Goal: Task Accomplishment & Management: Complete application form

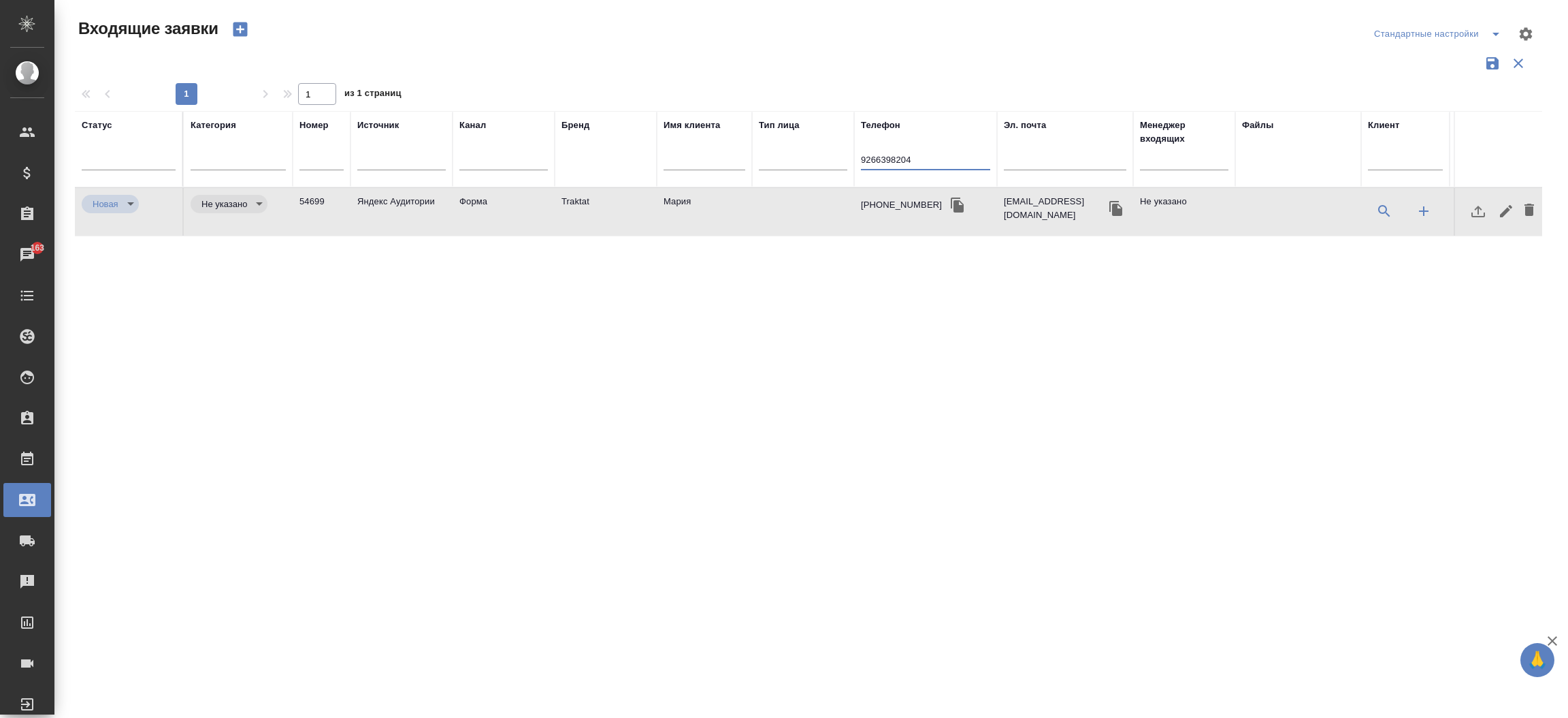
select select "RU"
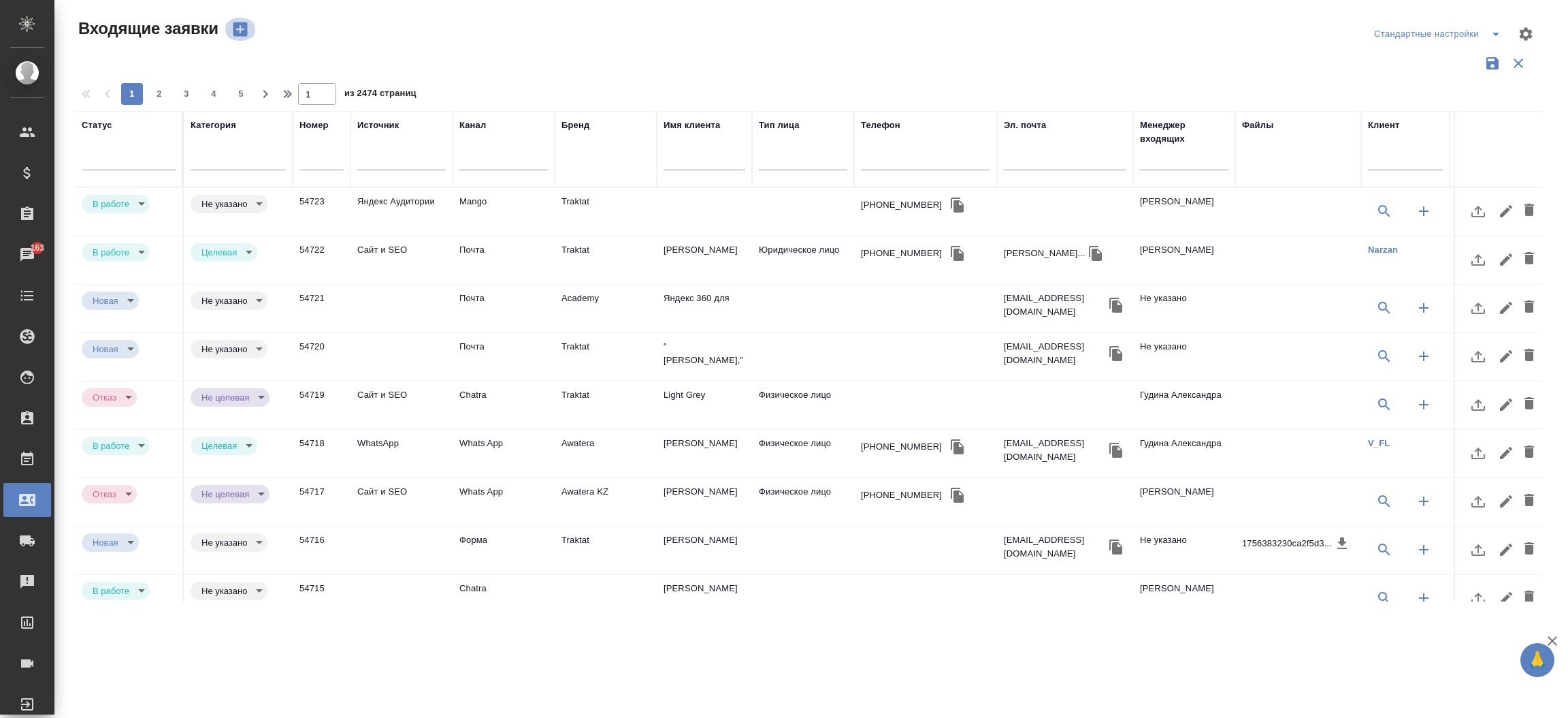
click at [242, 27] on icon "button" at bounding box center [240, 30] width 14 height 14
select select "RU"
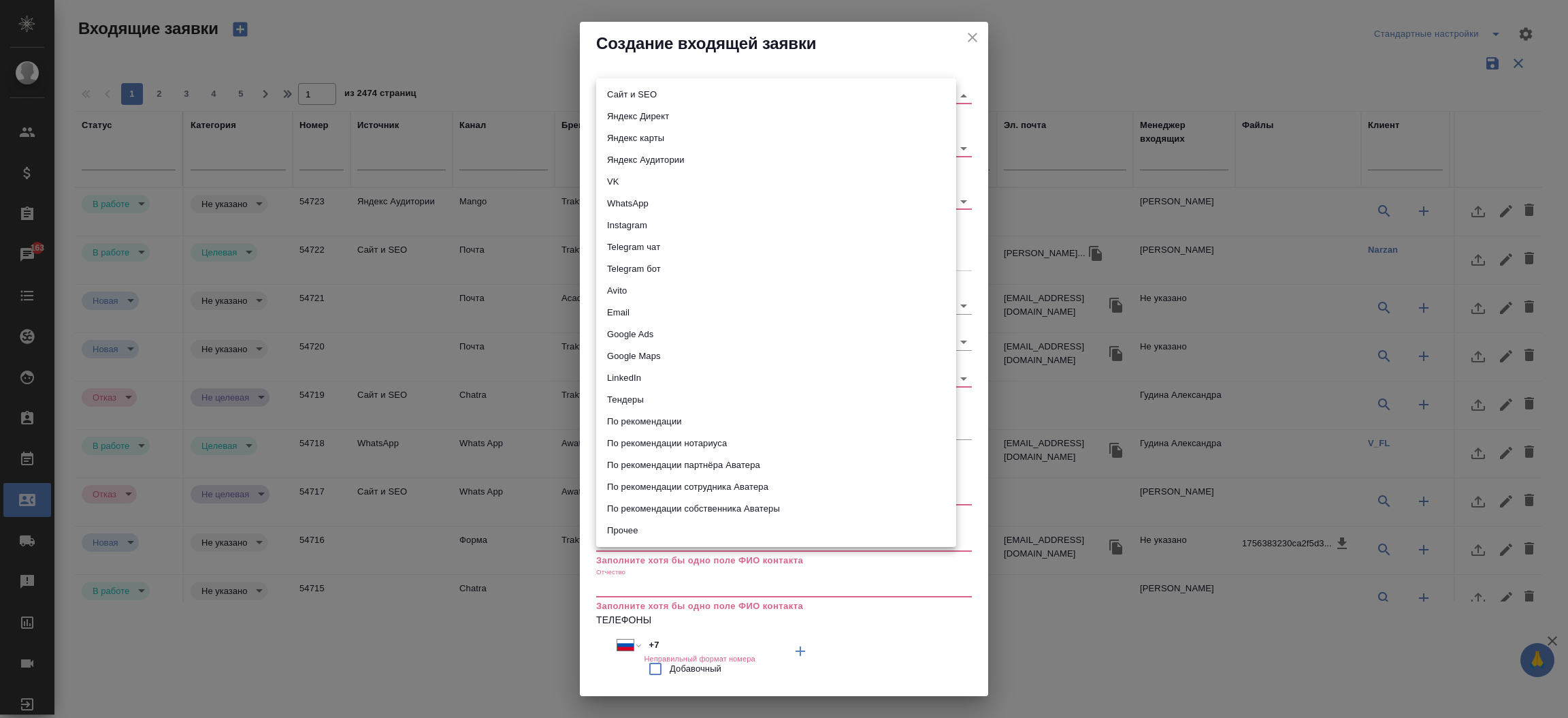
click at [615, 92] on body "🙏 .cls-1 fill:#fff; AWATERA Прутько Ирина i.prutko Клиенты Спецификации Заказы …" at bounding box center [784, 359] width 1568 height 718
click at [620, 97] on li "Сайт и SEO" at bounding box center [776, 95] width 360 height 22
type input "seo"
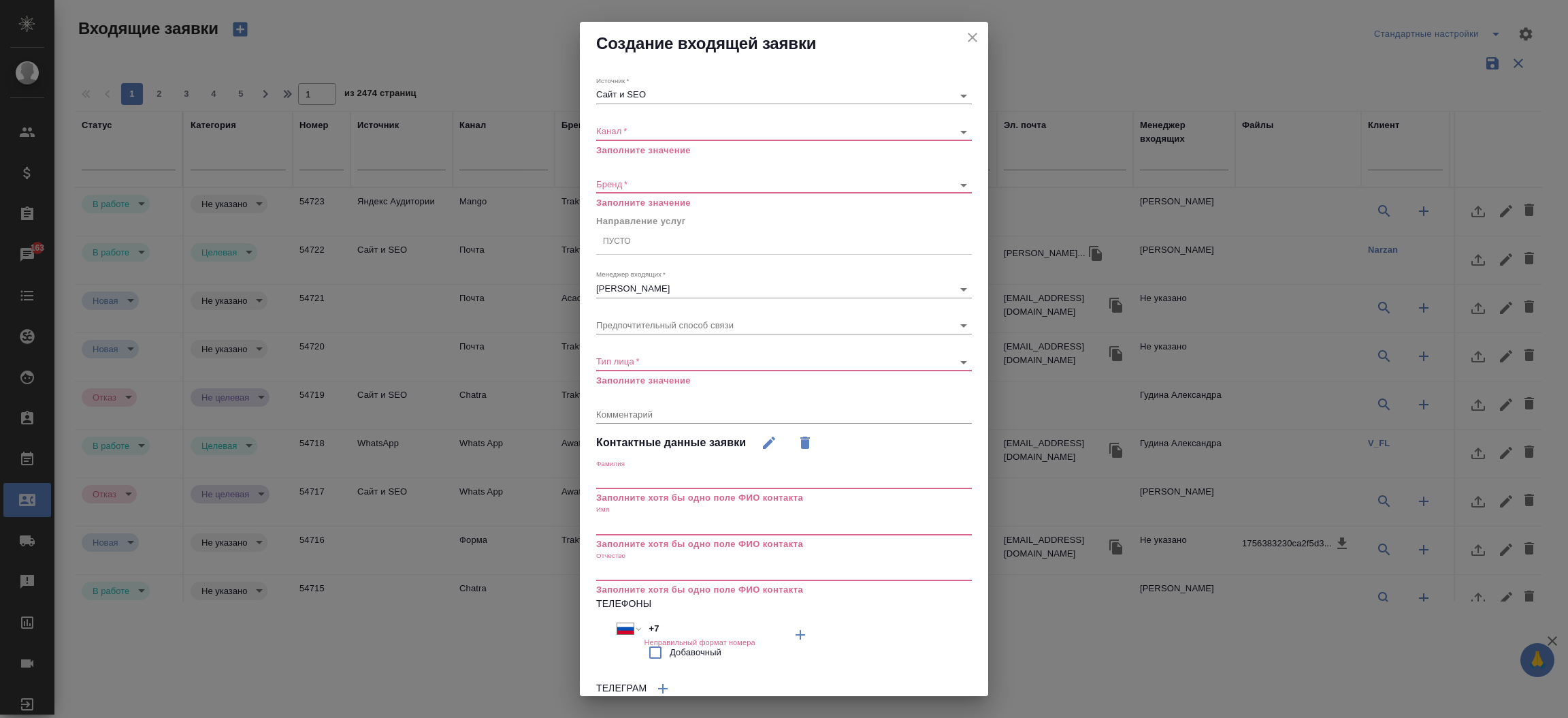
click at [634, 138] on div "​" at bounding box center [784, 132] width 376 height 17
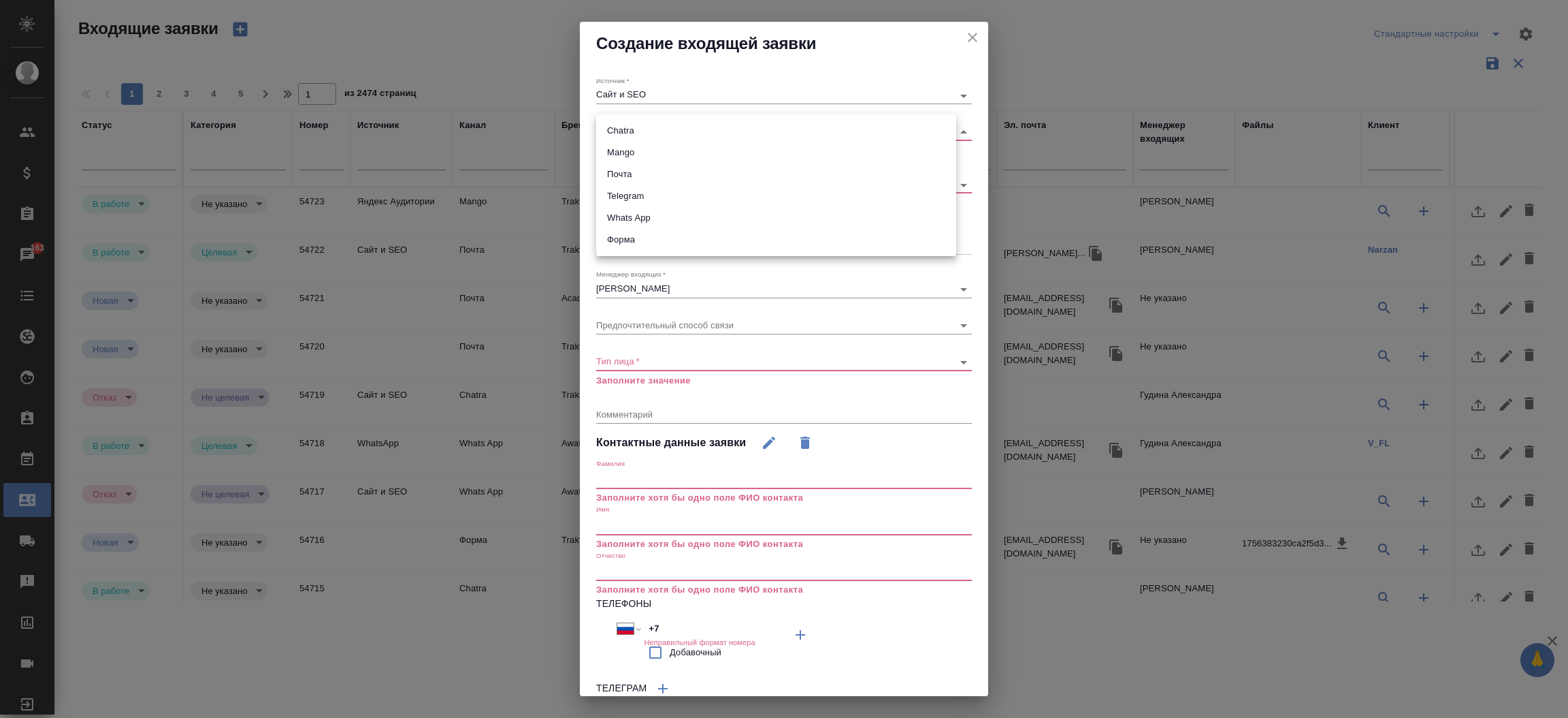
click at [634, 131] on body "🙏 .cls-1 fill:#fff; AWATERA Прутько Ирина i.prutko Клиенты Спецификации Заказы …" at bounding box center [784, 359] width 1568 height 718
click at [622, 239] on li "Форма" at bounding box center [776, 240] width 360 height 22
type input "63623f8939da55ae86e7274a"
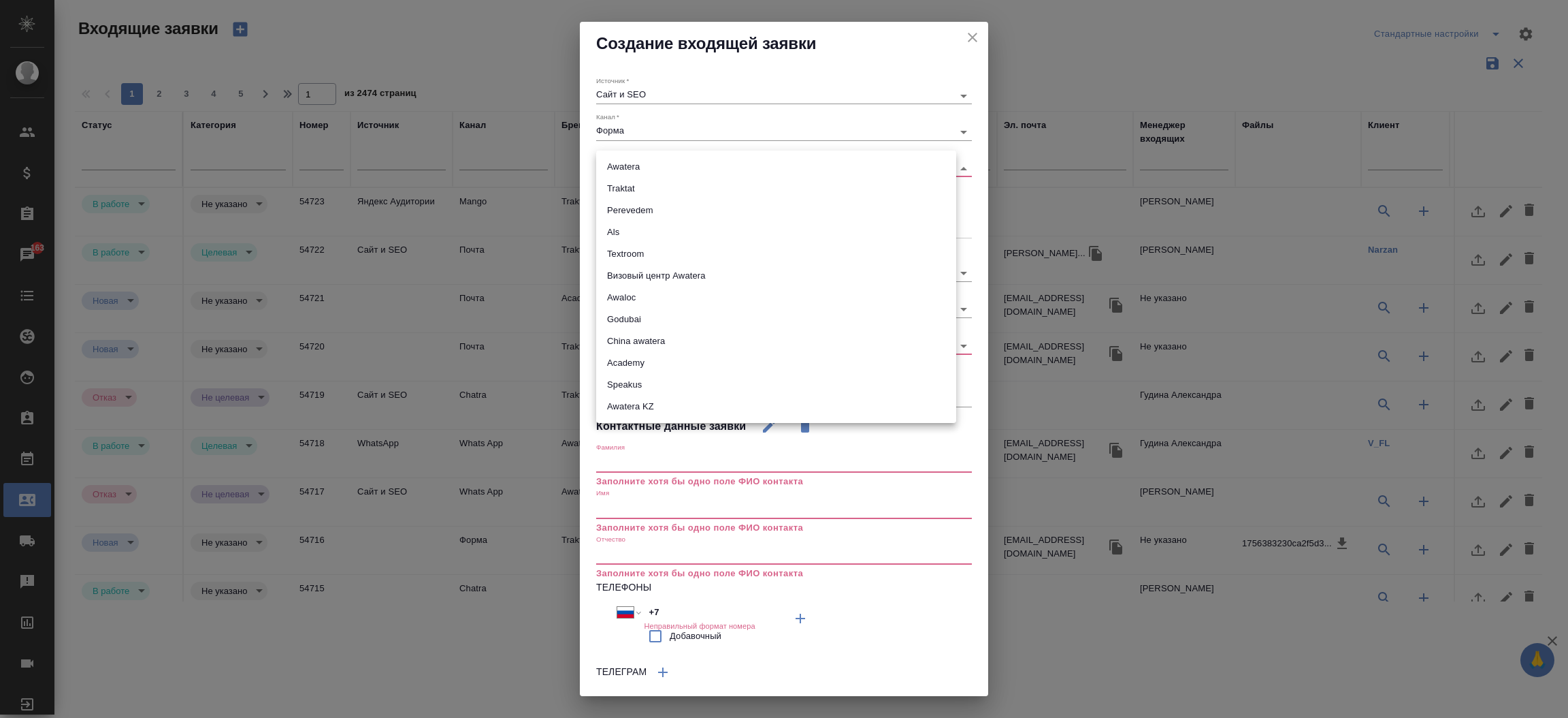
click at [632, 161] on body "🙏 .cls-1 fill:#fff; AWATERA Прутько Ирина i.prutko Клиенты Спецификации Заказы …" at bounding box center [784, 359] width 1568 height 718
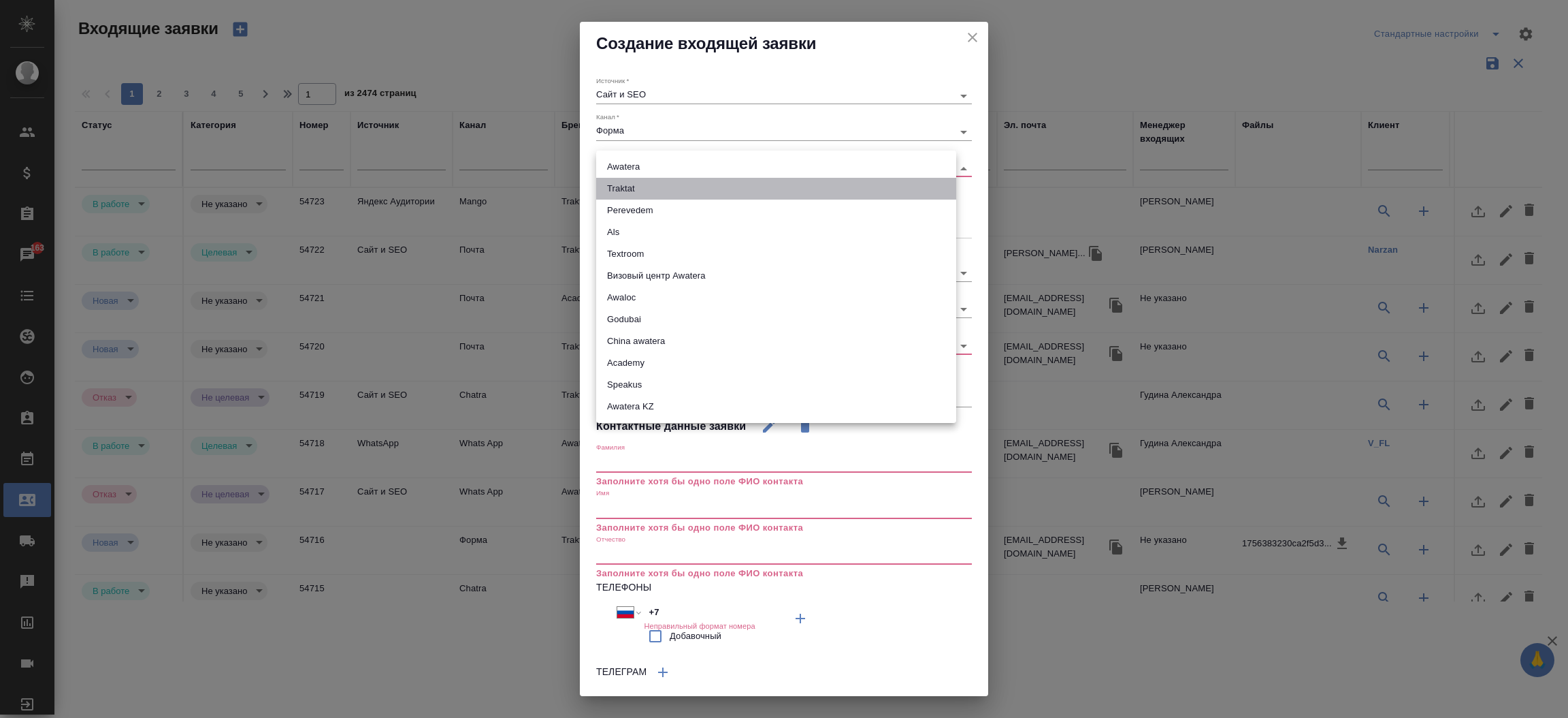
click at [628, 187] on li "Traktat" at bounding box center [776, 188] width 360 height 22
type input "traktat"
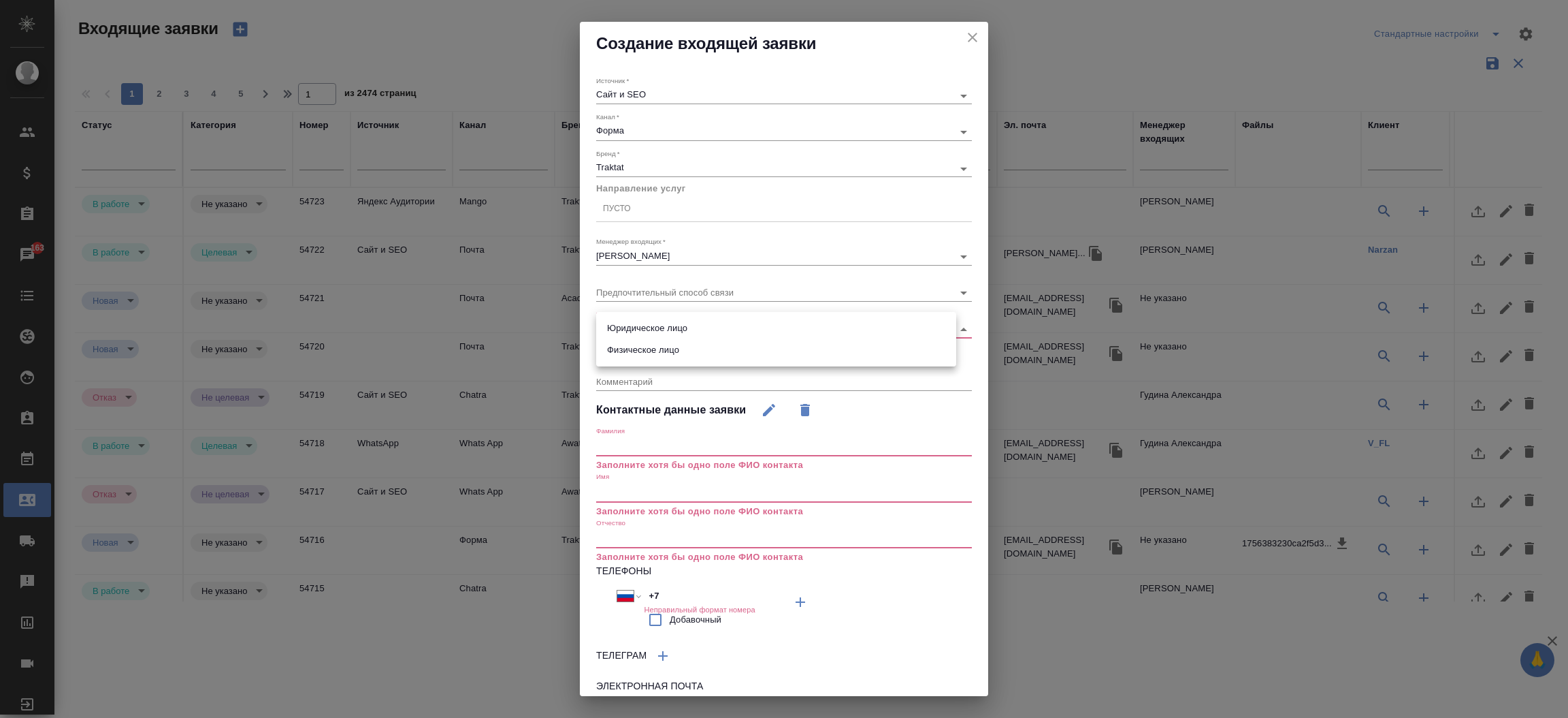
click at [629, 327] on body "🙏 .cls-1 fill:#fff; AWATERA Прутько Ирина i.prutko Клиенты Спецификации Заказы …" at bounding box center [784, 359] width 1568 height 718
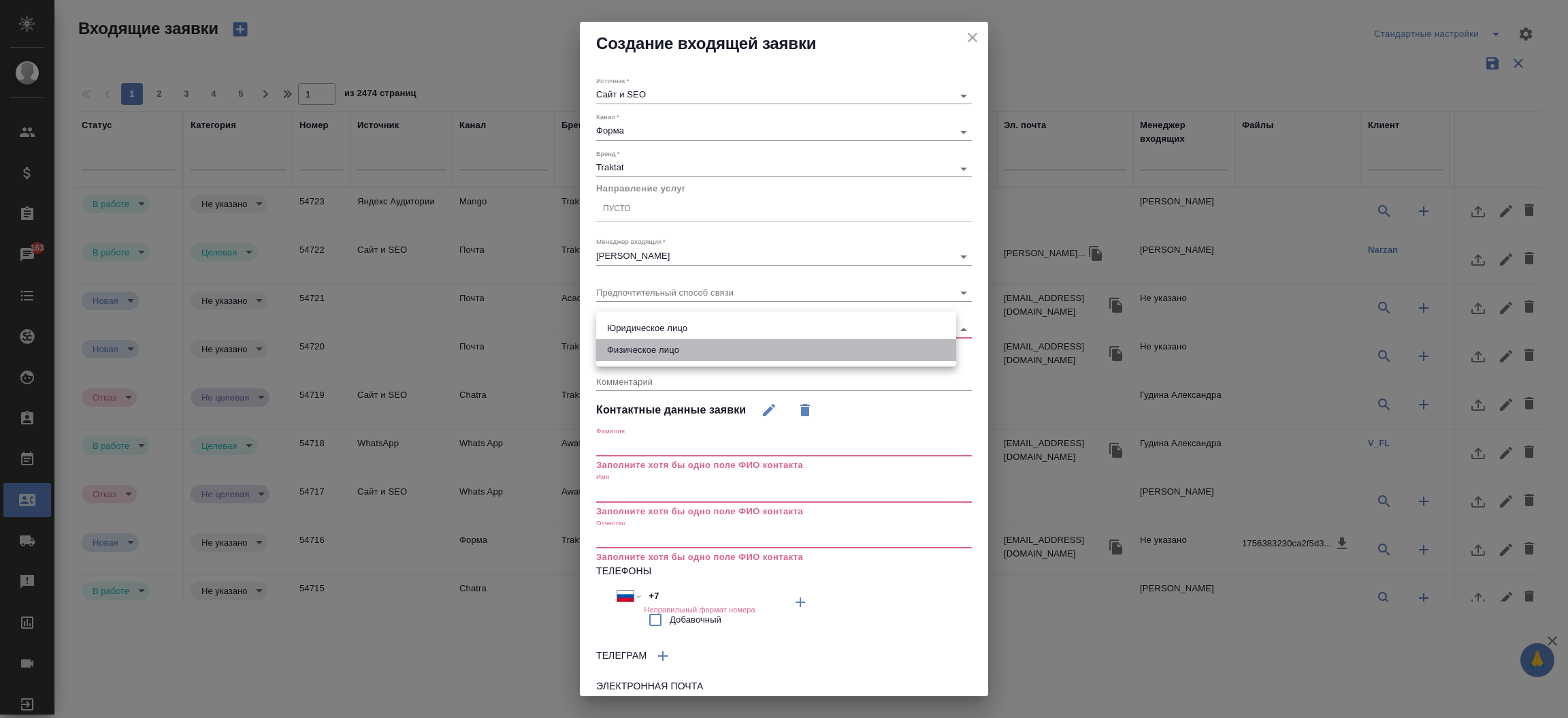
click at [629, 349] on li "Физическое лицо" at bounding box center [776, 350] width 360 height 22
type input "private"
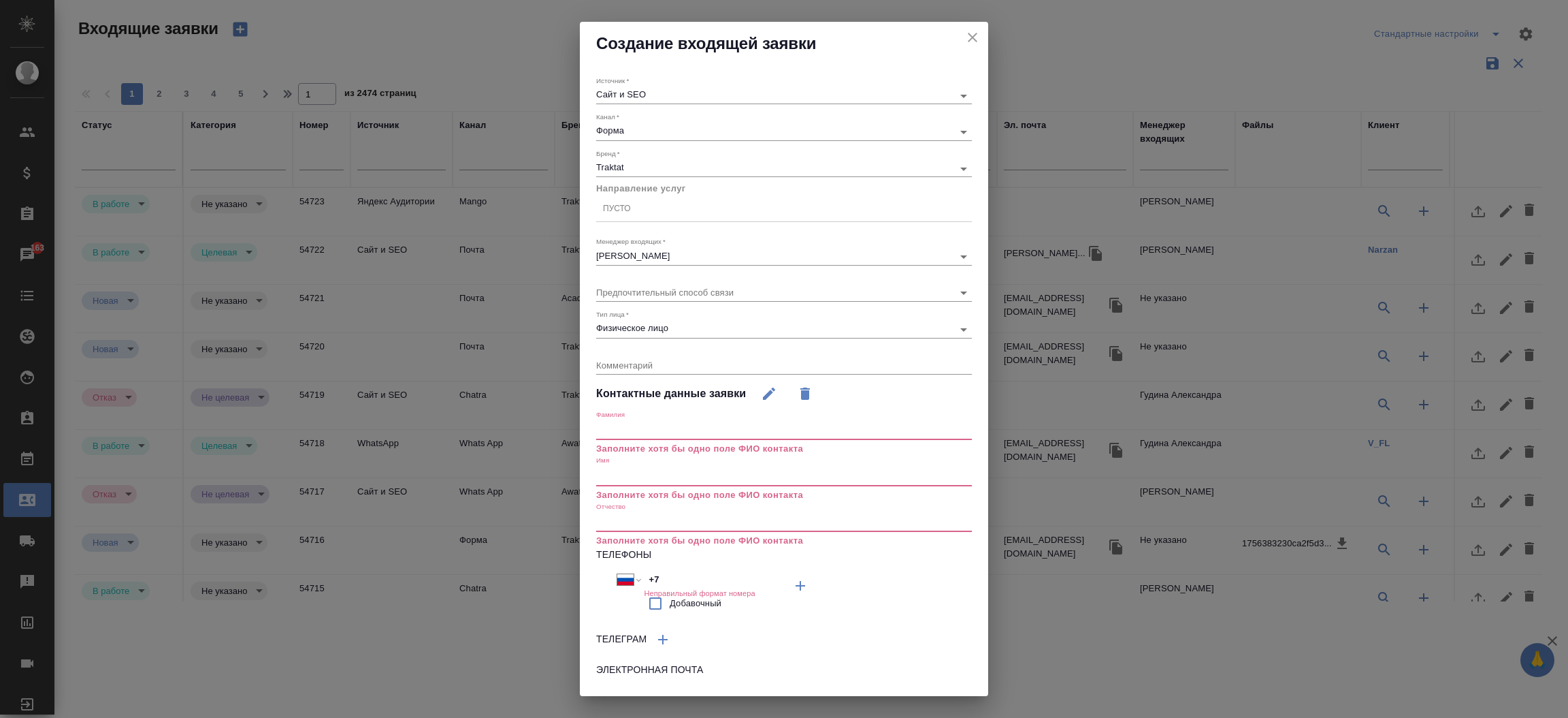
click at [634, 436] on input "text" at bounding box center [784, 430] width 376 height 19
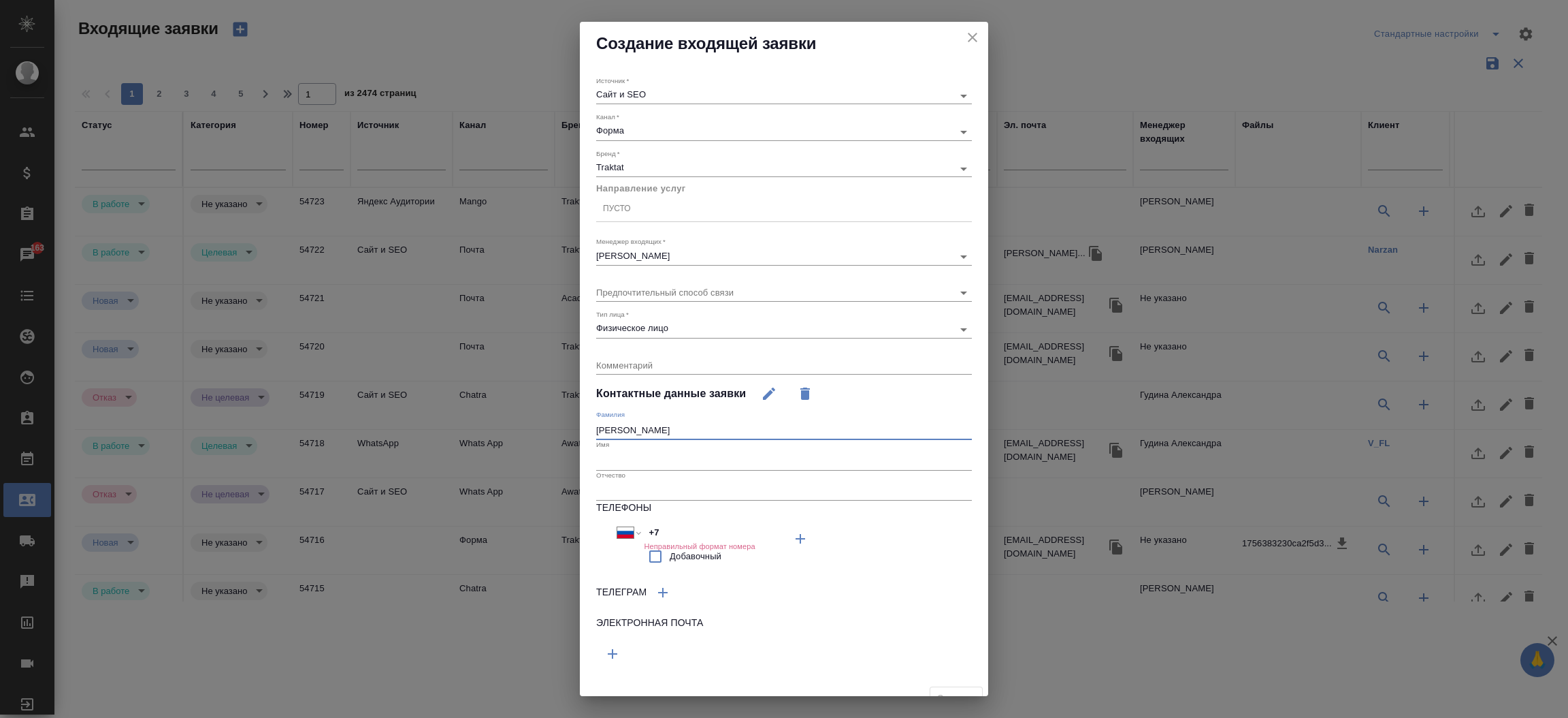
type input "Прокопенков"
click at [628, 450] on div "Имя" at bounding box center [784, 454] width 376 height 30
click at [628, 451] on input "text" at bounding box center [784, 460] width 376 height 19
type input "Вадим"
click at [623, 649] on button "button" at bounding box center [613, 654] width 33 height 33
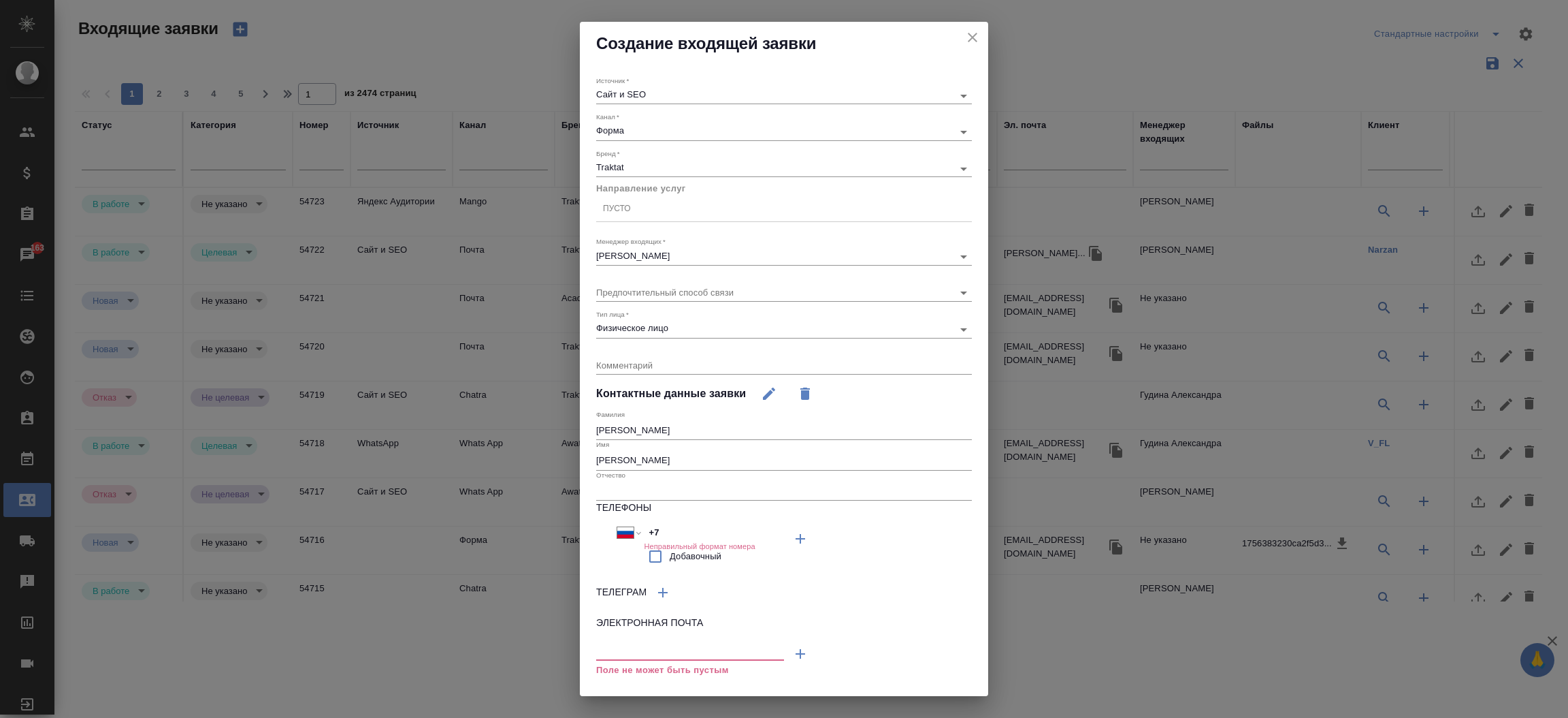
click at [635, 644] on input "text" at bounding box center [690, 652] width 188 height 17
paste input "[EMAIL_ADDRESS][DOMAIN_NAME]"
type input "[EMAIL_ADDRESS][DOMAIN_NAME]"
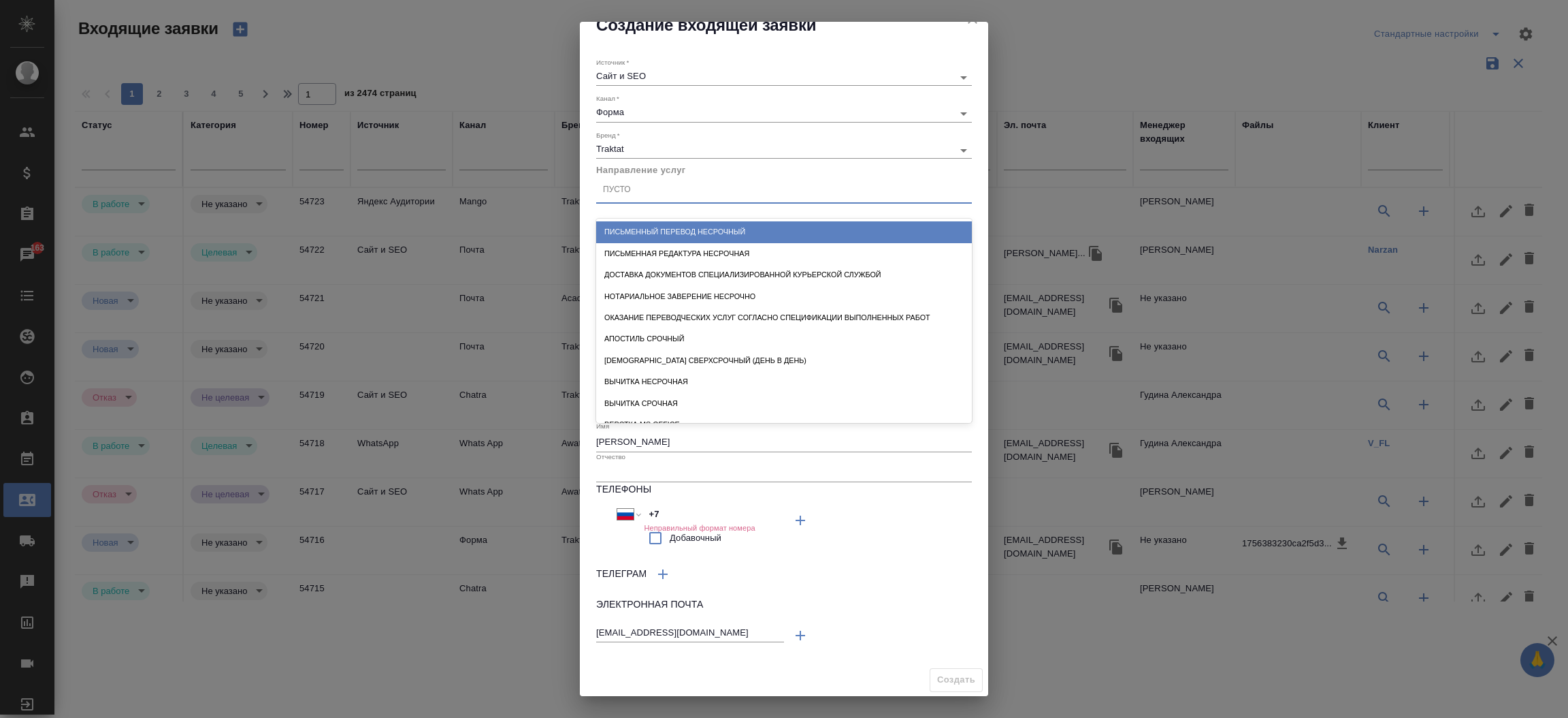
click at [689, 185] on div "Пусто" at bounding box center [784, 190] width 376 height 20
type input "письм"
click at [689, 230] on div "Письменный перевод несрочный" at bounding box center [784, 232] width 376 height 21
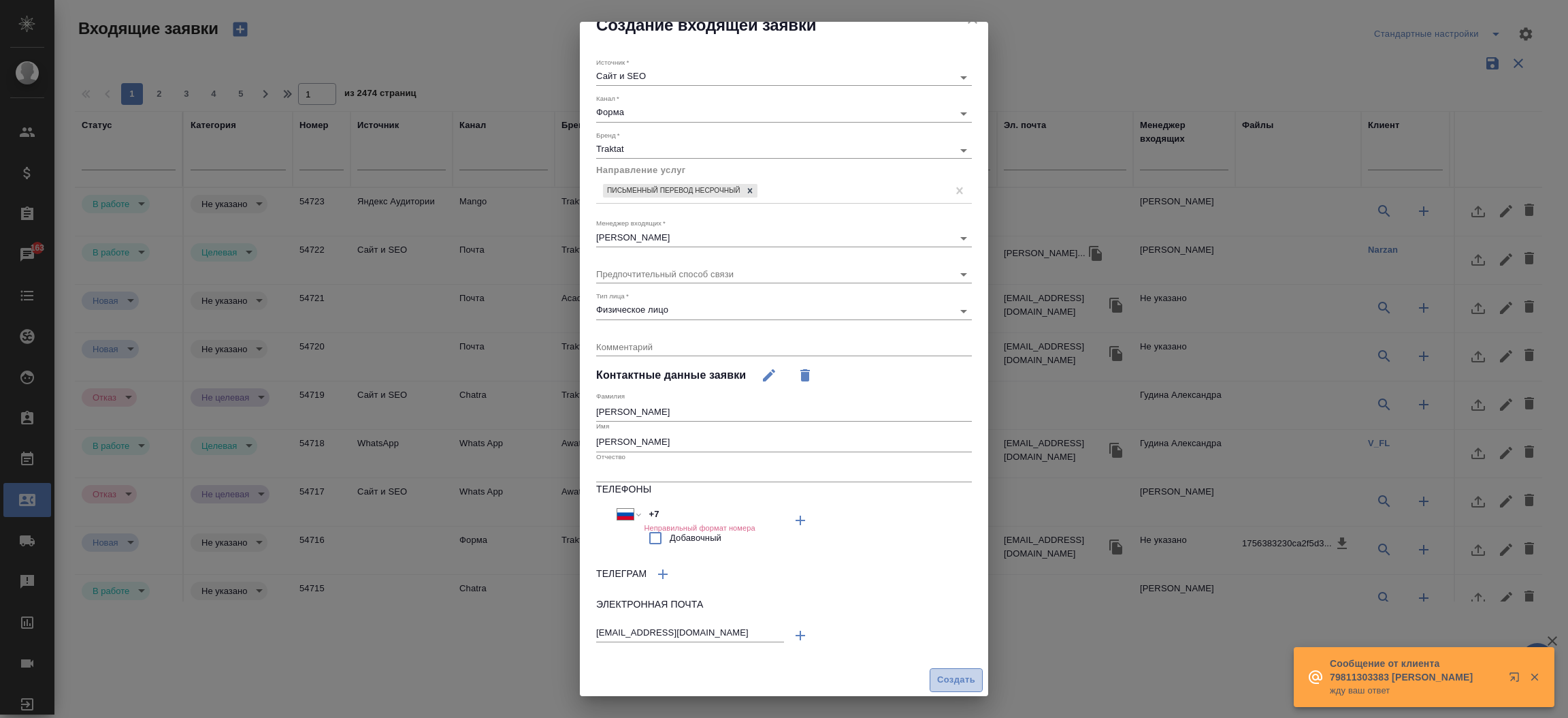
click at [937, 677] on span "Создать" at bounding box center [956, 680] width 38 height 16
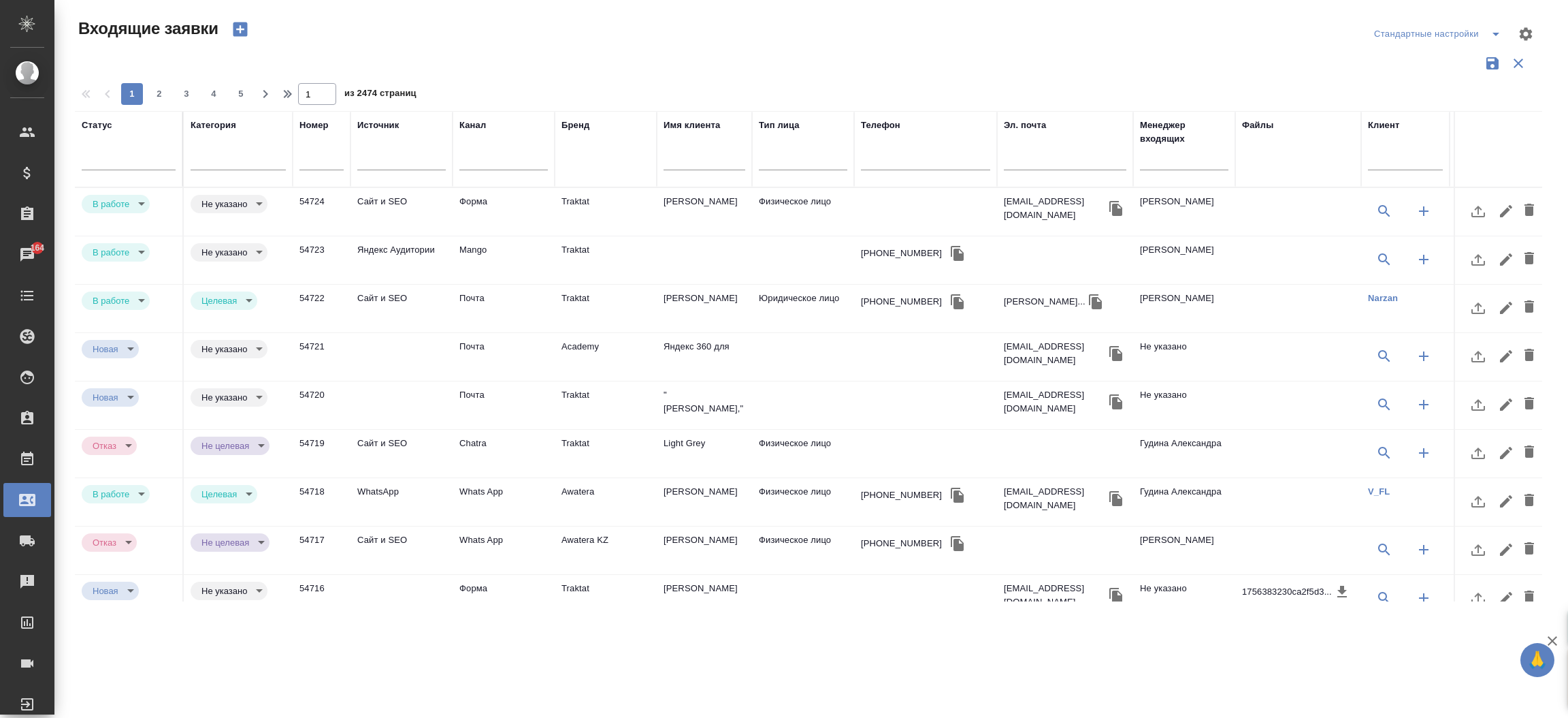
click at [591, 197] on td "Traktat" at bounding box center [606, 211] width 102 height 48
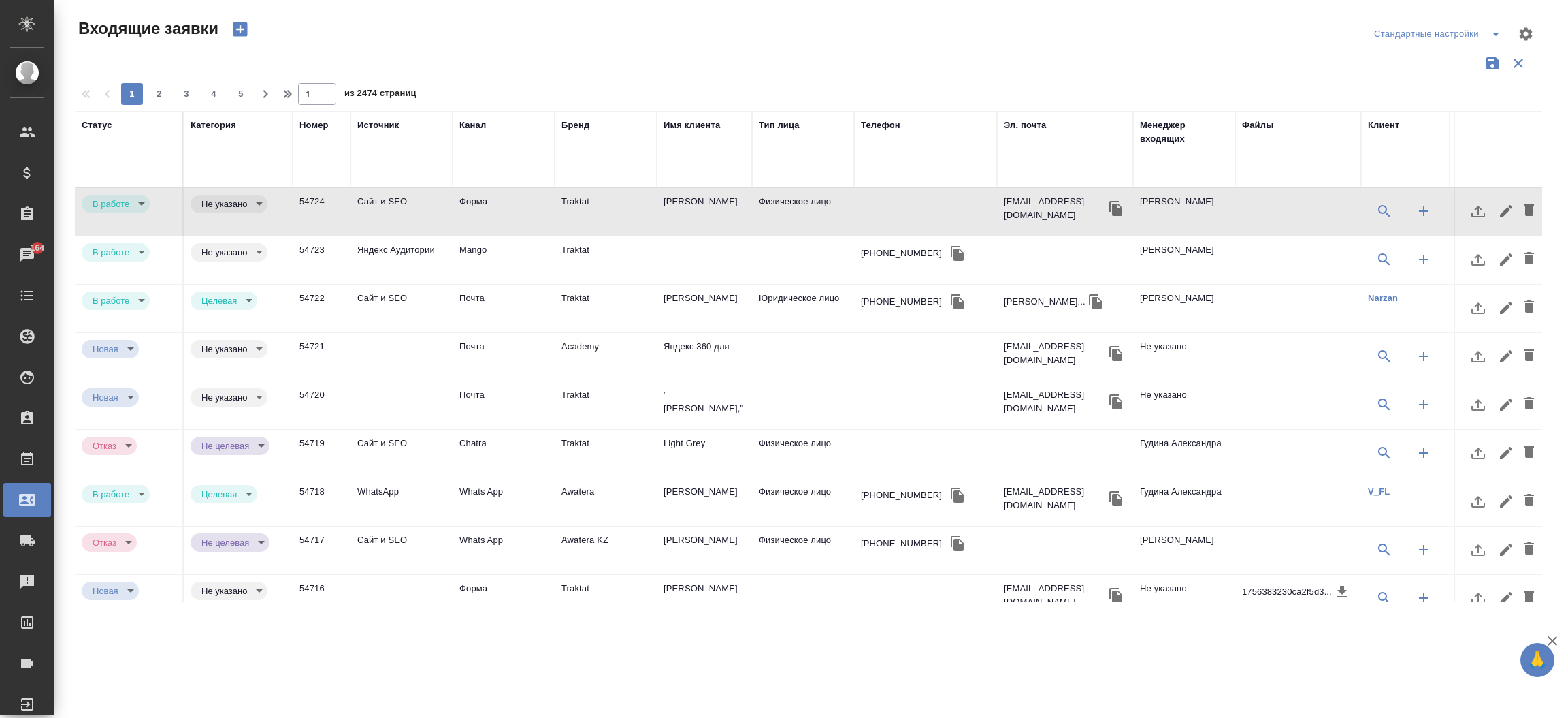
click at [1109, 204] on icon "button" at bounding box center [1115, 208] width 13 height 15
click at [238, 32] on icon "button" at bounding box center [240, 30] width 14 height 14
select select "RU"
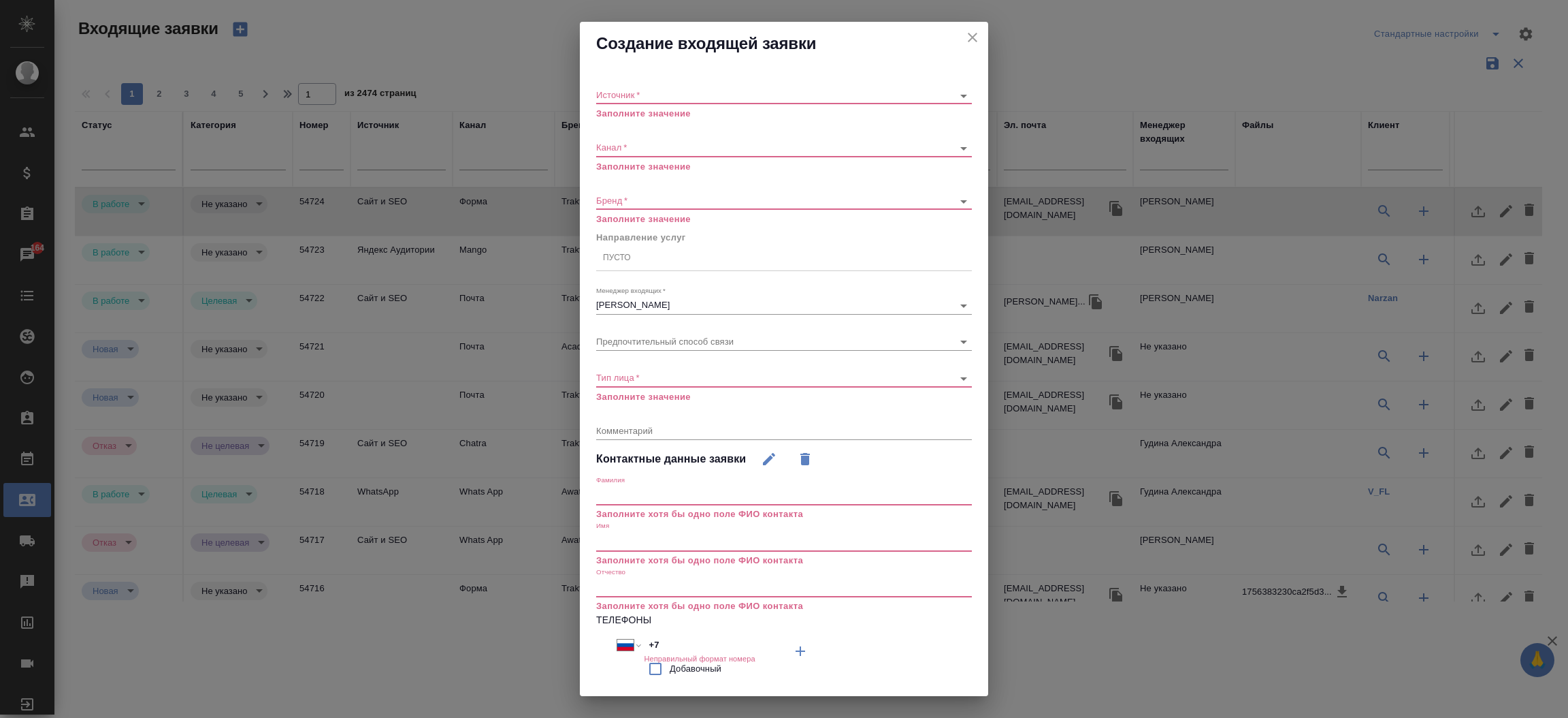
click at [607, 102] on div "​" at bounding box center [784, 95] width 376 height 17
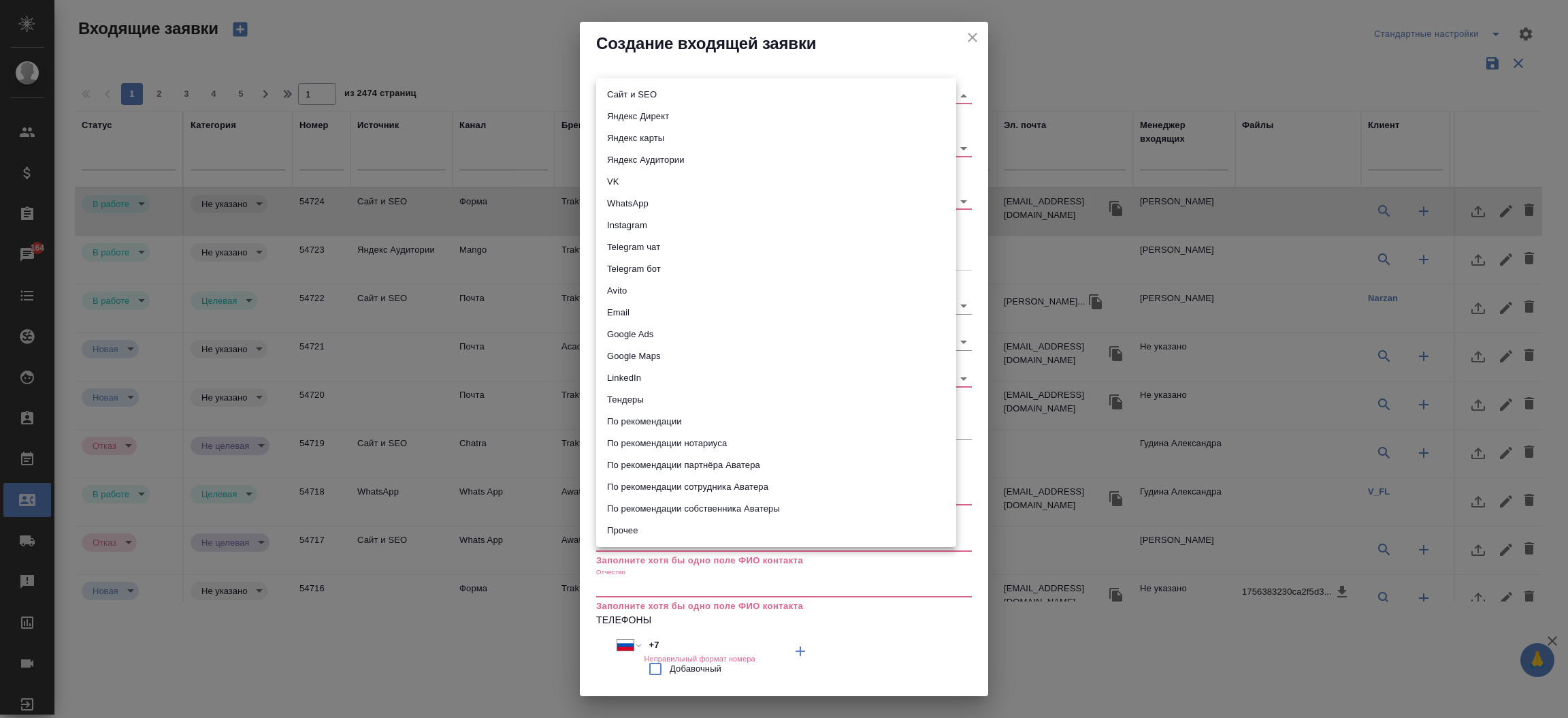
click at [609, 95] on body "🙏 .cls-1 fill:#fff; AWATERA Прутько Ирина i.prutko Клиенты Спецификации Заказы …" at bounding box center [784, 359] width 1568 height 718
click at [609, 95] on li "Сайт и SEO" at bounding box center [776, 95] width 360 height 22
type input "seo"
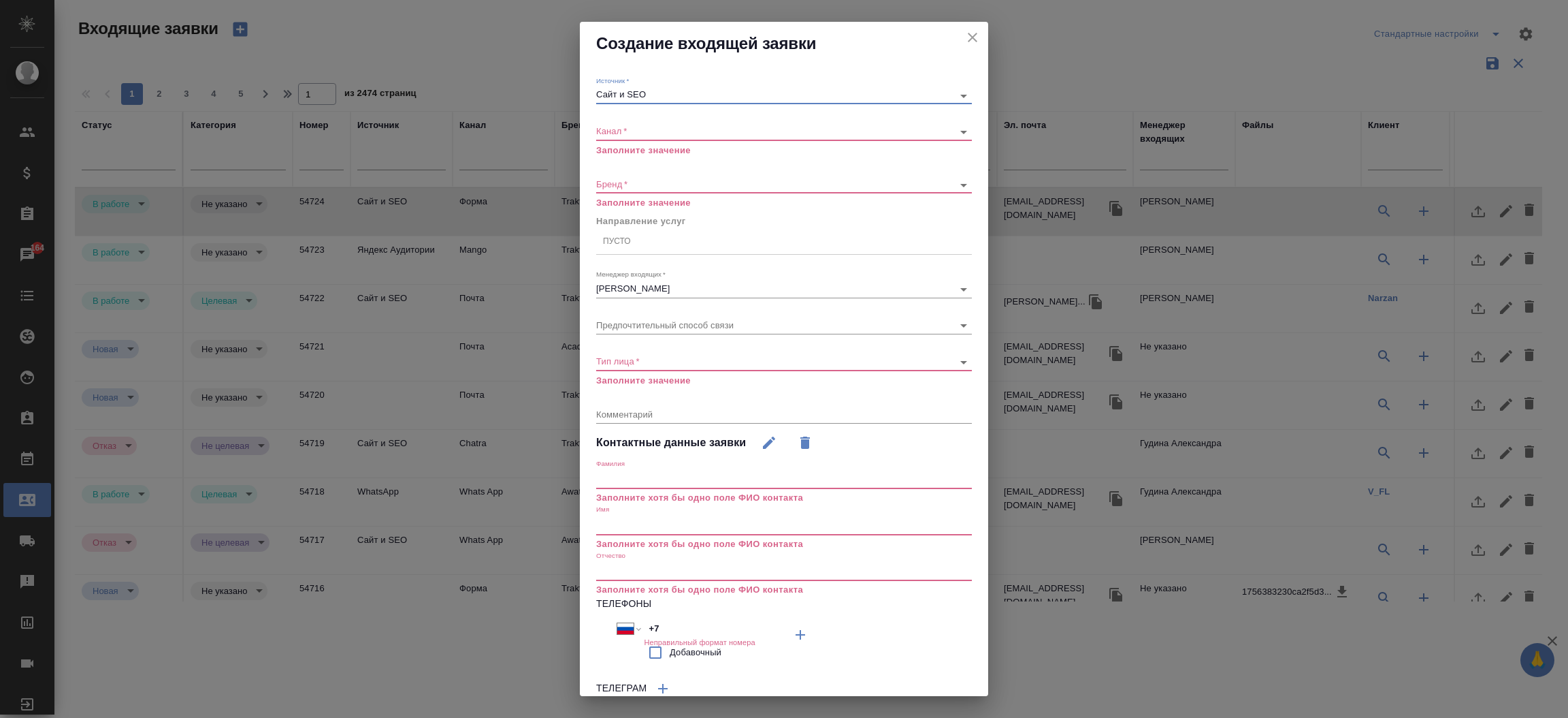
click at [623, 131] on body "🙏 .cls-1 fill:#fff; AWATERA Прутько Ирина i.prutko Клиенты Спецификации Заказы …" at bounding box center [784, 359] width 1568 height 718
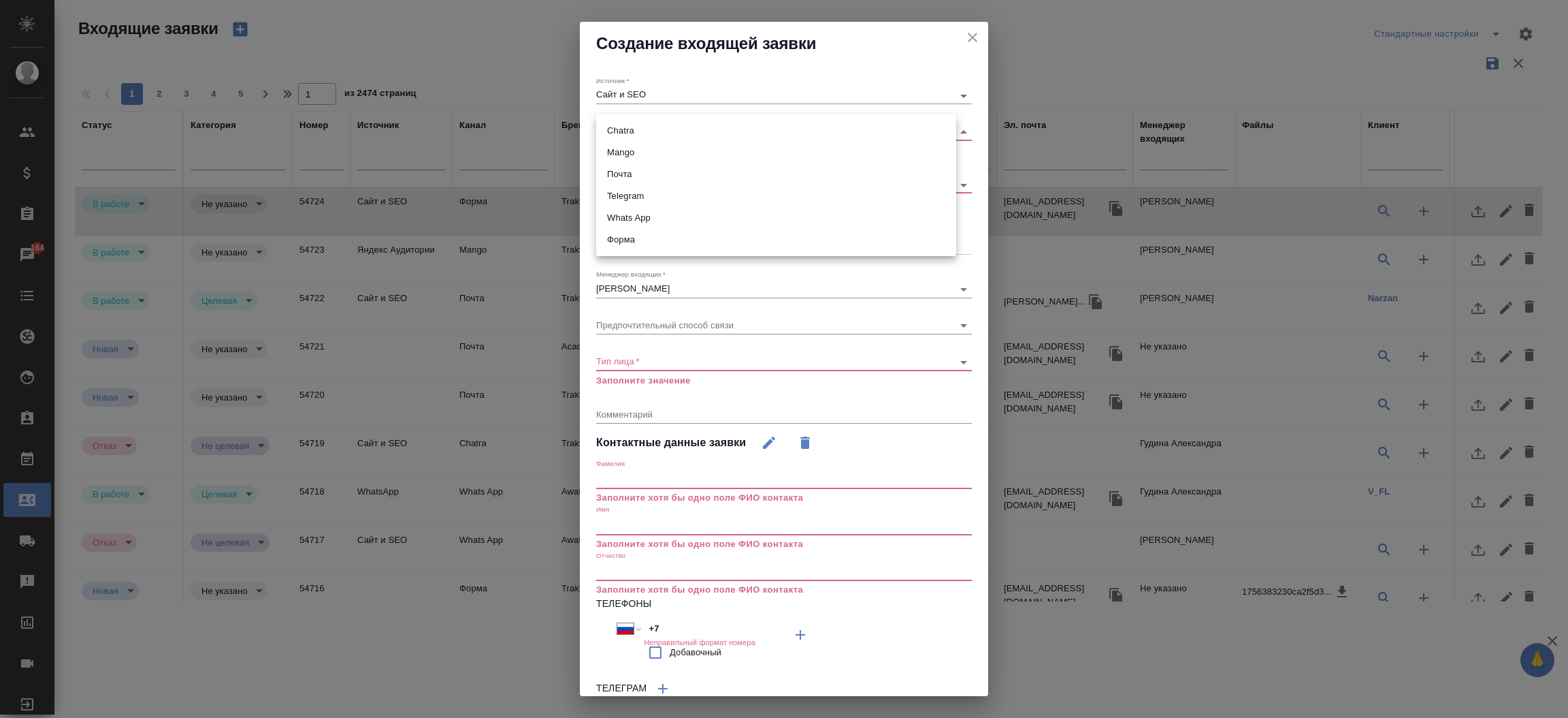
click at [618, 232] on li "Форма" at bounding box center [776, 240] width 360 height 22
type input "63623f8939da55ae86e7274a"
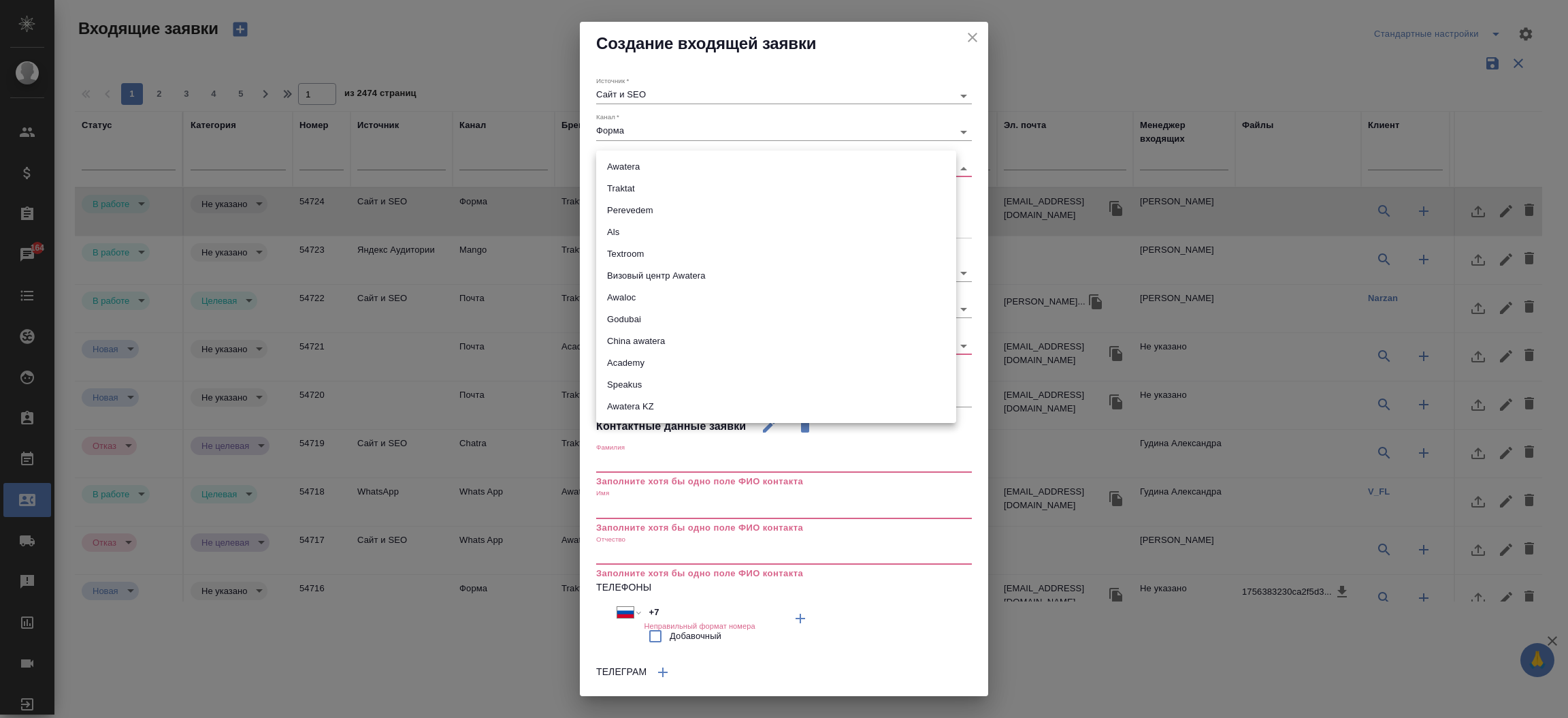
click at [636, 171] on body "🙏 .cls-1 fill:#fff; AWATERA Прутько Ирина i.prutko Клиенты Спецификации Заказы …" at bounding box center [784, 359] width 1568 height 718
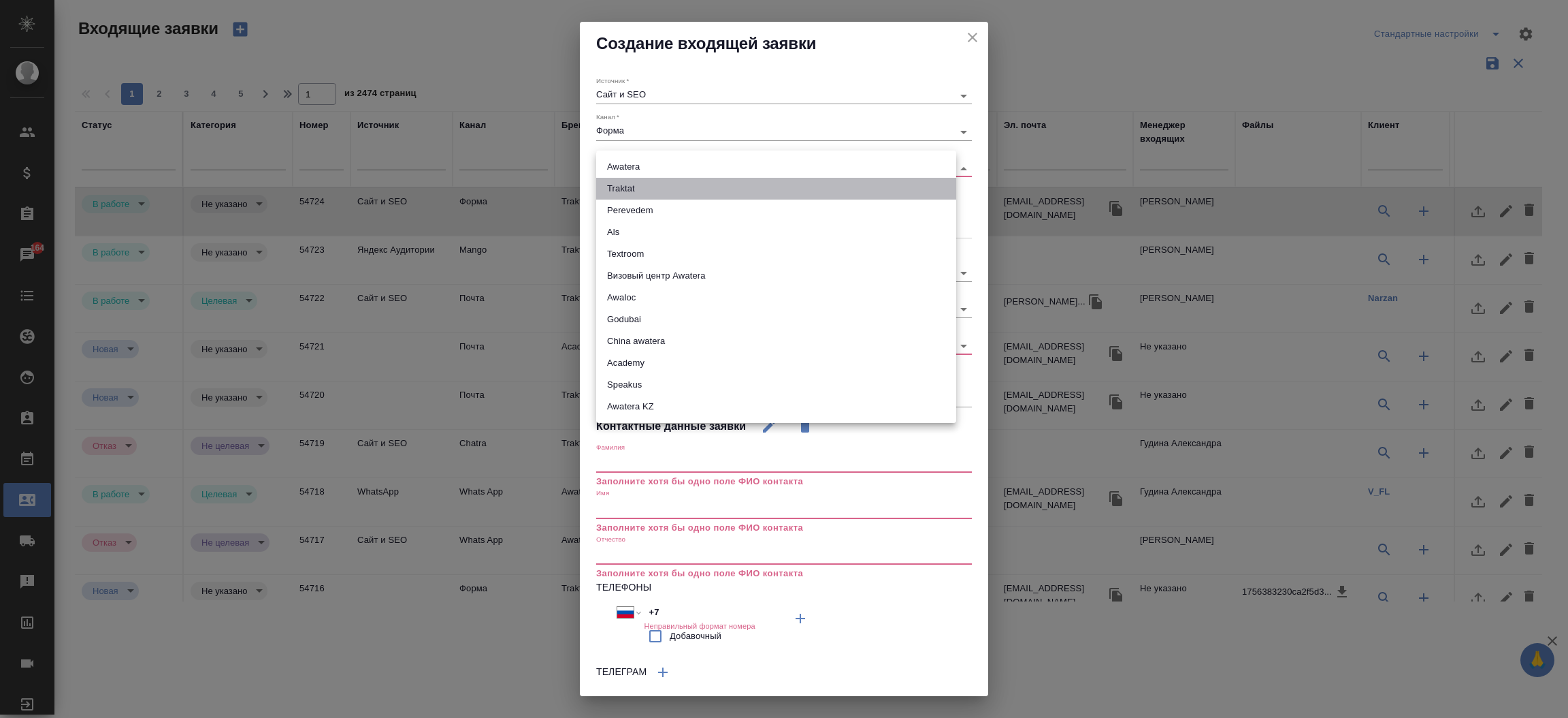
click at [639, 189] on li "Traktat" at bounding box center [776, 188] width 360 height 22
type input "traktat"
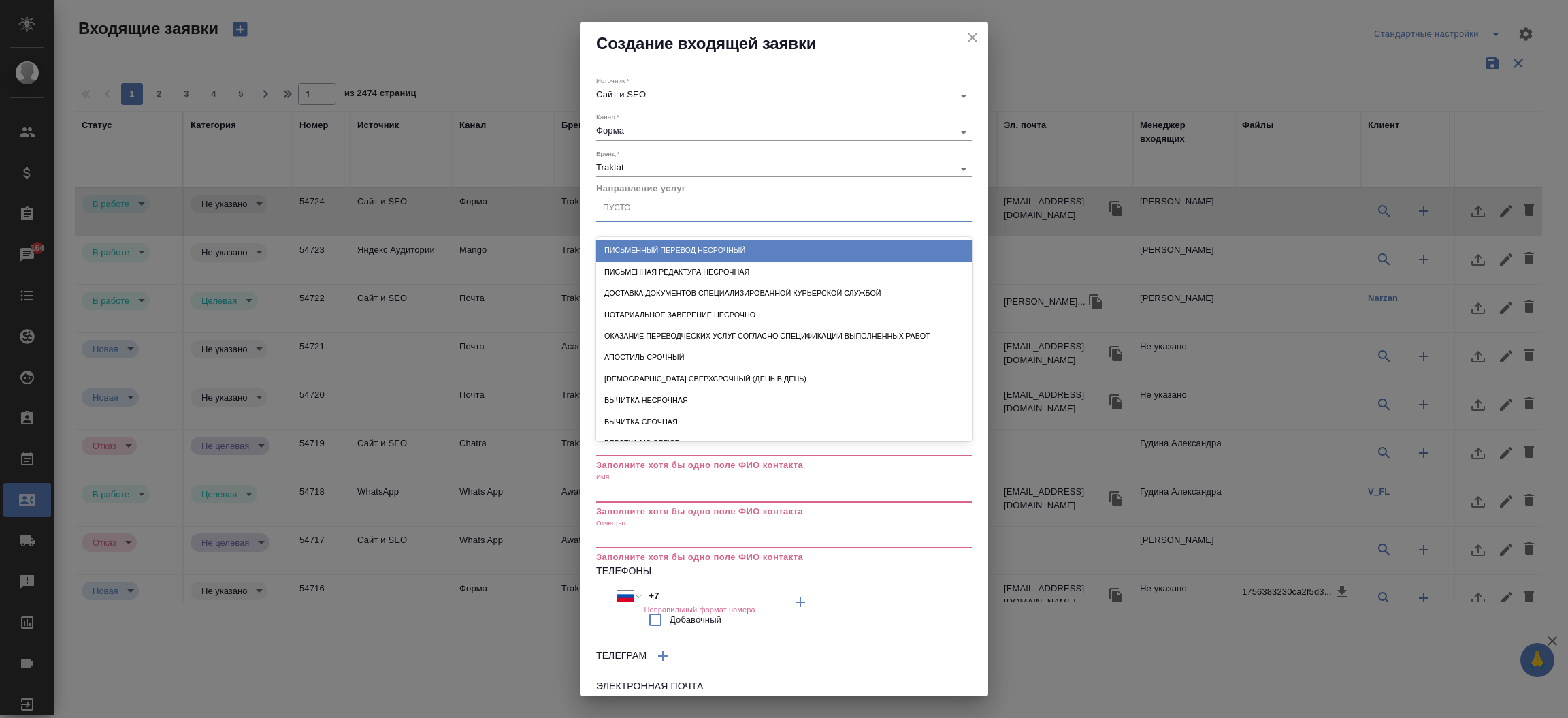
click at [664, 203] on div "Пусто" at bounding box center [784, 208] width 376 height 20
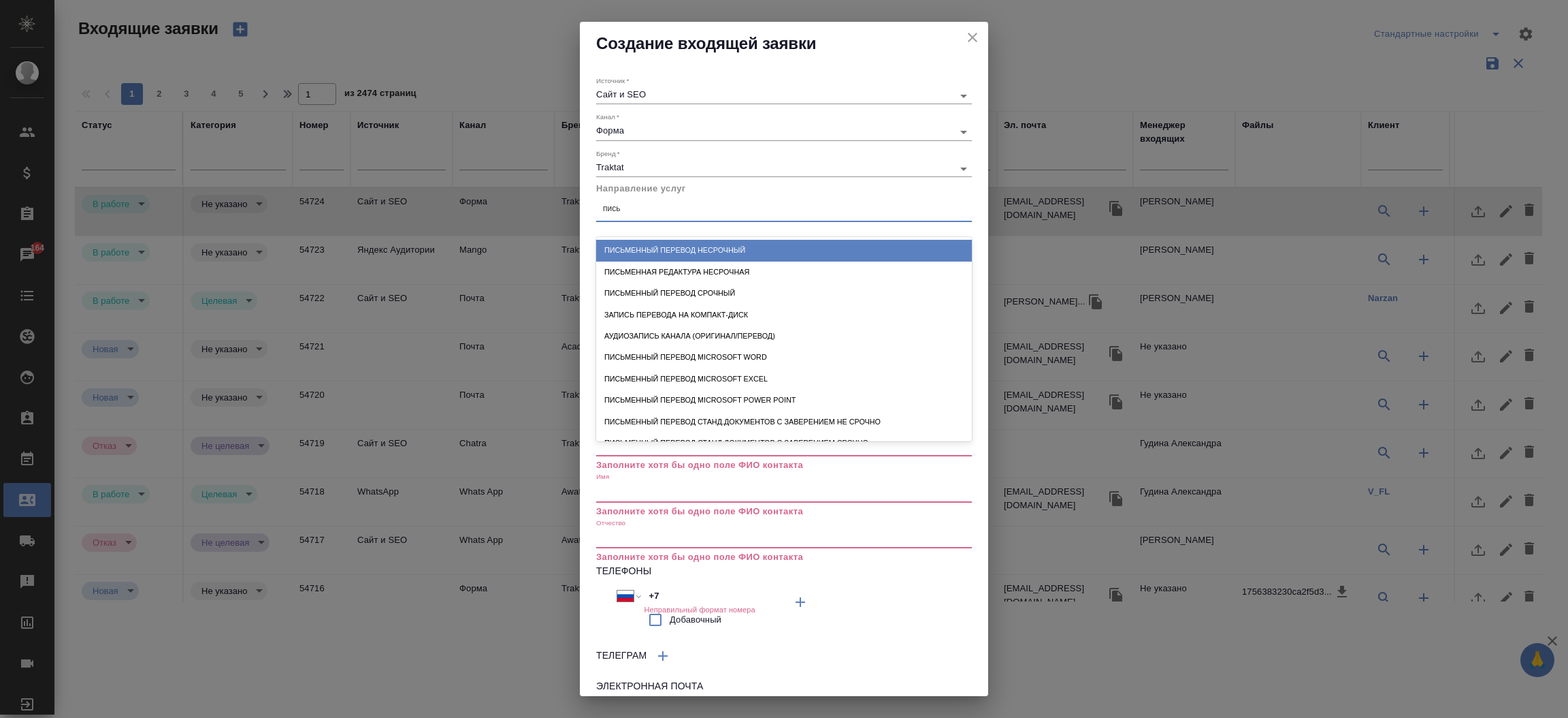
type input "письм"
click at [685, 245] on div "Письменный перевод несрочный" at bounding box center [784, 250] width 376 height 21
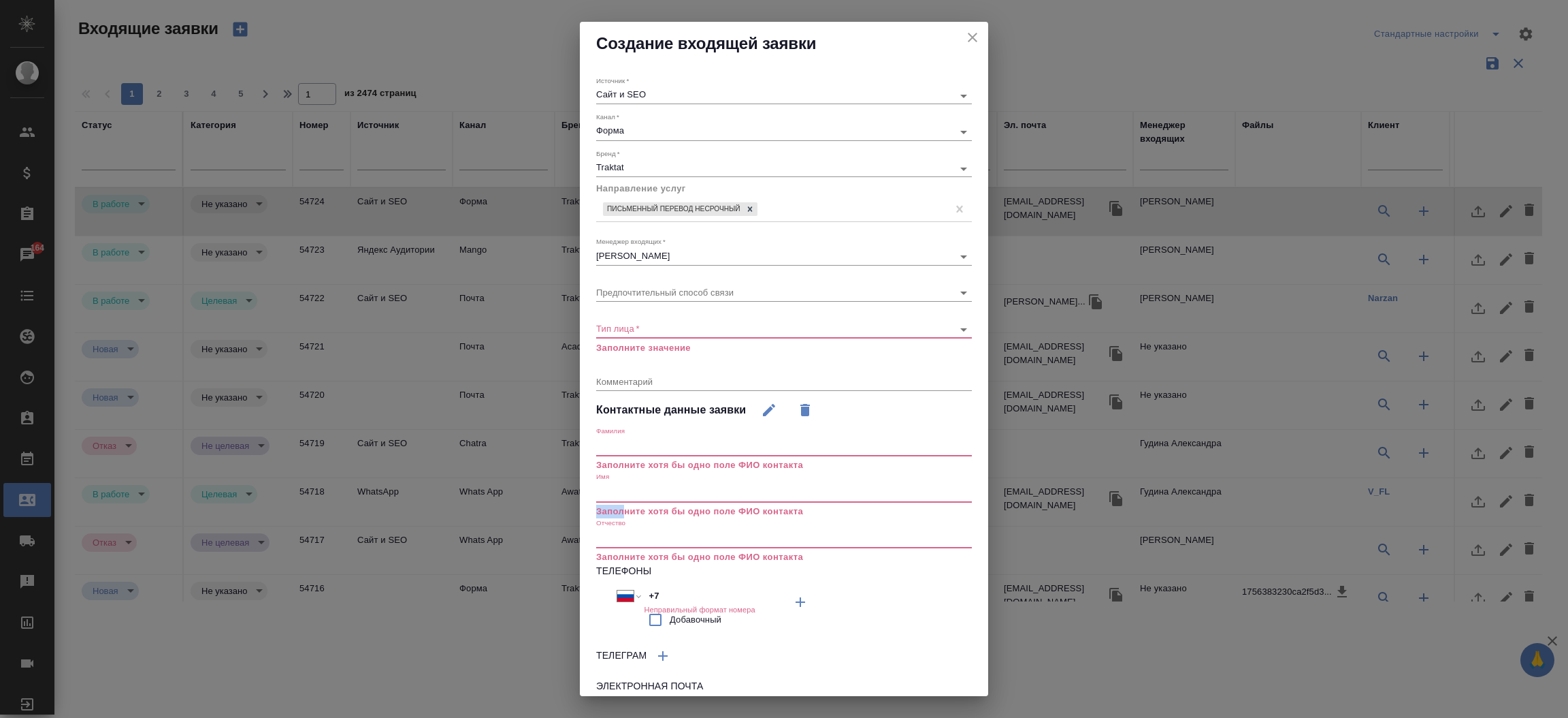
drag, startPoint x: 625, startPoint y: 504, endPoint x: 623, endPoint y: 492, distance: 12.2
click at [623, 492] on div "Имя Заполните хотя бы одно поле ФИО контакта" at bounding box center [784, 494] width 376 height 45
click at [623, 492] on input "text" at bounding box center [784, 492] width 376 height 19
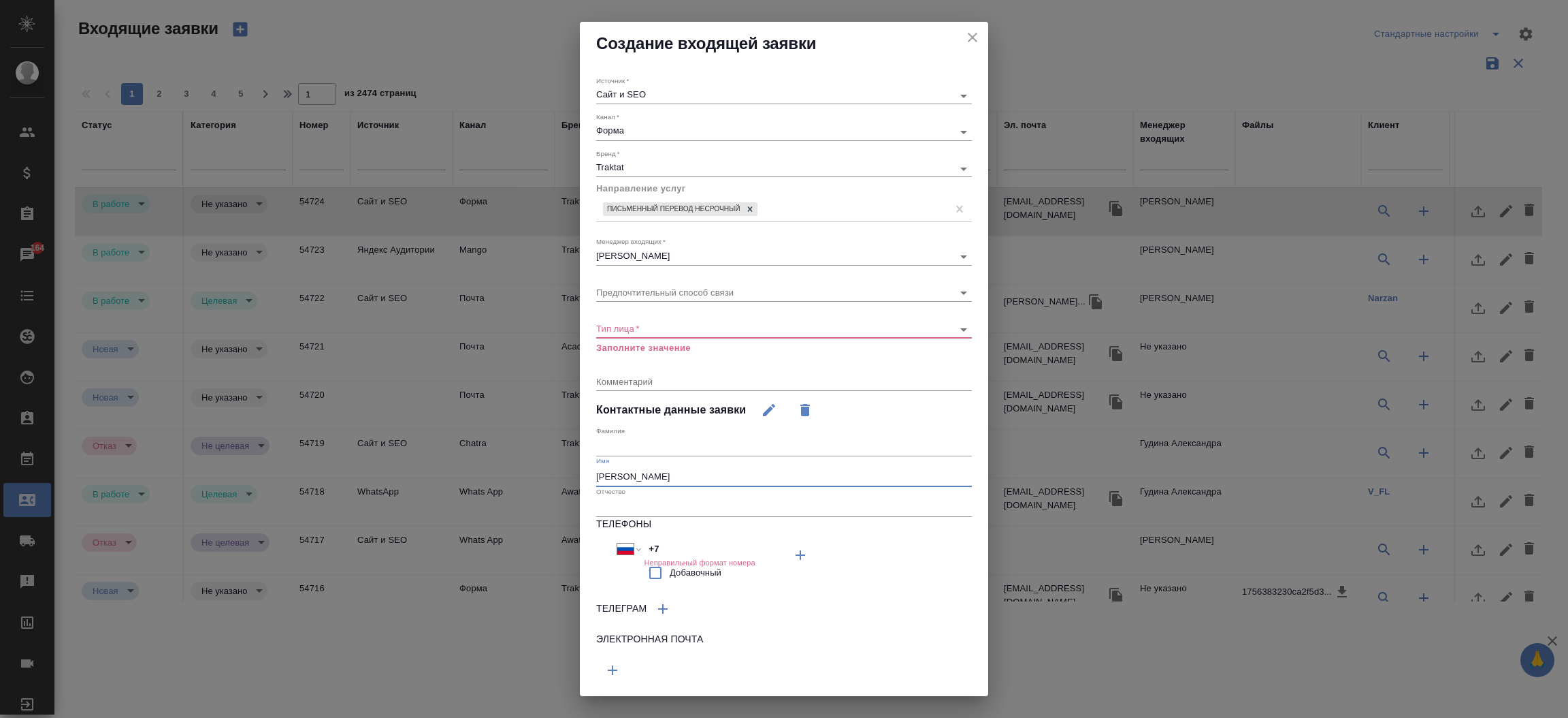
type input "Вадим"
click at [610, 449] on input "text" at bounding box center [784, 447] width 376 height 19
type input "Прокопенков"
click at [638, 327] on body "🙏 .cls-1 fill:#fff; AWATERA Прутько Ирина i.prutko Клиенты Спецификации Заказы …" at bounding box center [784, 359] width 1568 height 718
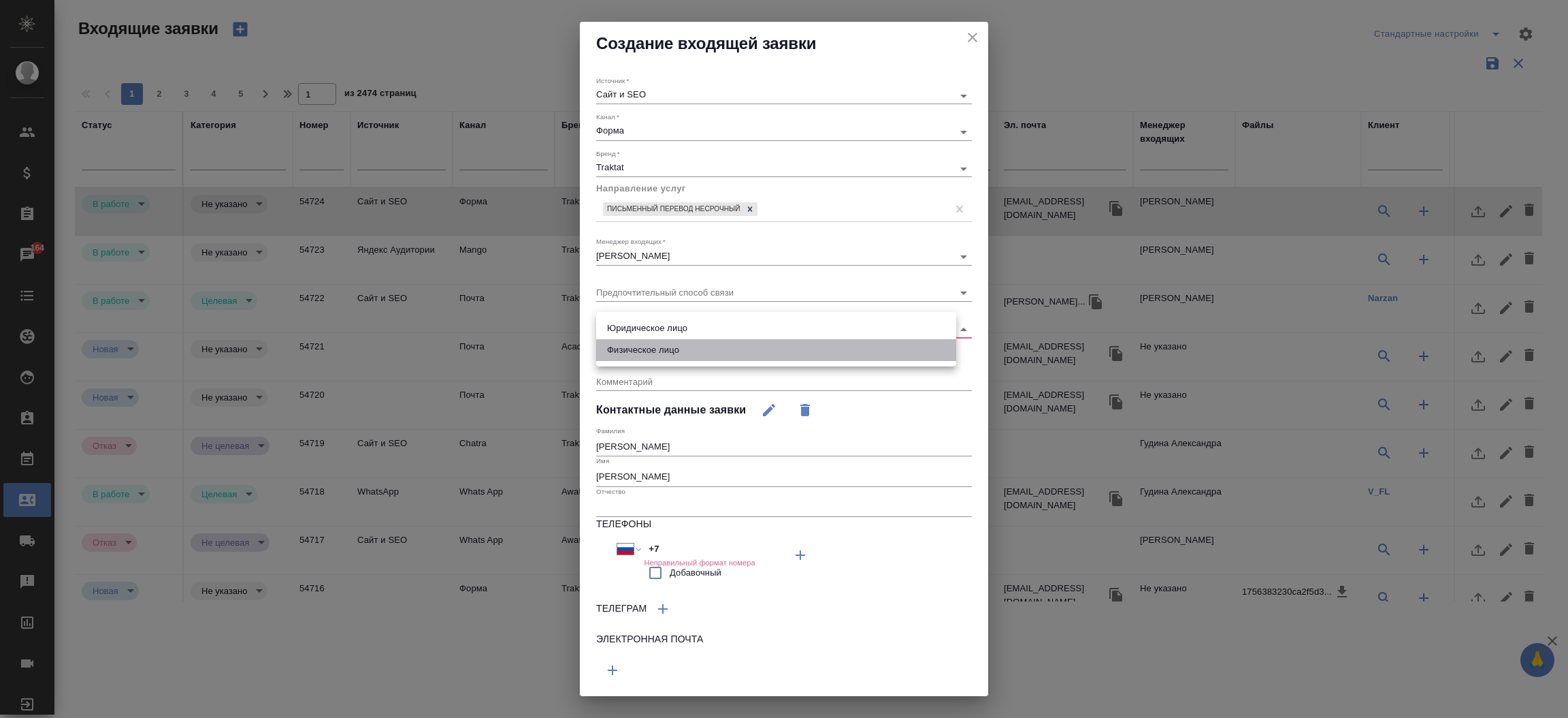
click at [642, 343] on li "Физическое лицо" at bounding box center [776, 350] width 360 height 22
type input "private"
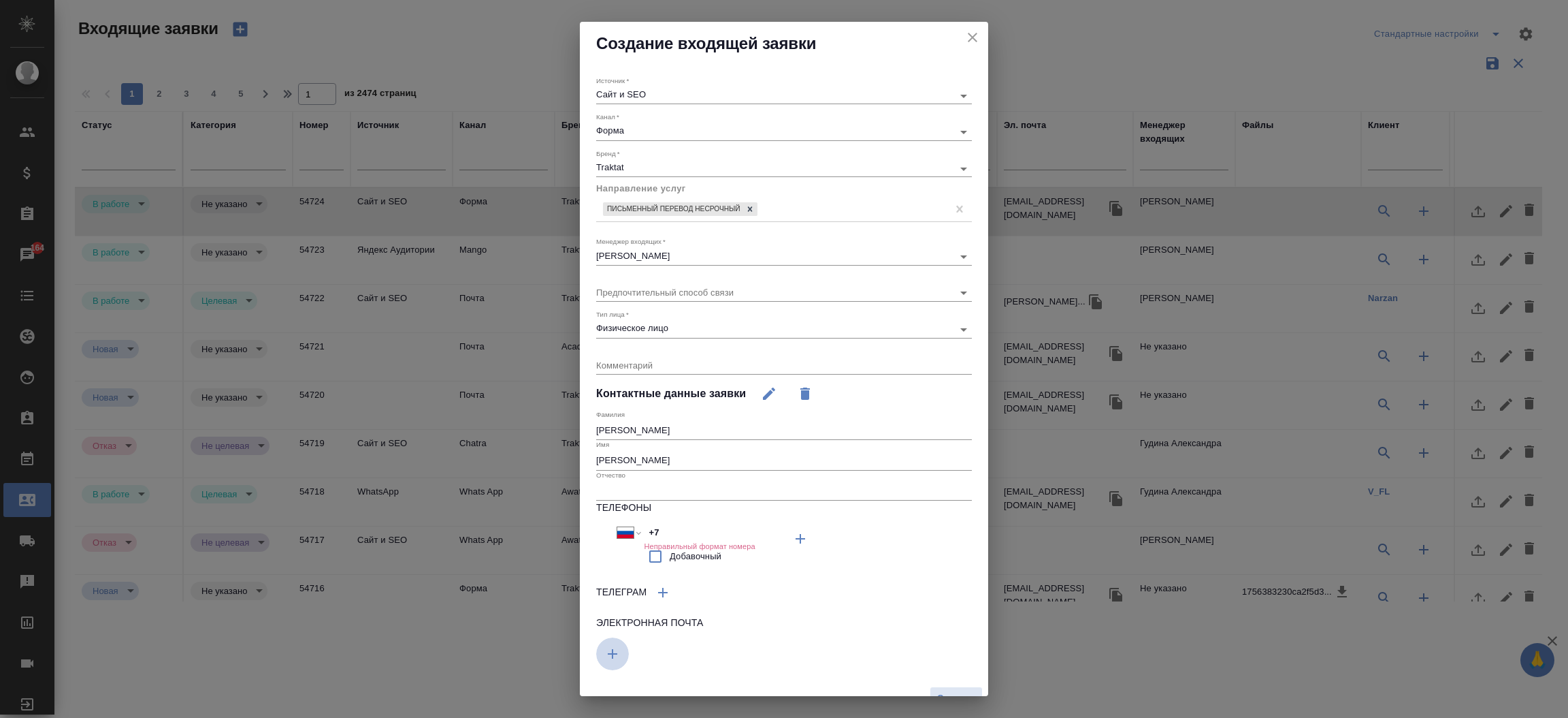
click at [613, 652] on icon "button" at bounding box center [612, 653] width 16 height 16
click at [628, 645] on input "text" at bounding box center [690, 652] width 188 height 17
paste input "[EMAIL_ADDRESS][DOMAIN_NAME]"
type input "[EMAIL_ADDRESS][DOMAIN_NAME]"
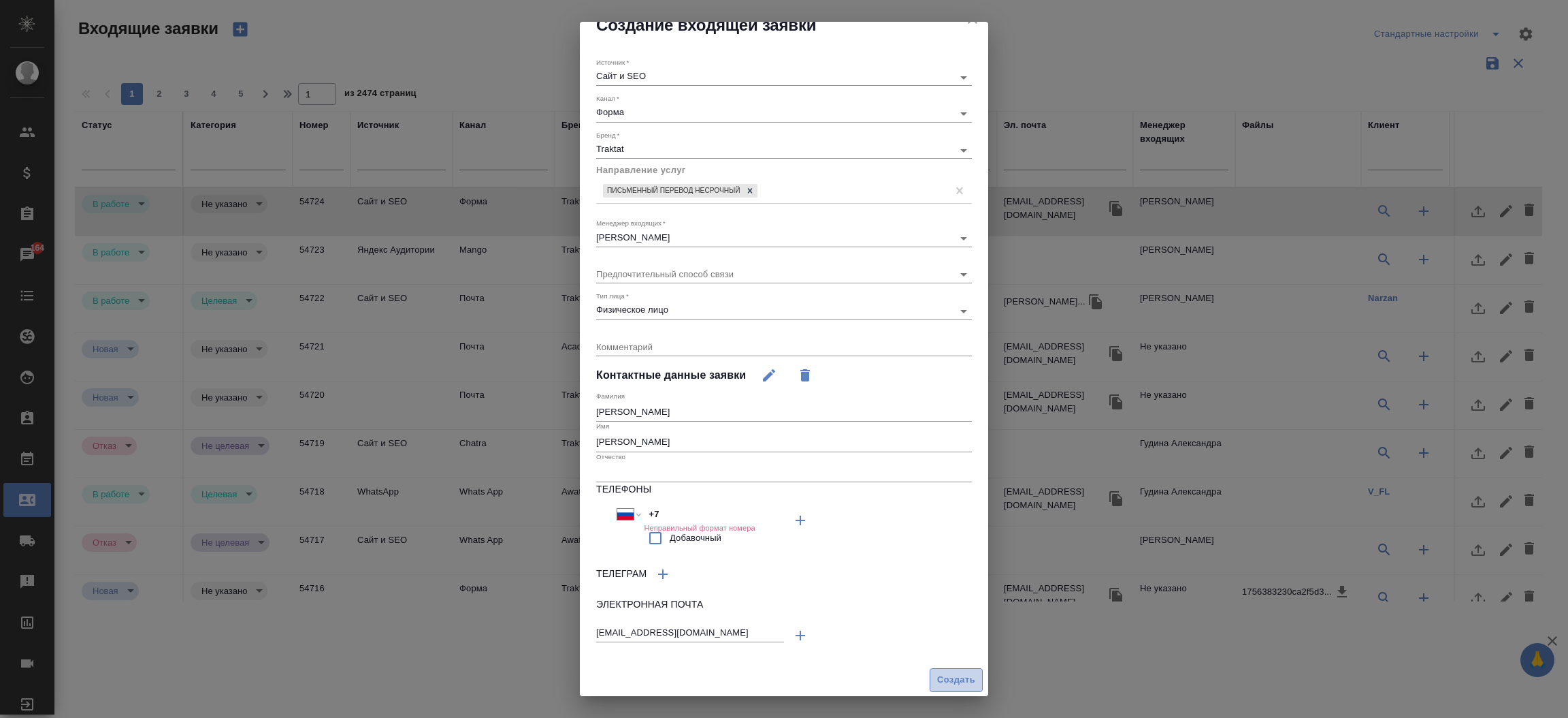
click at [944, 677] on span "Создать" at bounding box center [956, 680] width 38 height 16
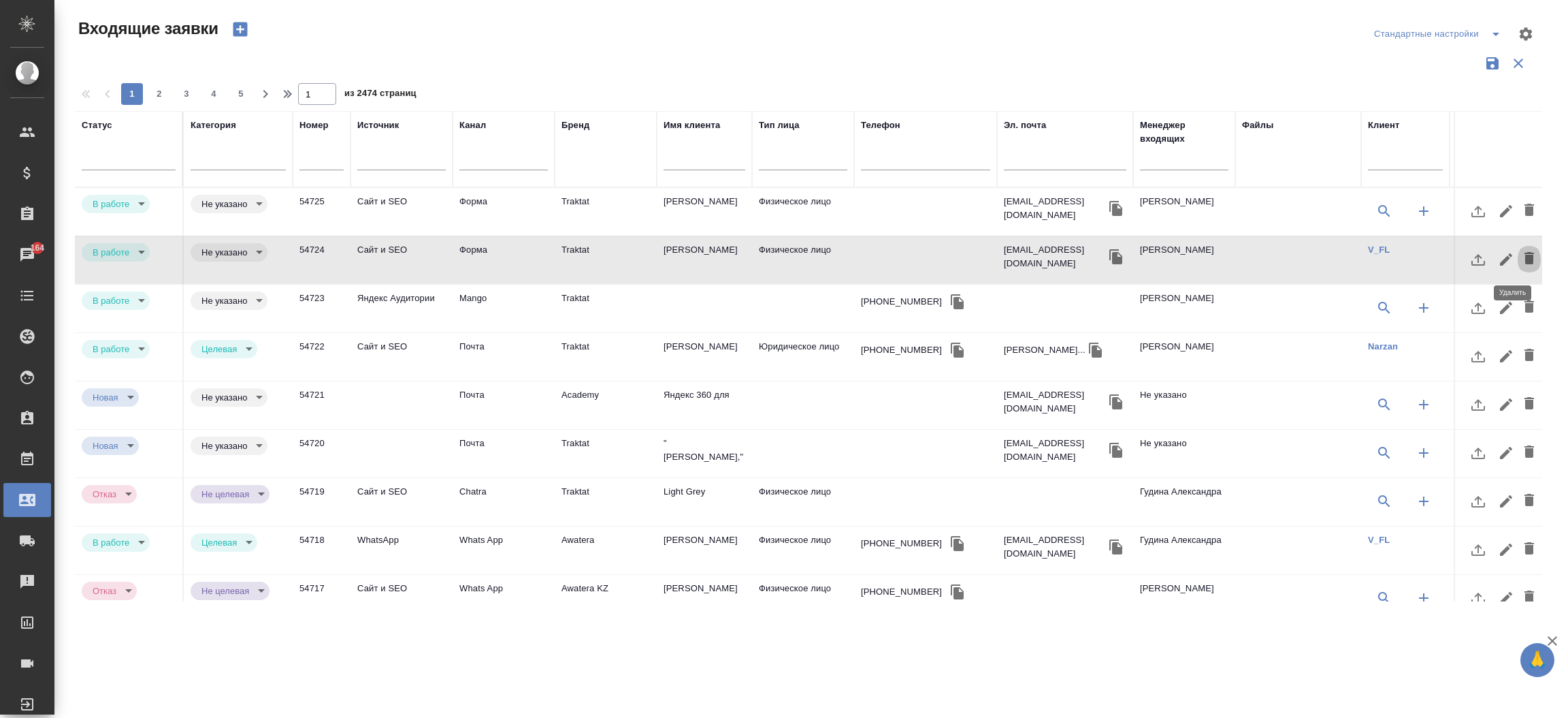
click at [1524, 257] on icon "button" at bounding box center [1529, 258] width 9 height 13
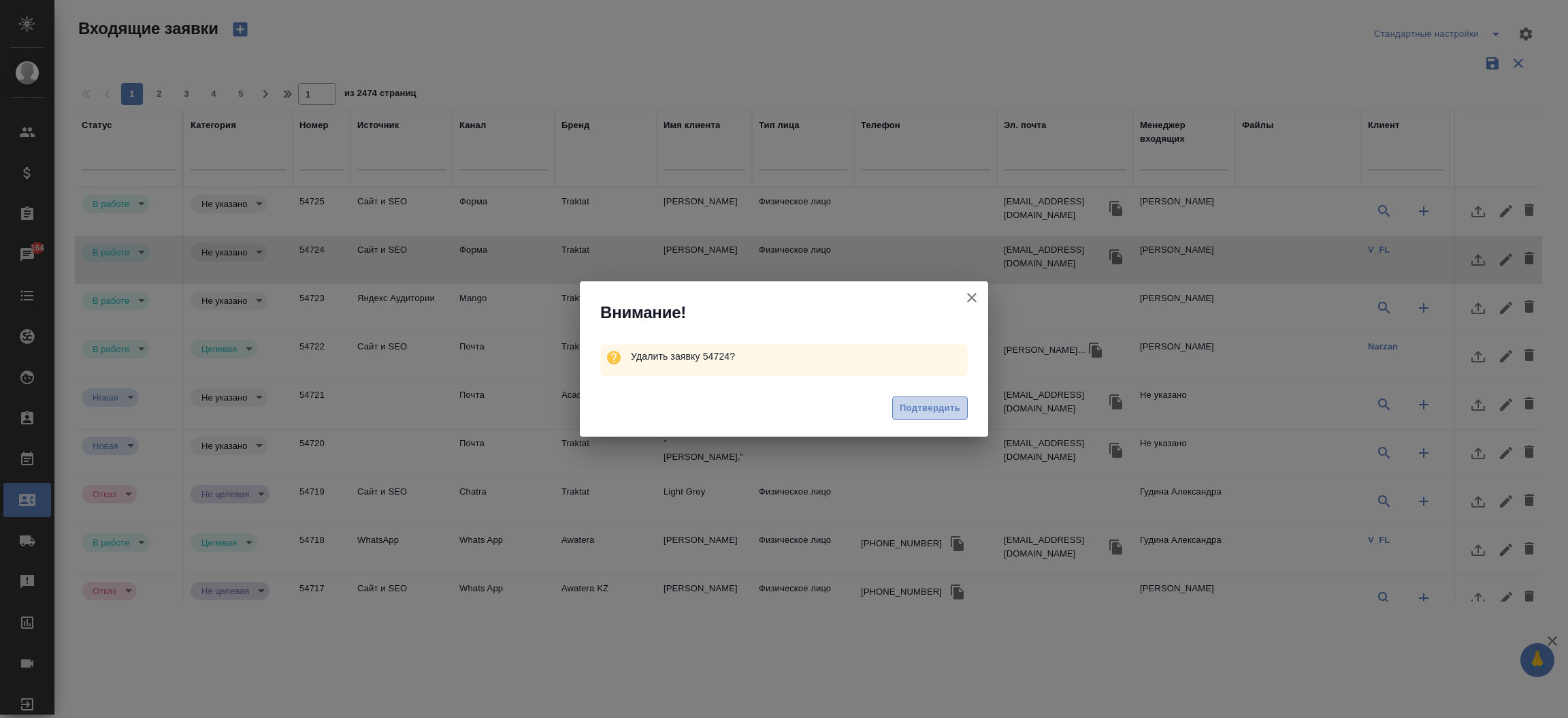
click at [944, 406] on span "Подтвердить" at bounding box center [929, 408] width 60 height 16
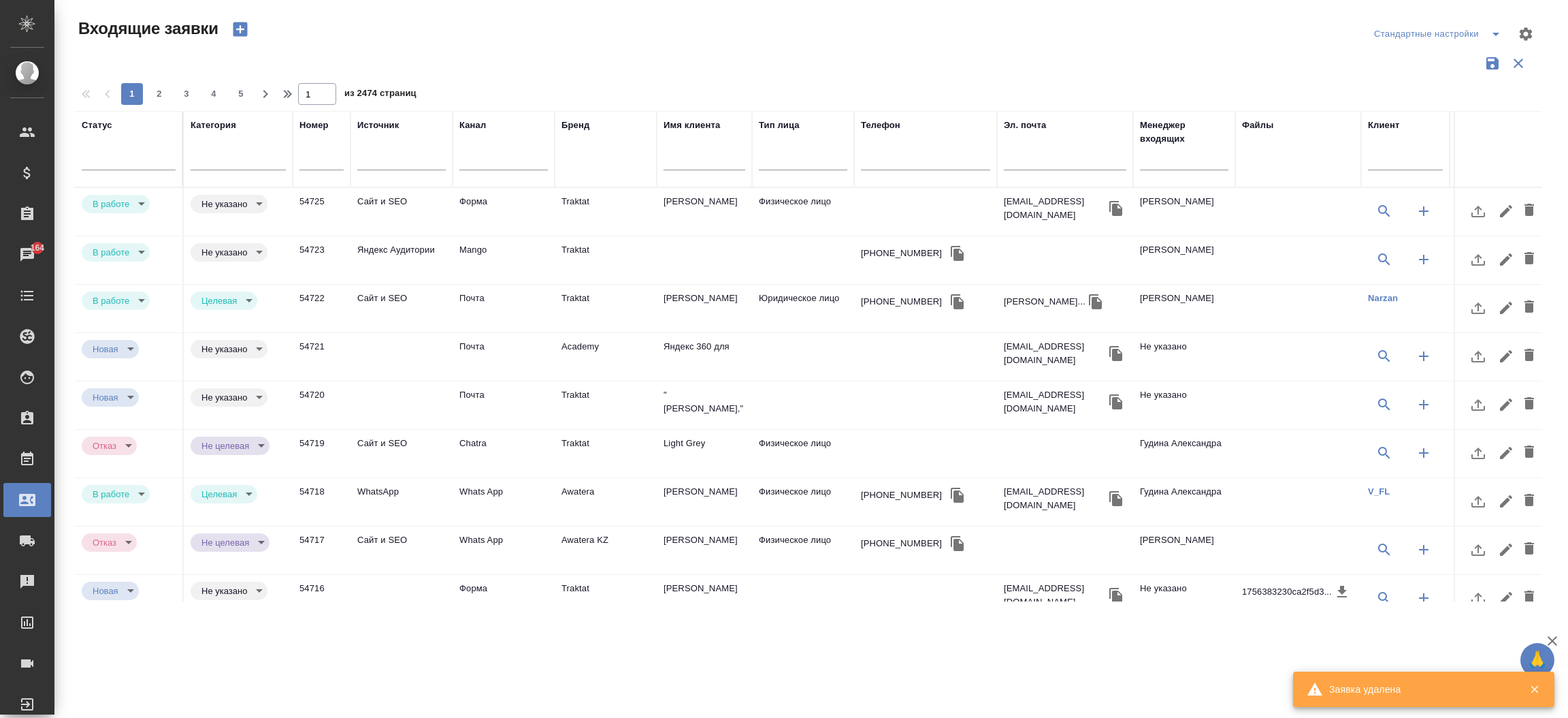
click at [446, 200] on td "Сайт и SEO" at bounding box center [401, 211] width 102 height 48
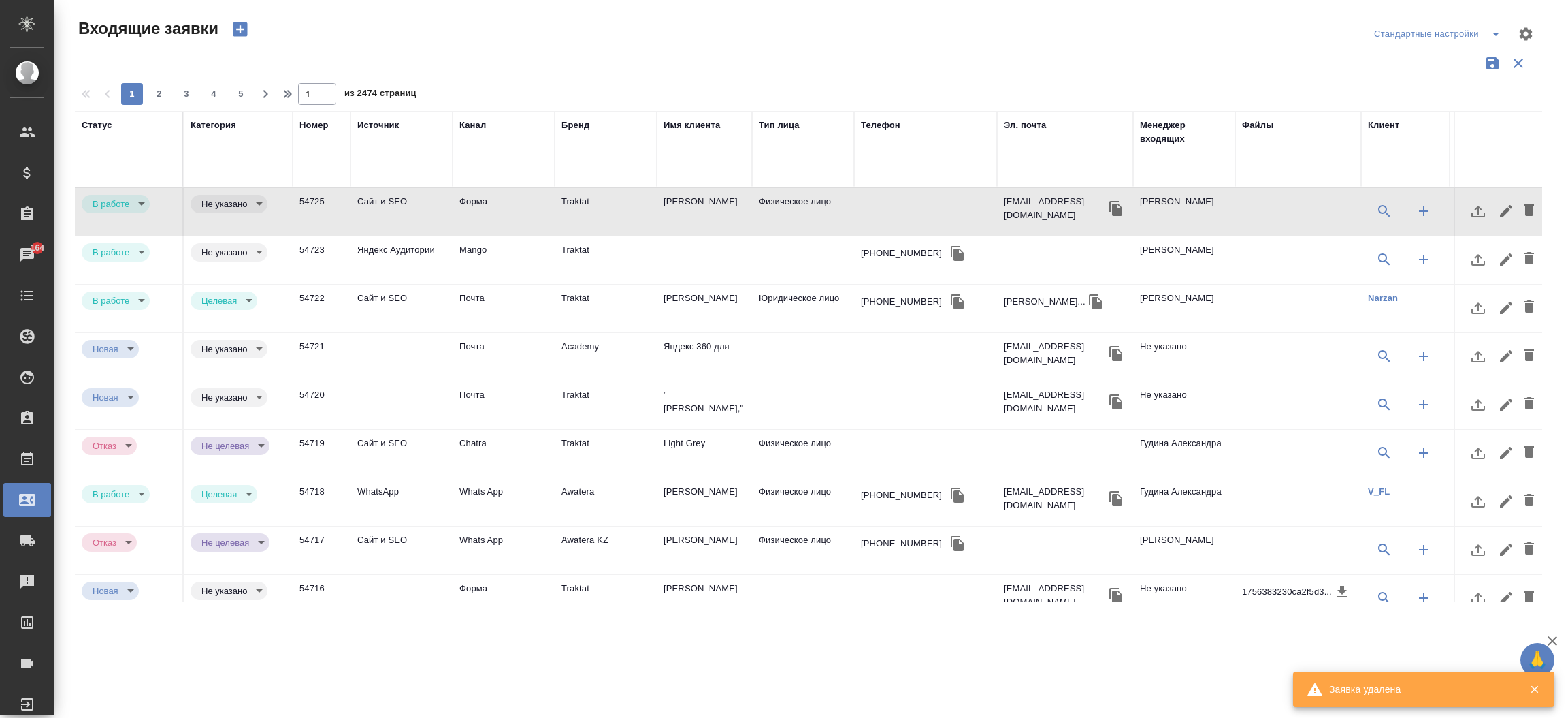
click at [446, 200] on td "Сайт и SEO" at bounding box center [401, 211] width 102 height 48
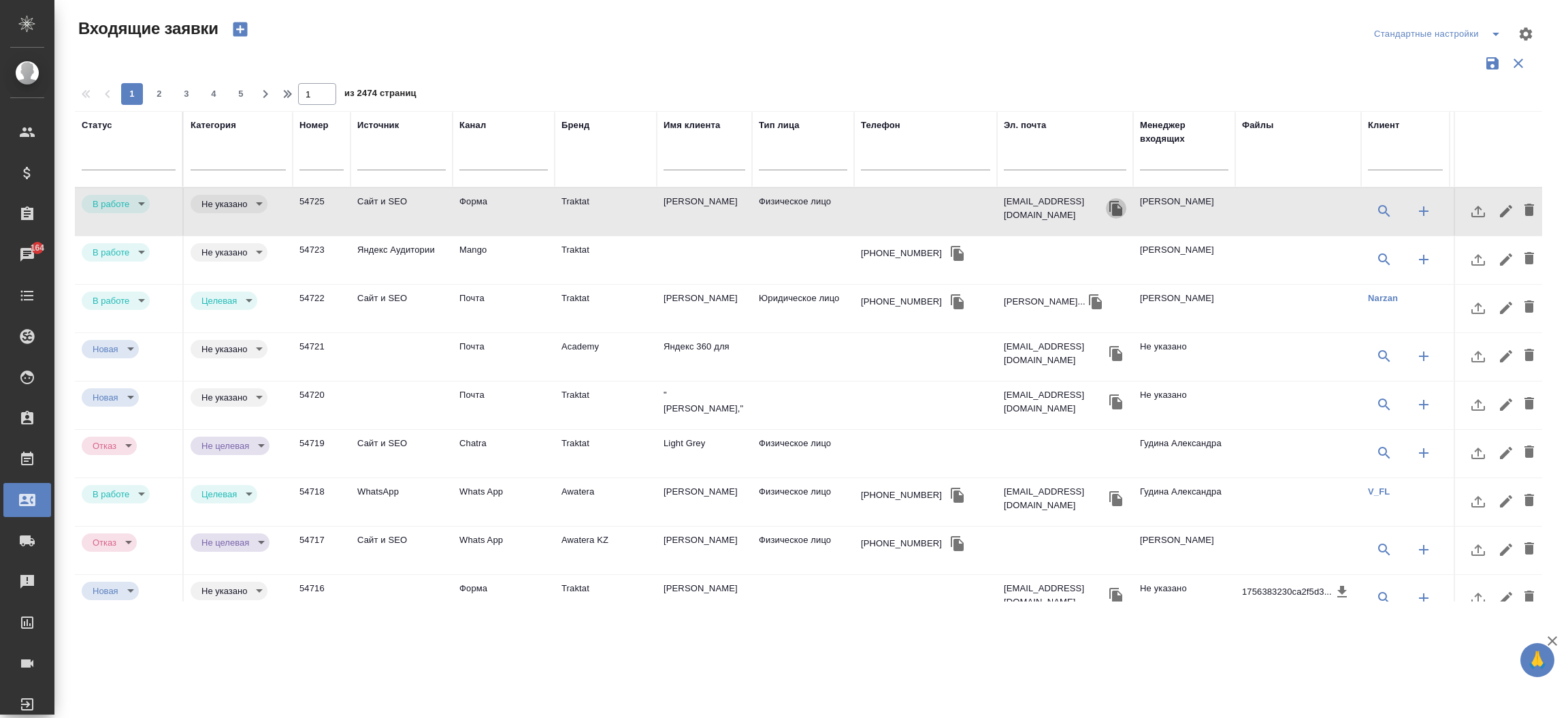
click at [1109, 207] on icon "button" at bounding box center [1115, 208] width 13 height 15
click at [238, 27] on icon "button" at bounding box center [240, 30] width 14 height 14
select select "RU"
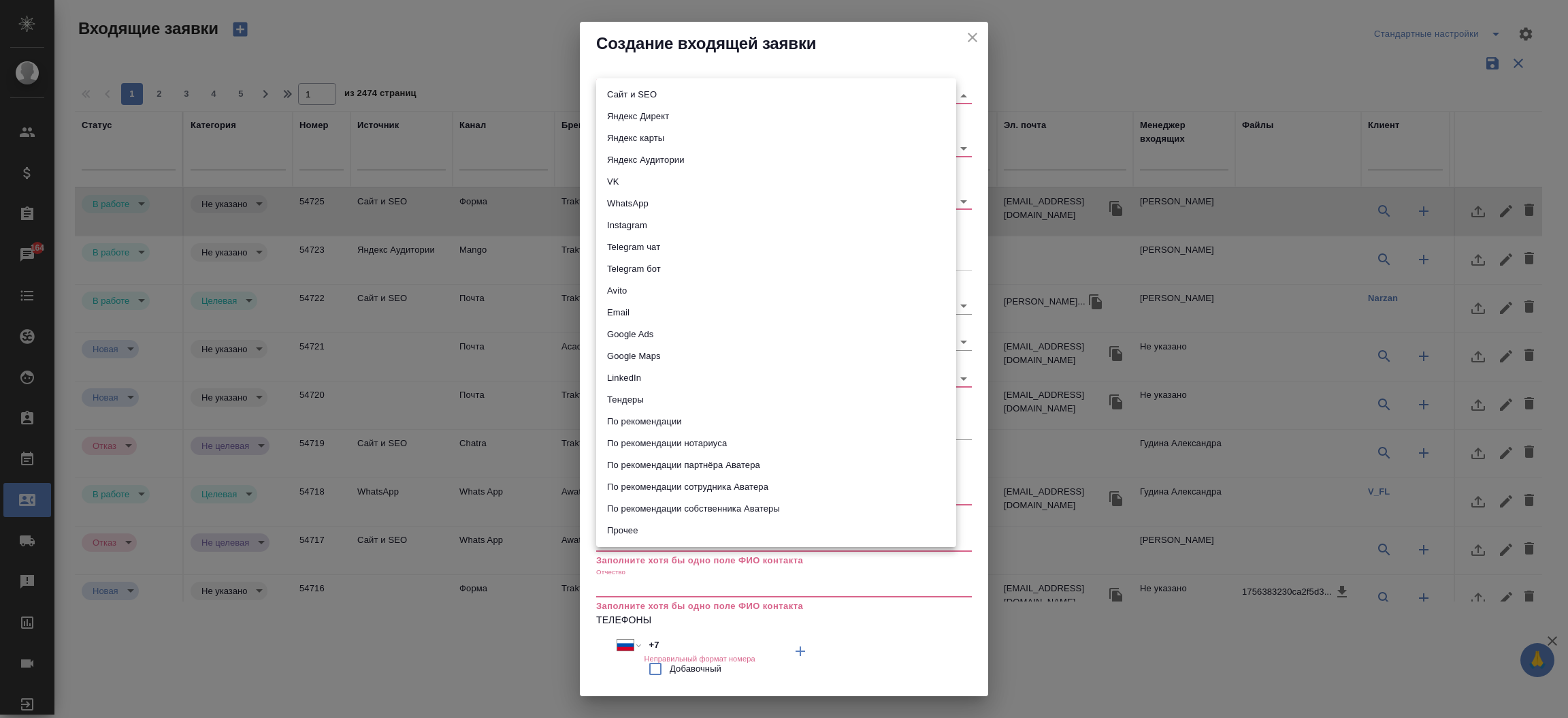
click at [656, 94] on body "🙏 .cls-1 fill:#fff; AWATERA Прутько Ирина i.prutko Клиенты Спецификации Заказы …" at bounding box center [784, 359] width 1568 height 718
click at [656, 94] on li "Сайт и SEO" at bounding box center [776, 95] width 360 height 22
type input "seo"
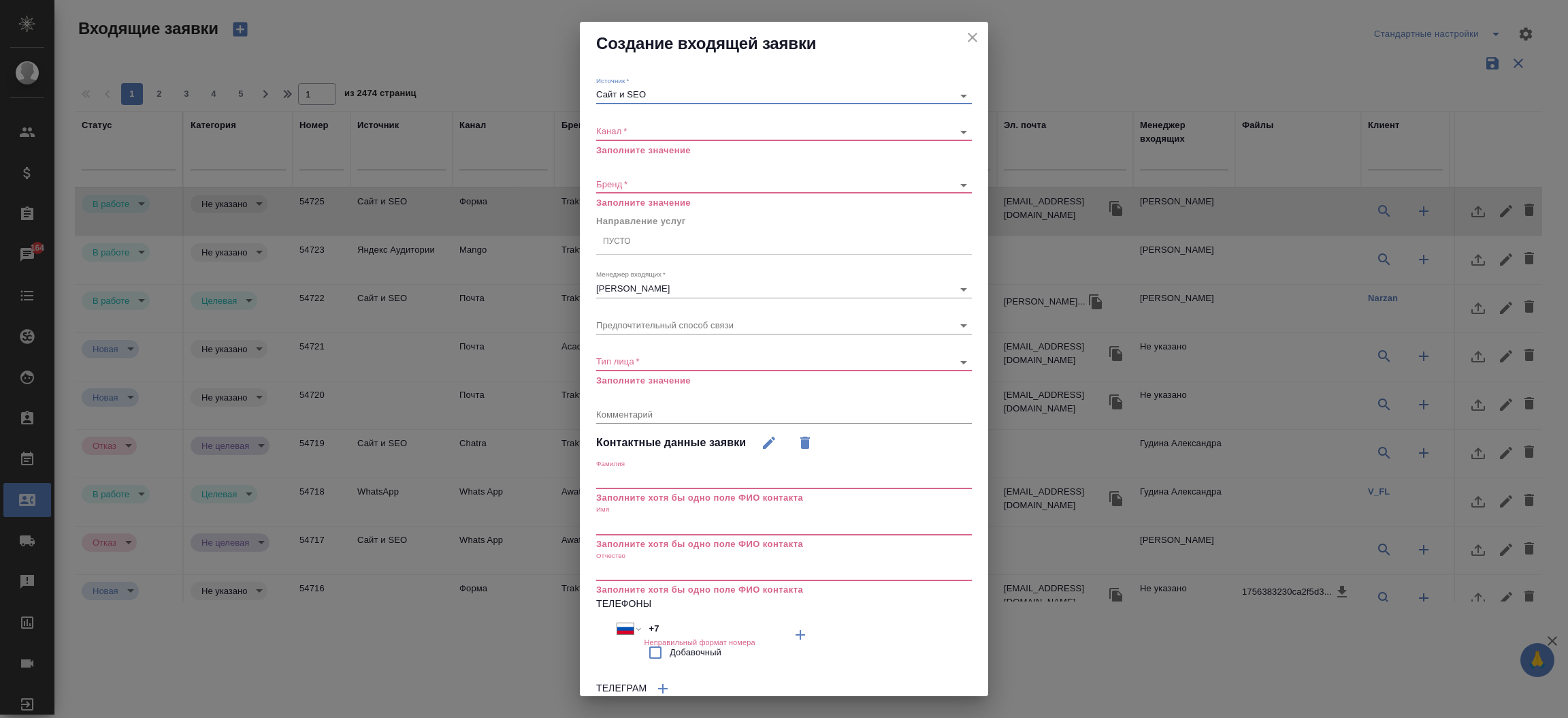
click at [640, 126] on body "🙏 .cls-1 fill:#fff; AWATERA Прутько Ирина i.prutko Клиенты Спецификации Заказы …" at bounding box center [784, 359] width 1568 height 718
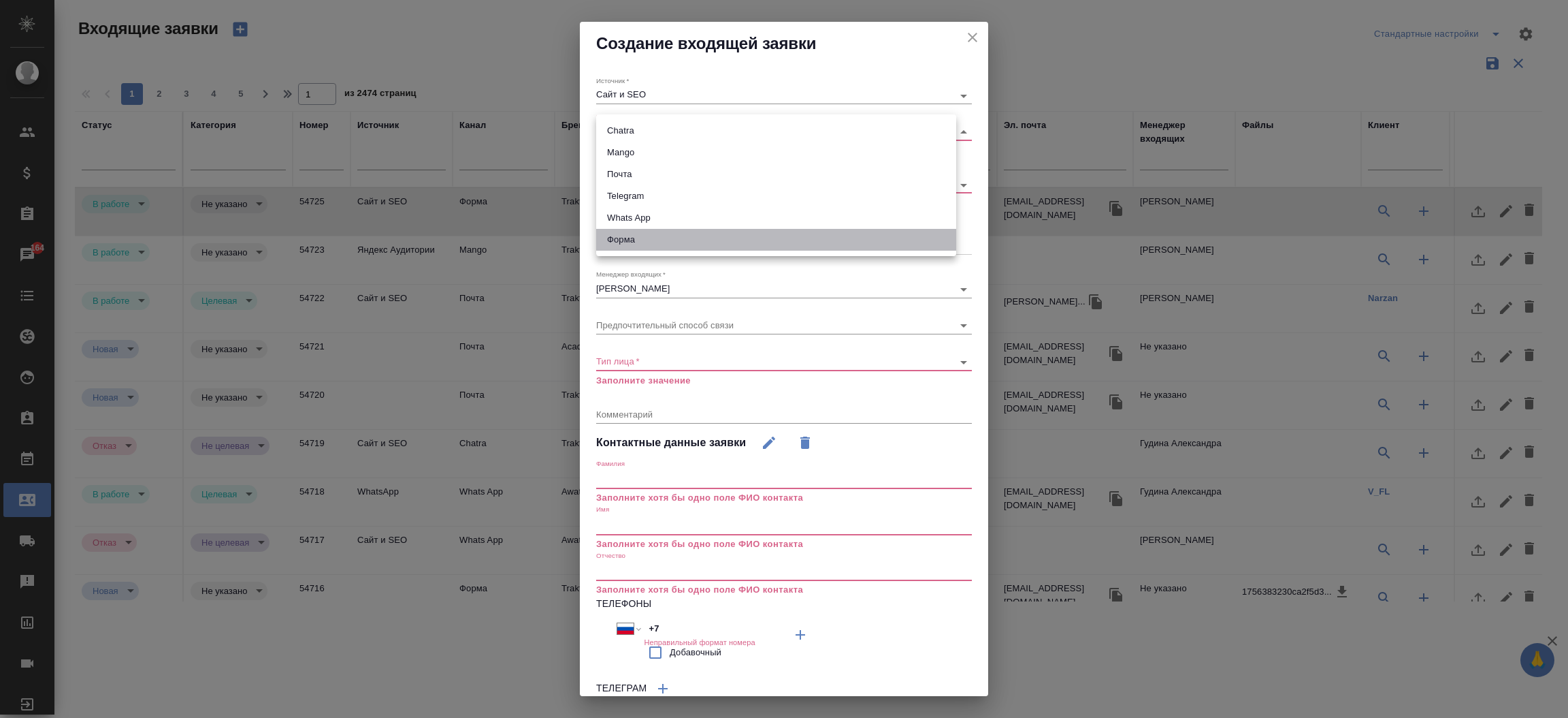
click at [622, 236] on li "Форма" at bounding box center [776, 240] width 360 height 22
type input "63623f8939da55ae86e7274a"
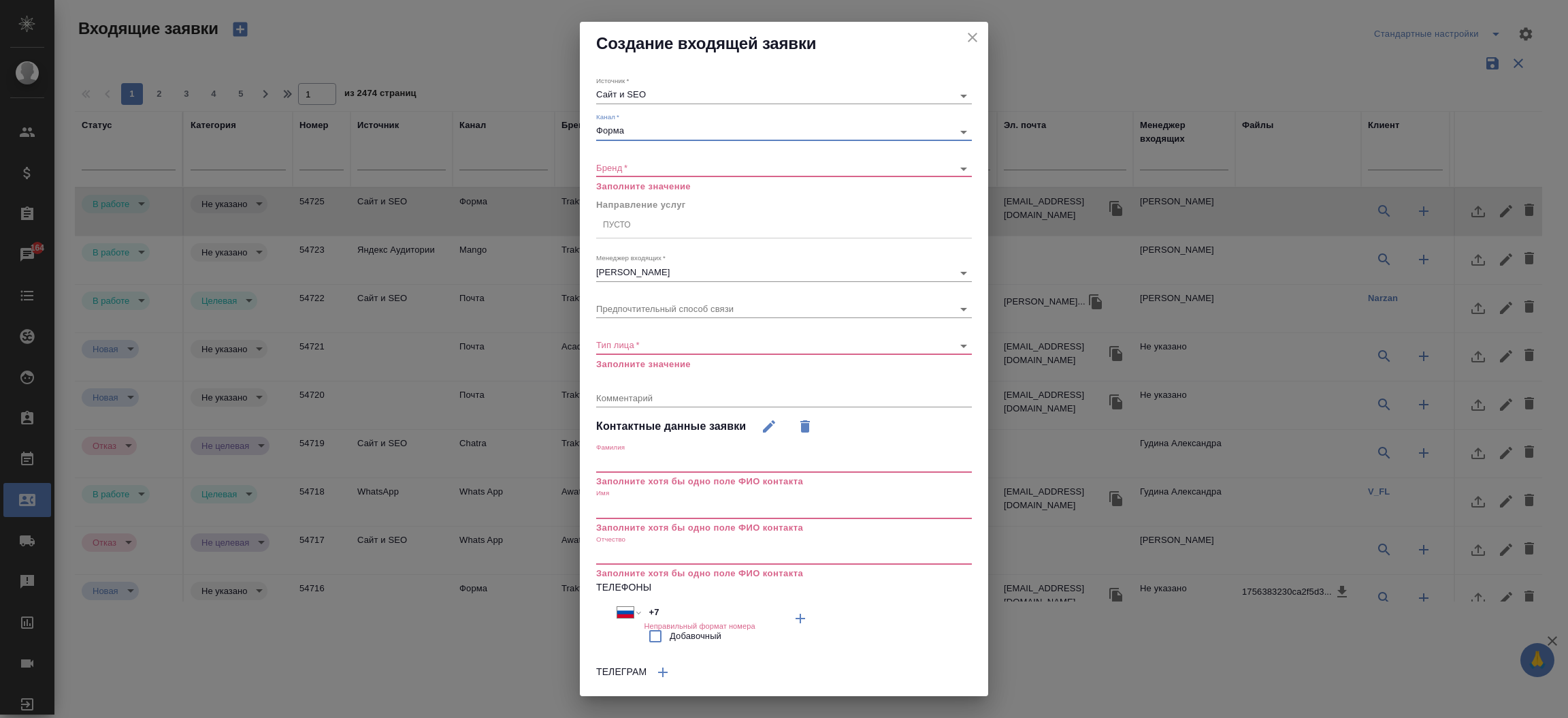
click at [636, 162] on body "🙏 .cls-1 fill:#fff; AWATERA Прутько Ирина i.prutko Клиенты Спецификации Заказы …" at bounding box center [784, 359] width 1568 height 718
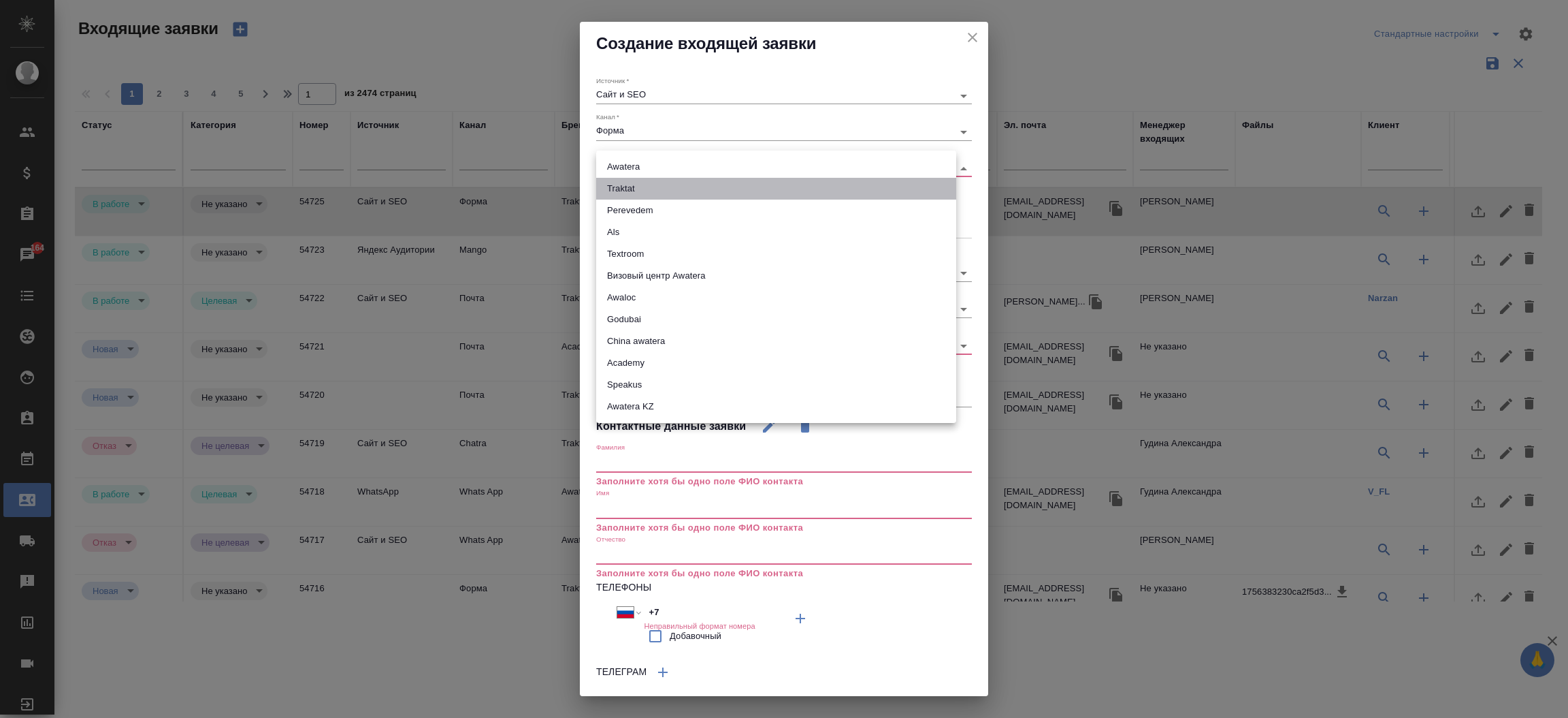
click at [632, 186] on li "Traktat" at bounding box center [776, 188] width 360 height 22
type input "traktat"
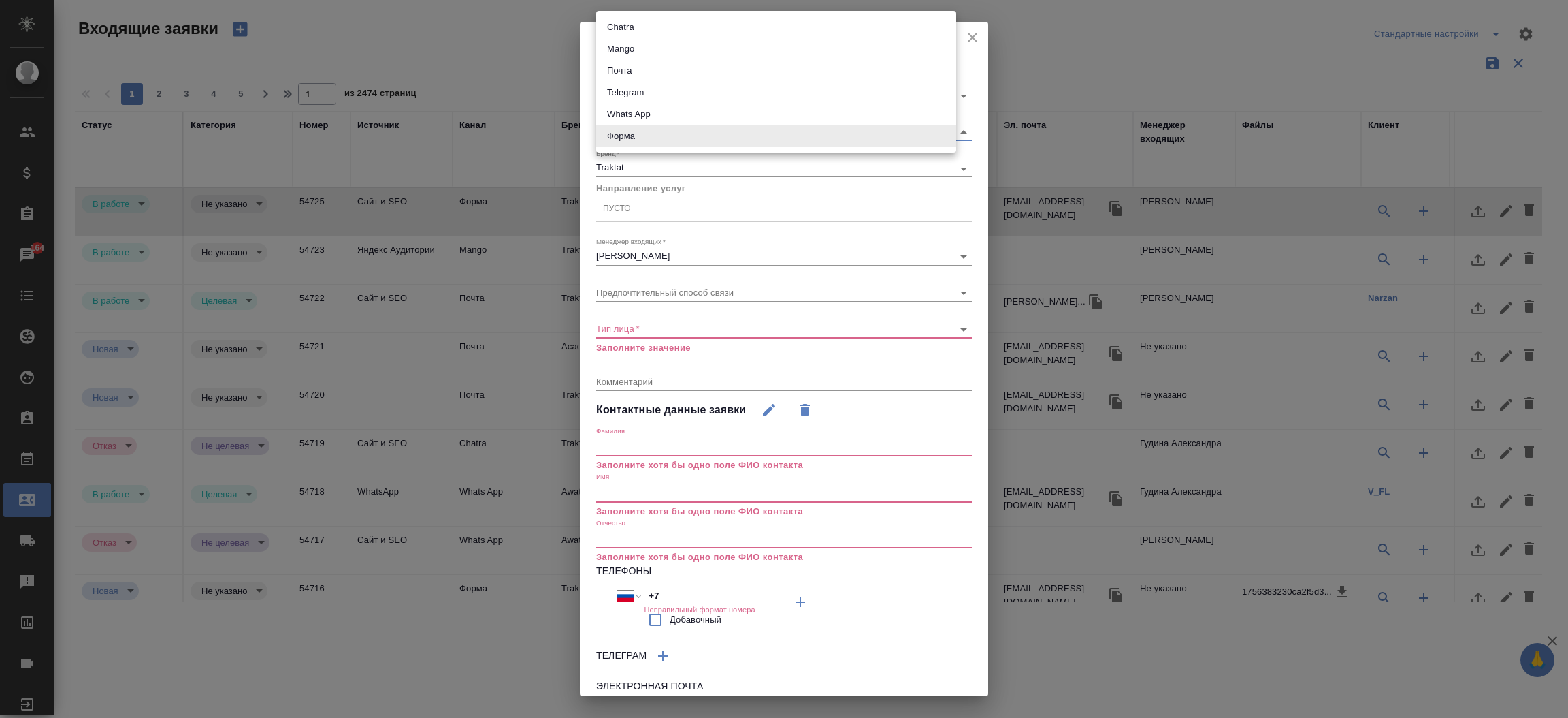
click at [628, 129] on body "🙏 .cls-1 fill:#fff; AWATERA Прутько Ирина i.prutko Клиенты Спецификации Заказы …" at bounding box center [784, 359] width 1568 height 718
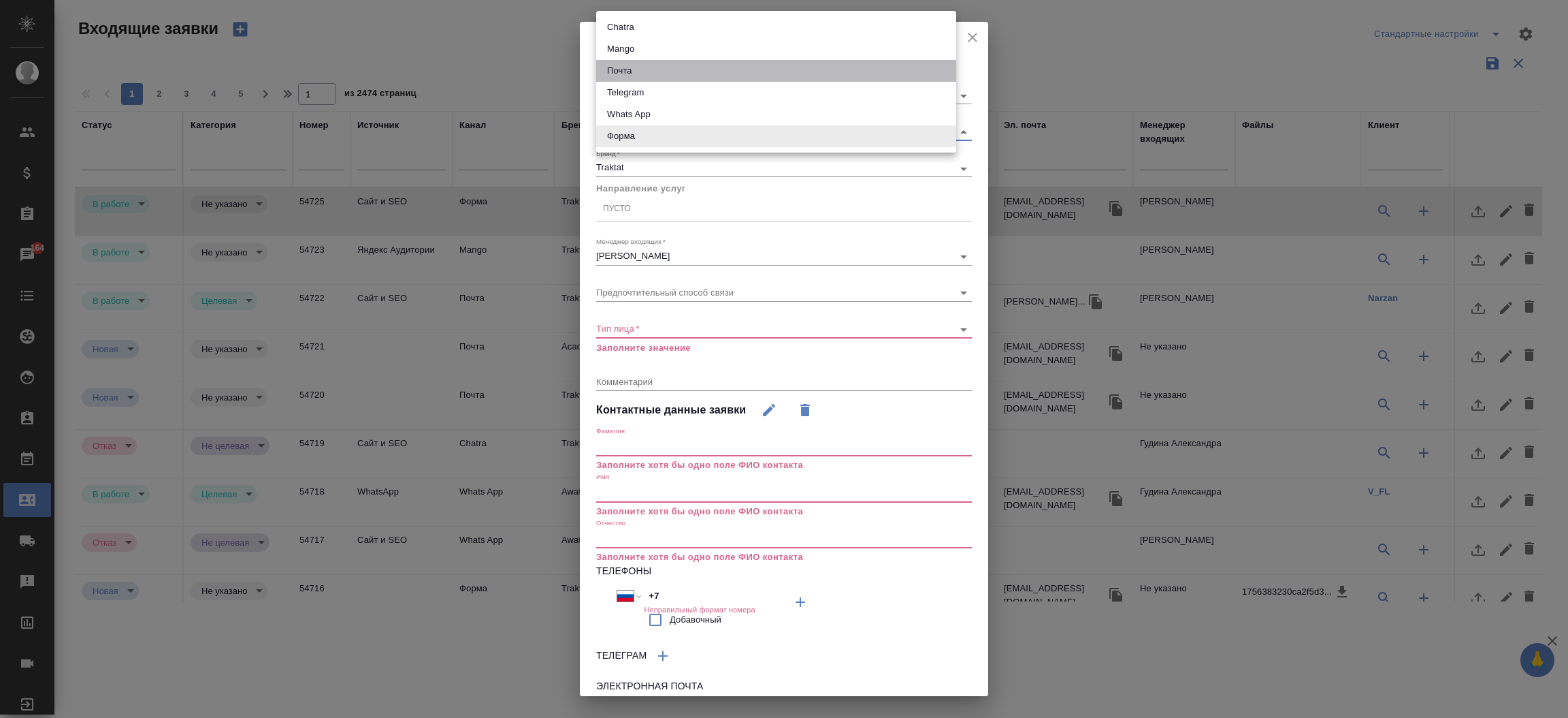
click at [635, 70] on li "Почта" at bounding box center [776, 71] width 360 height 22
type input "640a088c6aae0874b0a8d791"
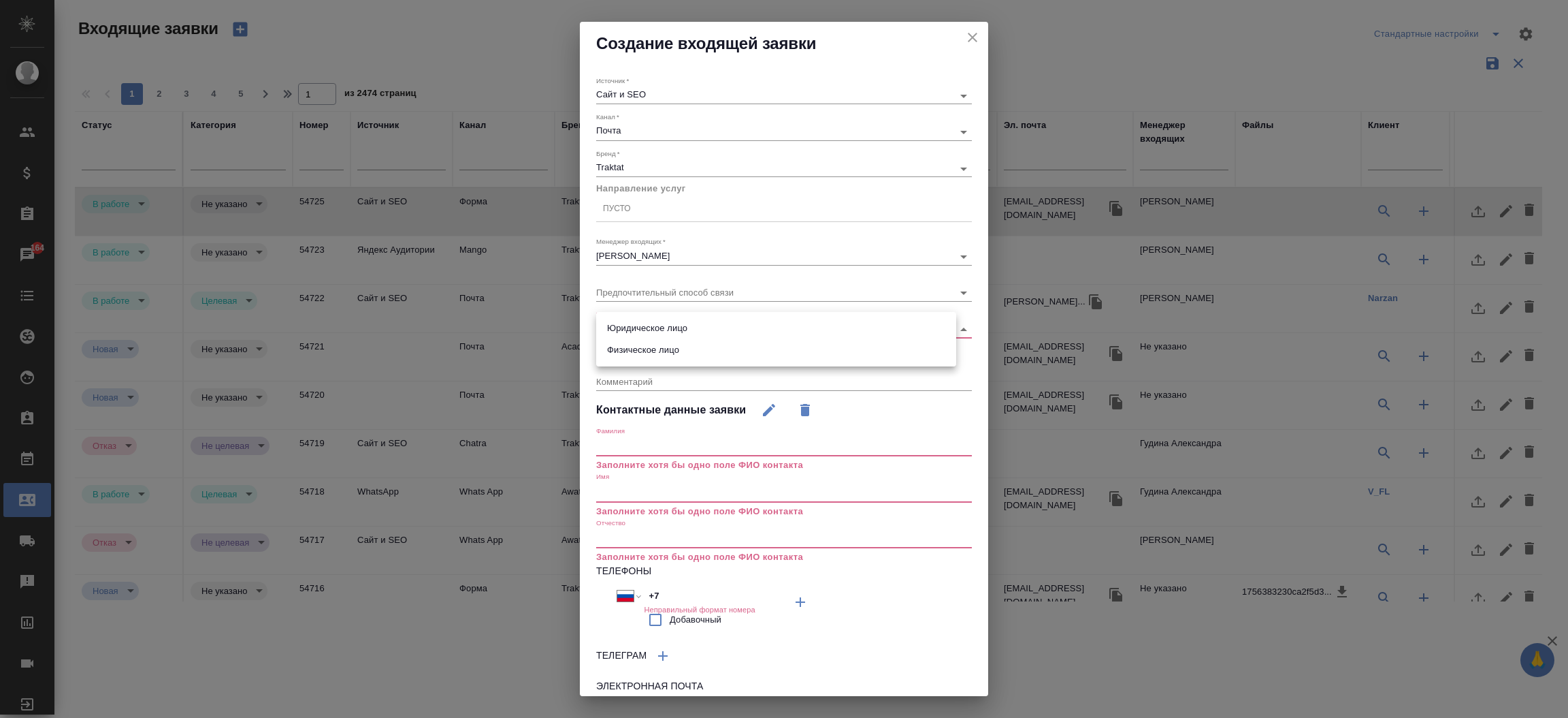
drag, startPoint x: 656, startPoint y: 325, endPoint x: 649, endPoint y: 350, distance: 26.0
click at [649, 350] on body "🙏 .cls-1 fill:#fff; AWATERA Прутько Ирина i.prutko Клиенты Спецификации Заказы …" at bounding box center [784, 359] width 1568 height 718
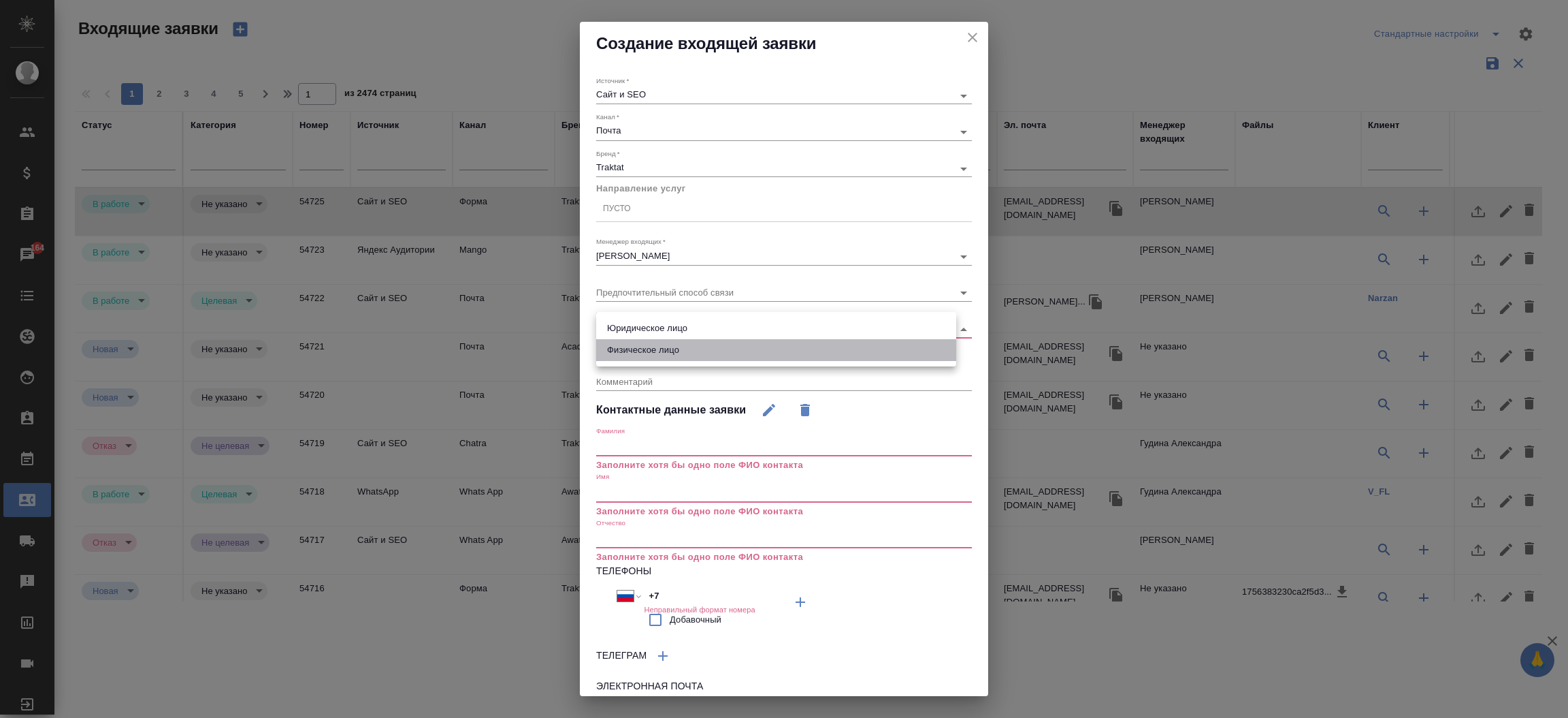
click at [649, 350] on li "Физическое лицо" at bounding box center [776, 350] width 360 height 22
type input "private"
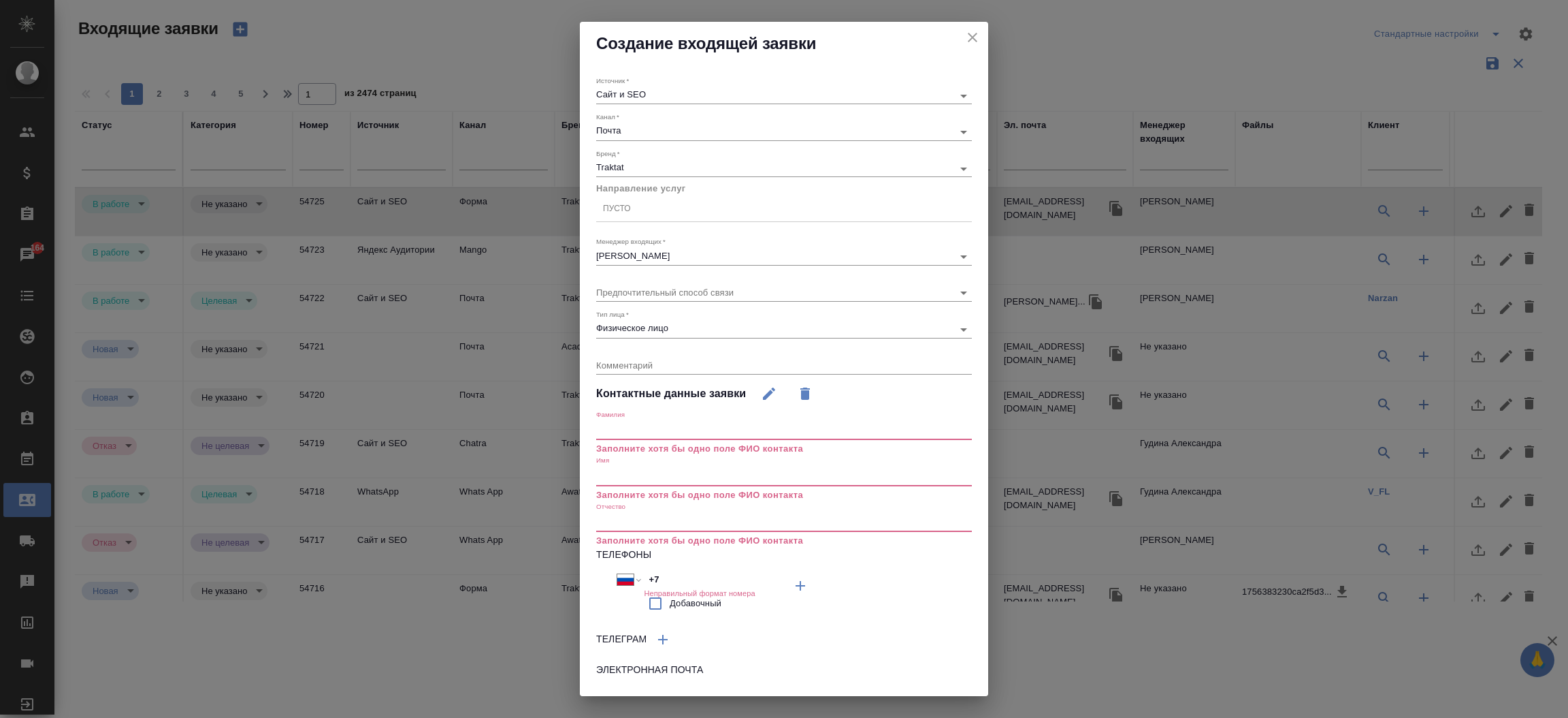
click at [621, 474] on input "text" at bounding box center [784, 476] width 376 height 19
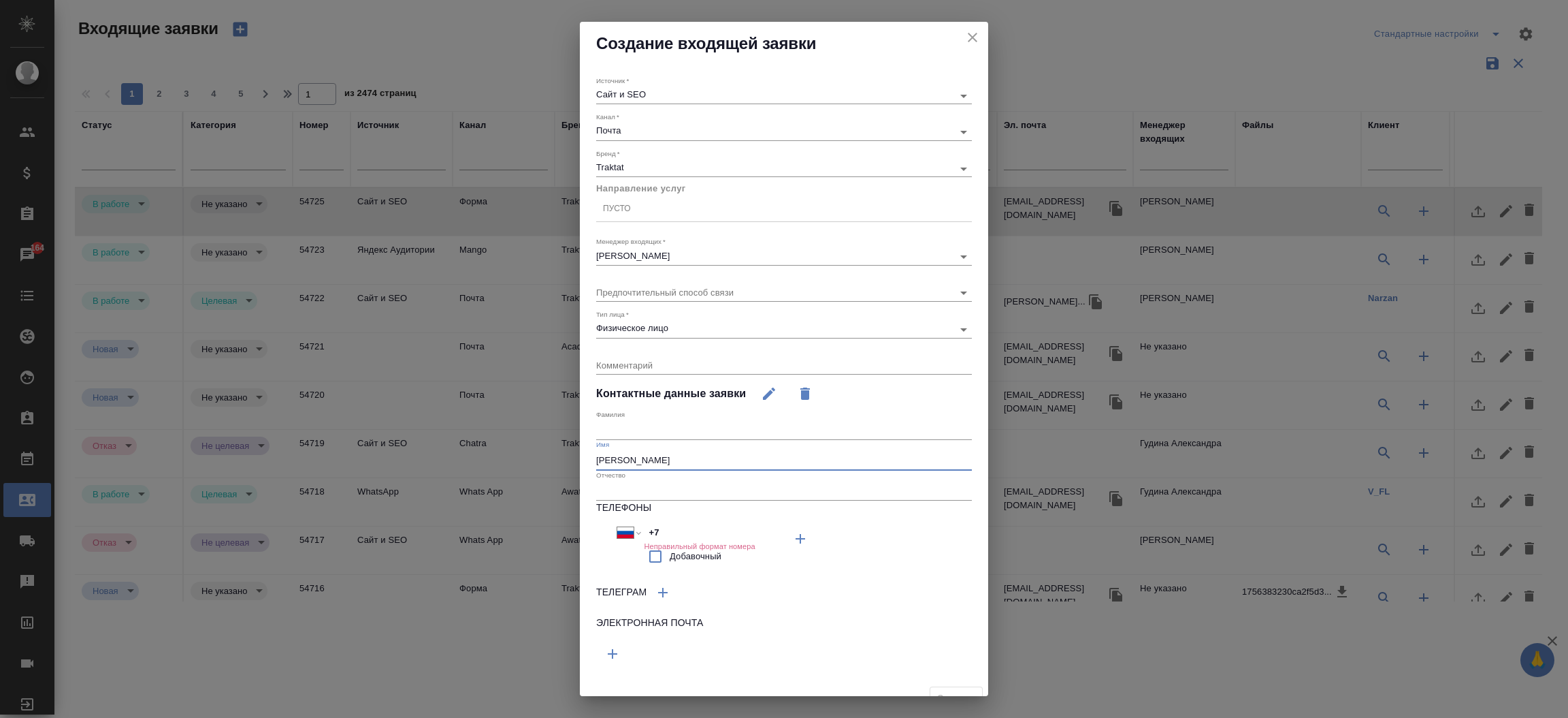
type input "Вадим"
click at [636, 421] on input "text" at bounding box center [784, 430] width 376 height 19
type input "Прокопенков"
click at [614, 655] on icon "button" at bounding box center [612, 653] width 16 height 16
click at [630, 651] on input "text" at bounding box center [690, 652] width 188 height 17
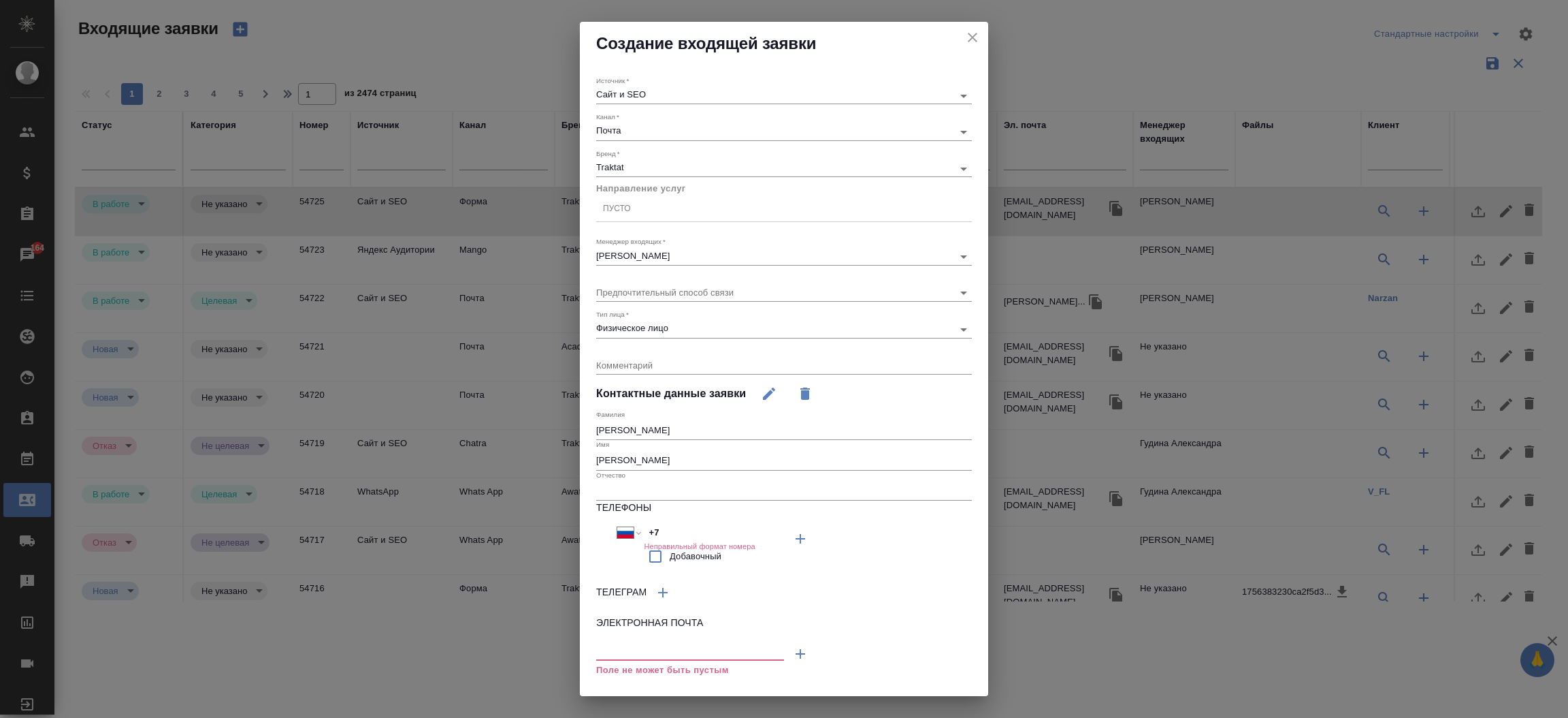
paste input "[EMAIL_ADDRESS][DOMAIN_NAME]"
type input "[EMAIL_ADDRESS][DOMAIN_NAME]"
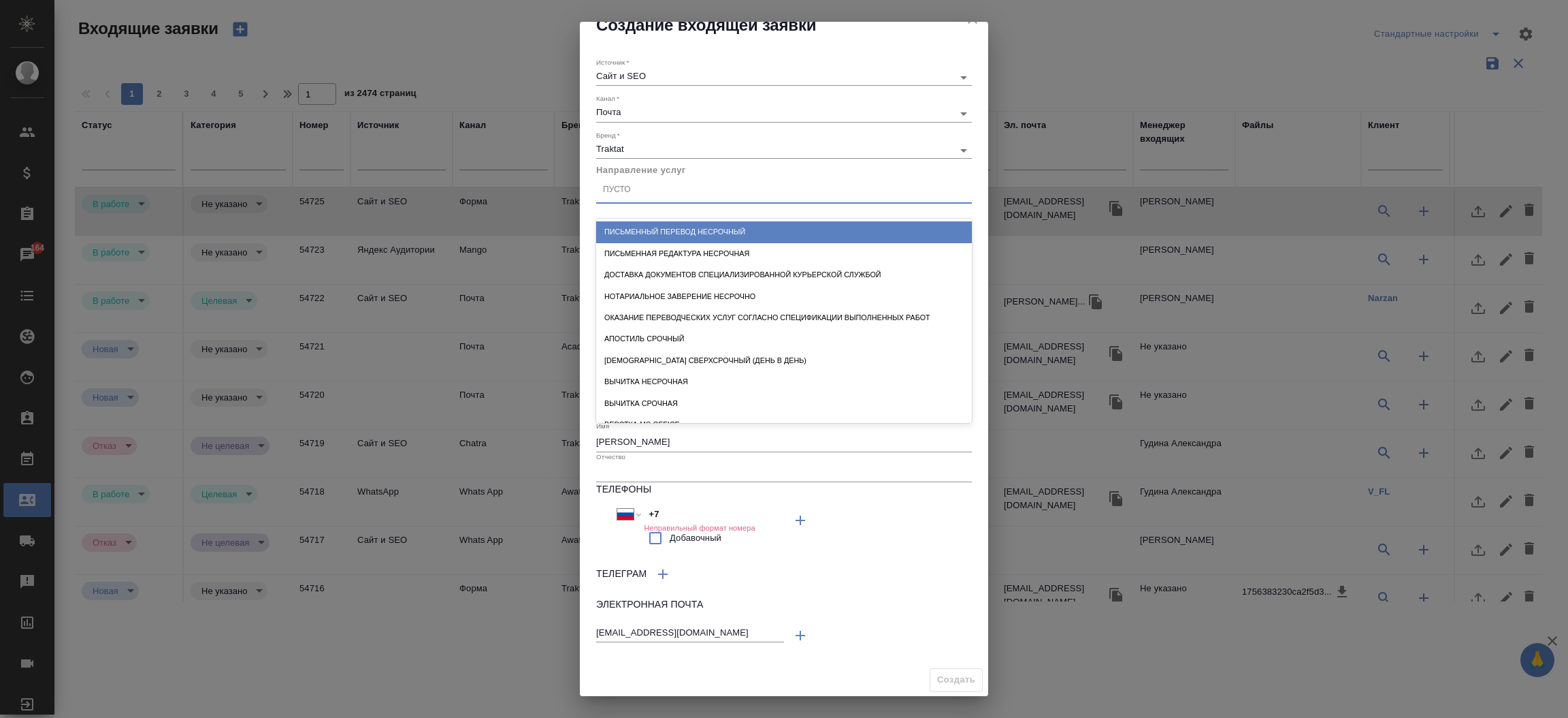
click at [739, 196] on div "Пусто" at bounding box center [784, 190] width 376 height 20
click at [718, 235] on div "Письменный перевод несрочный" at bounding box center [784, 232] width 376 height 21
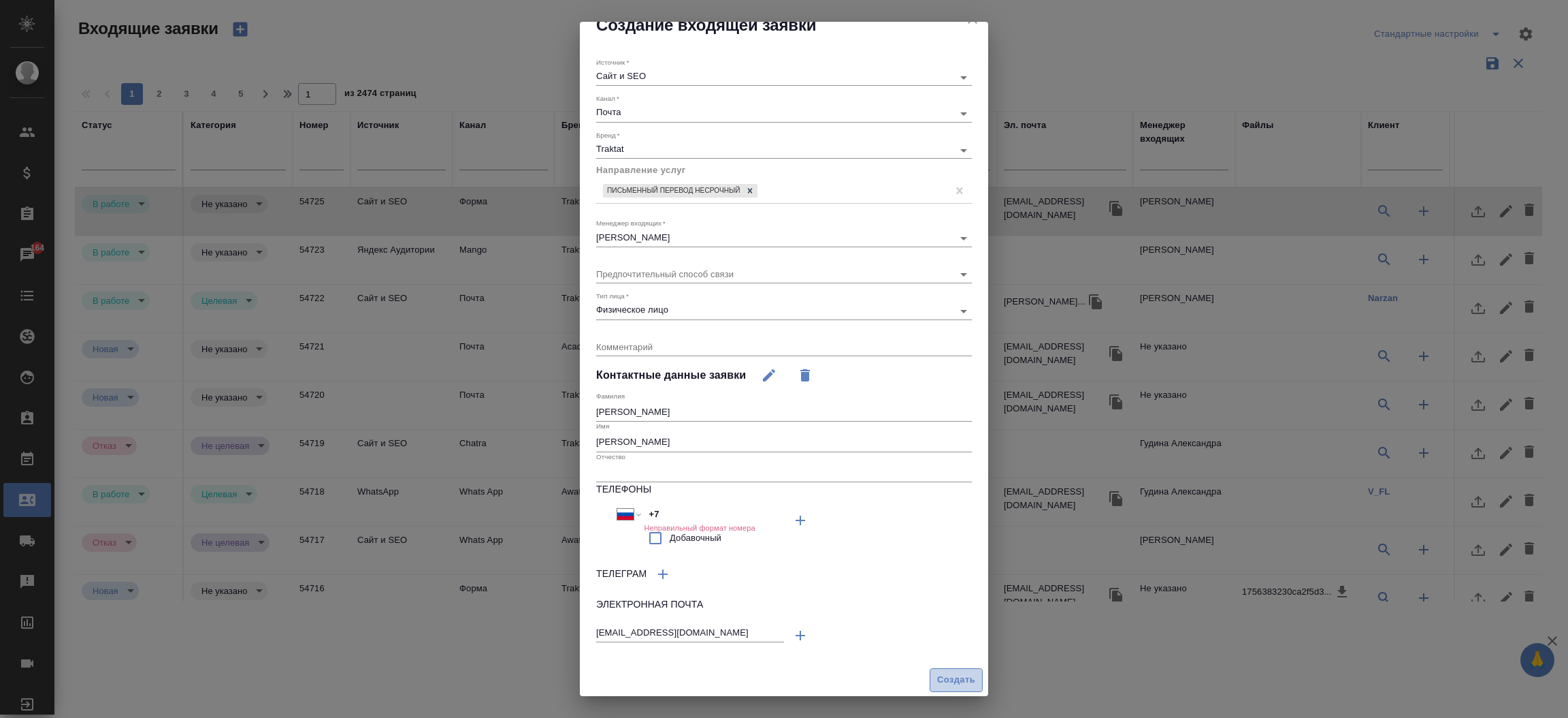
click at [946, 670] on button "Создать" at bounding box center [956, 680] width 53 height 23
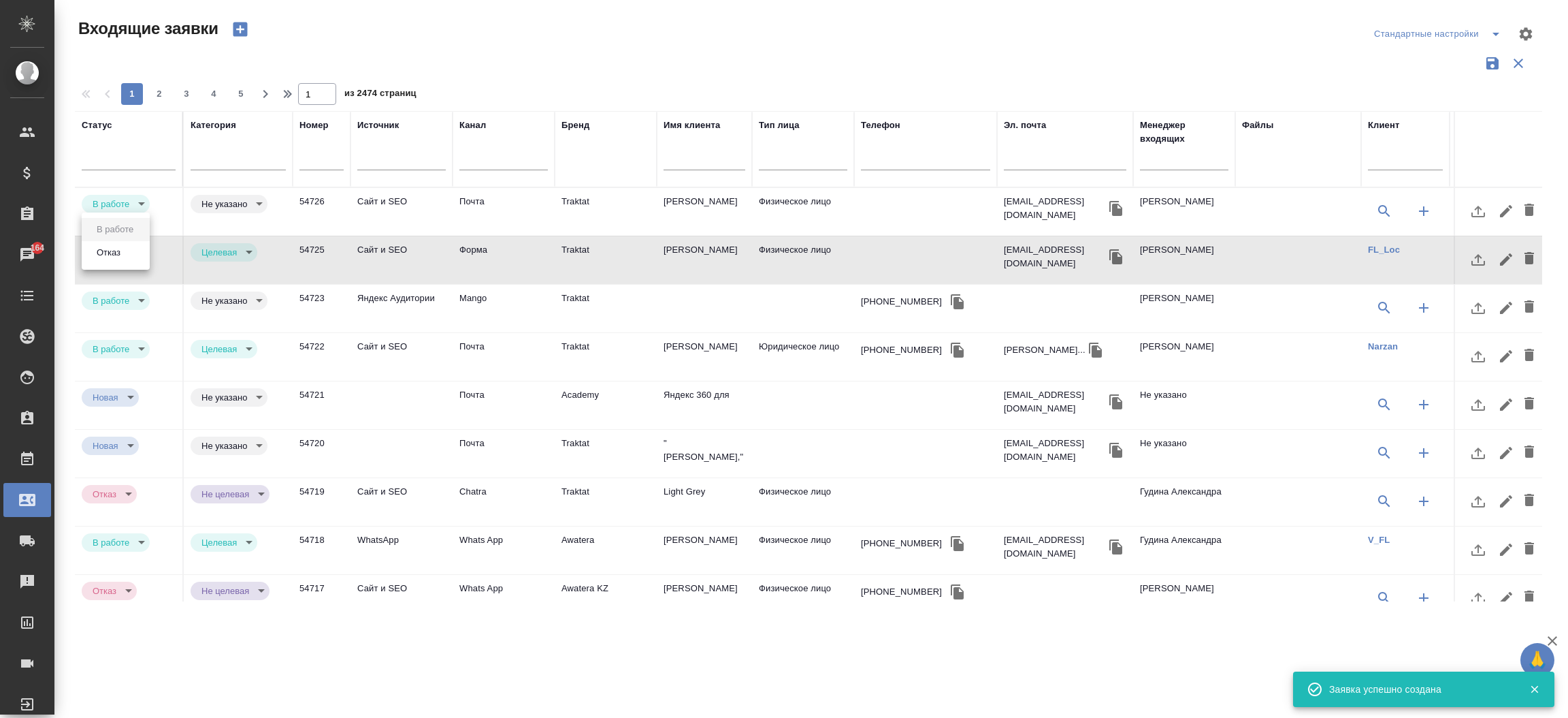
click at [141, 253] on body "🙏 .cls-1 fill:#fff; AWATERA Прутько Ирина i.prutko Клиенты Спецификации Заказы …" at bounding box center [784, 359] width 1568 height 718
click at [116, 264] on li "Отказ" at bounding box center [115, 253] width 68 height 23
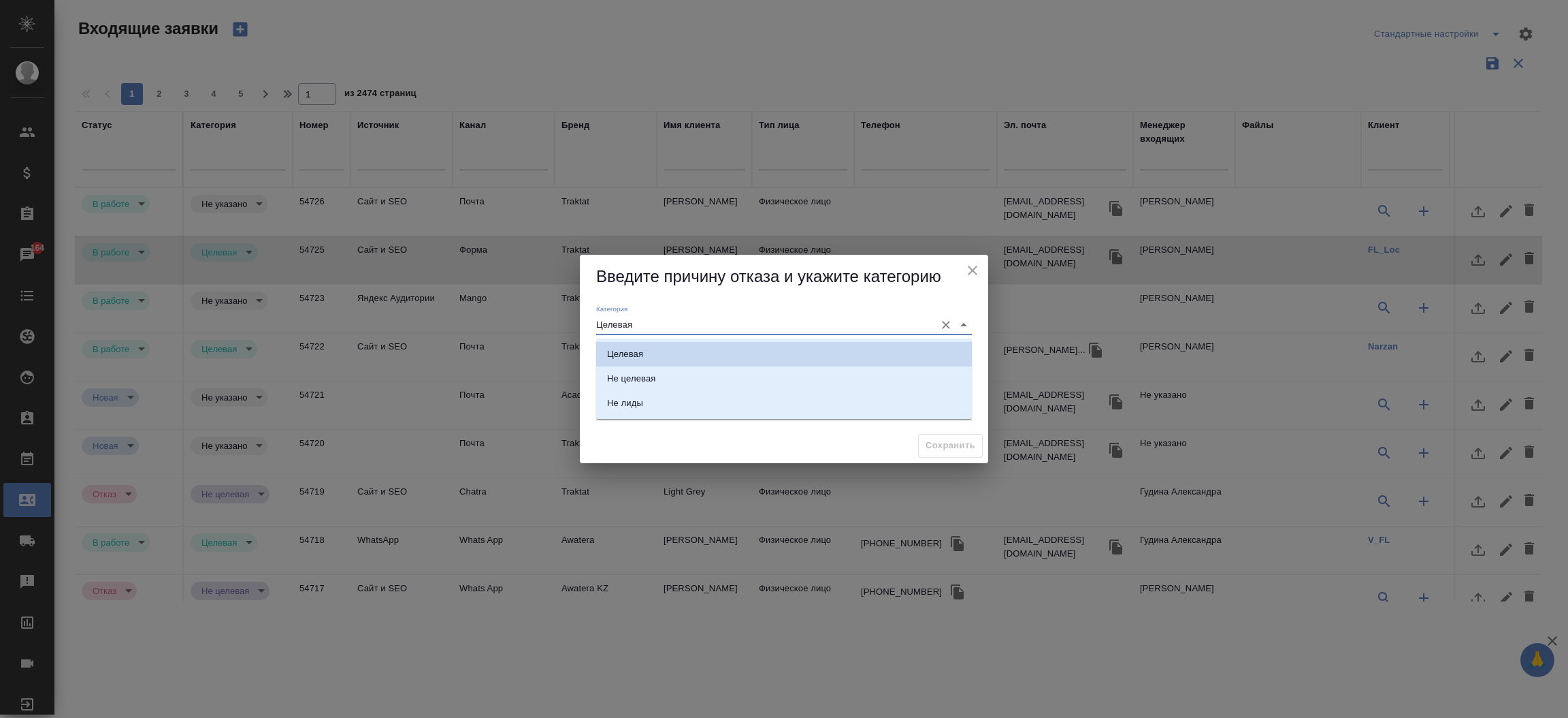
click at [614, 330] on input "Целевая" at bounding box center [762, 325] width 332 height 19
click at [628, 400] on div "Не лиды" at bounding box center [625, 403] width 36 height 13
type input "Не лиды"
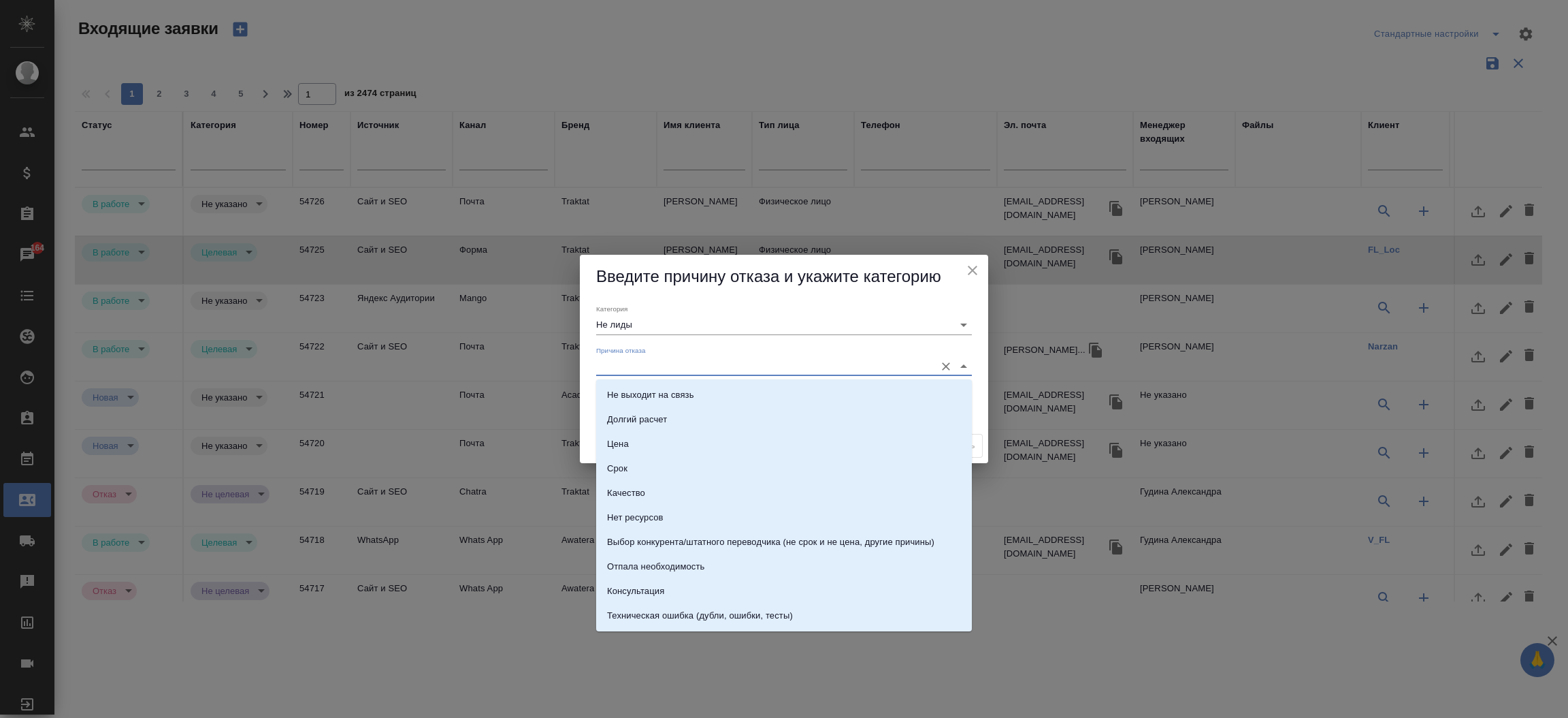
click at [631, 369] on input "Причина отказа" at bounding box center [762, 366] width 332 height 19
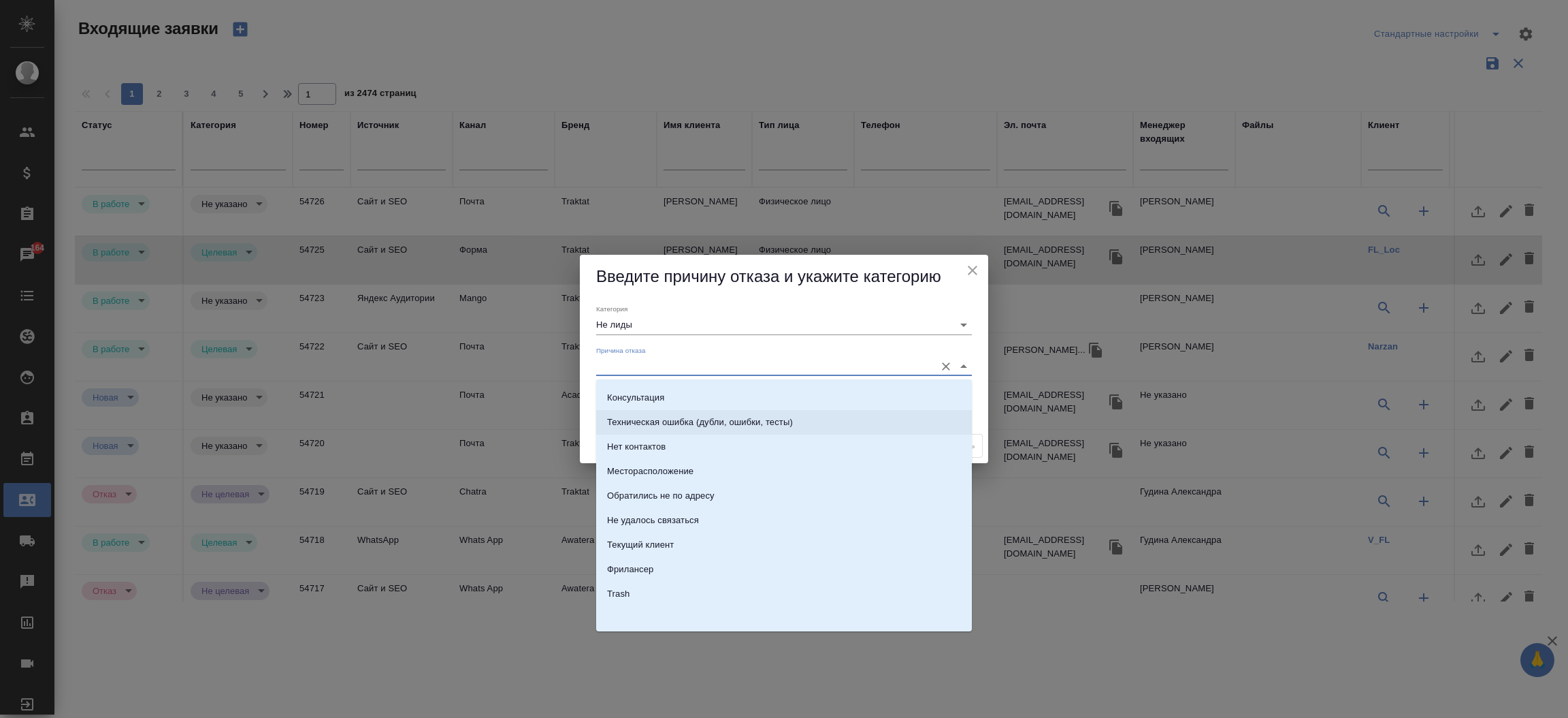
click at [802, 429] on li "Техническая ошибка (дубли, ошибки, тесты)" at bounding box center [784, 422] width 376 height 24
type input "Техническая ошибка (дубли, ошибки, тесты)"
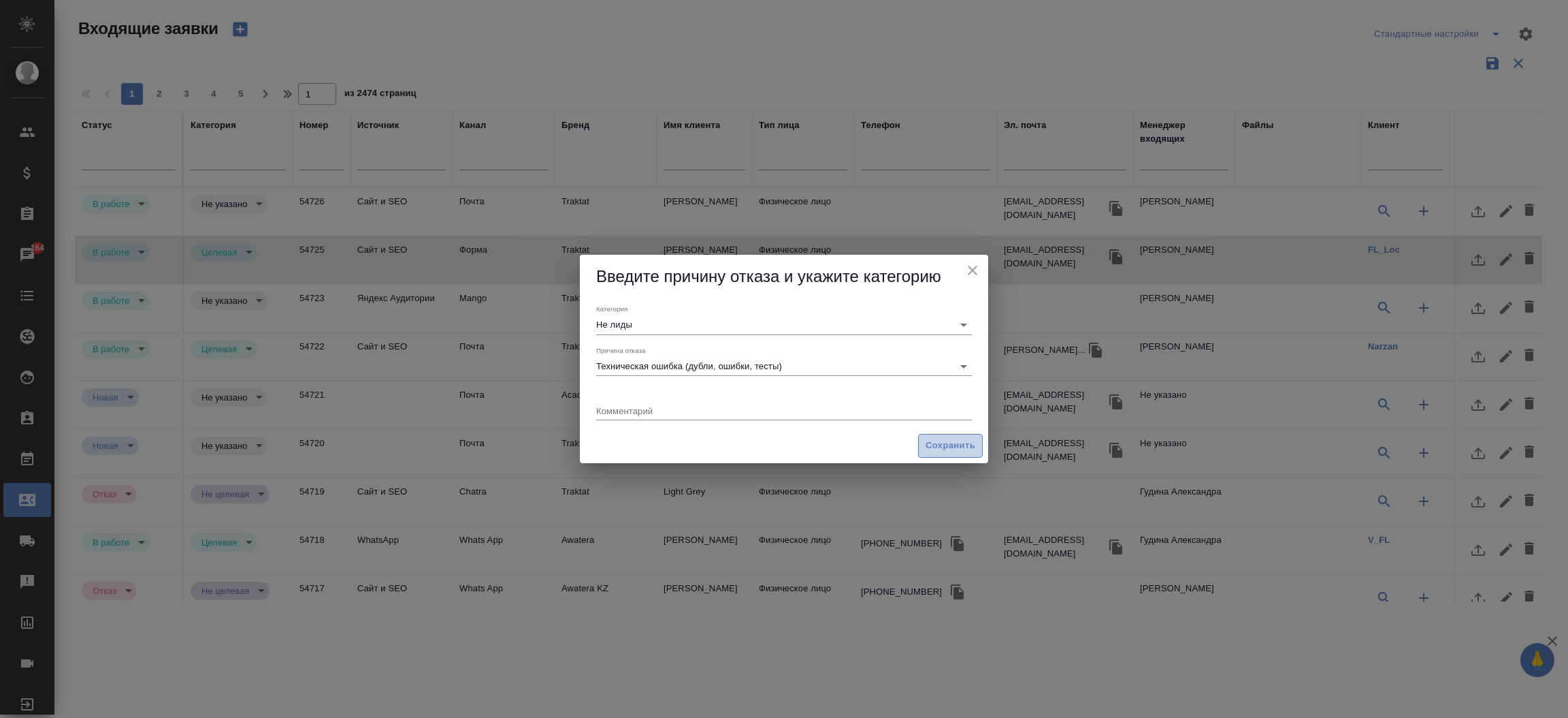
click at [925, 440] on span "Сохранить" at bounding box center [950, 446] width 50 height 16
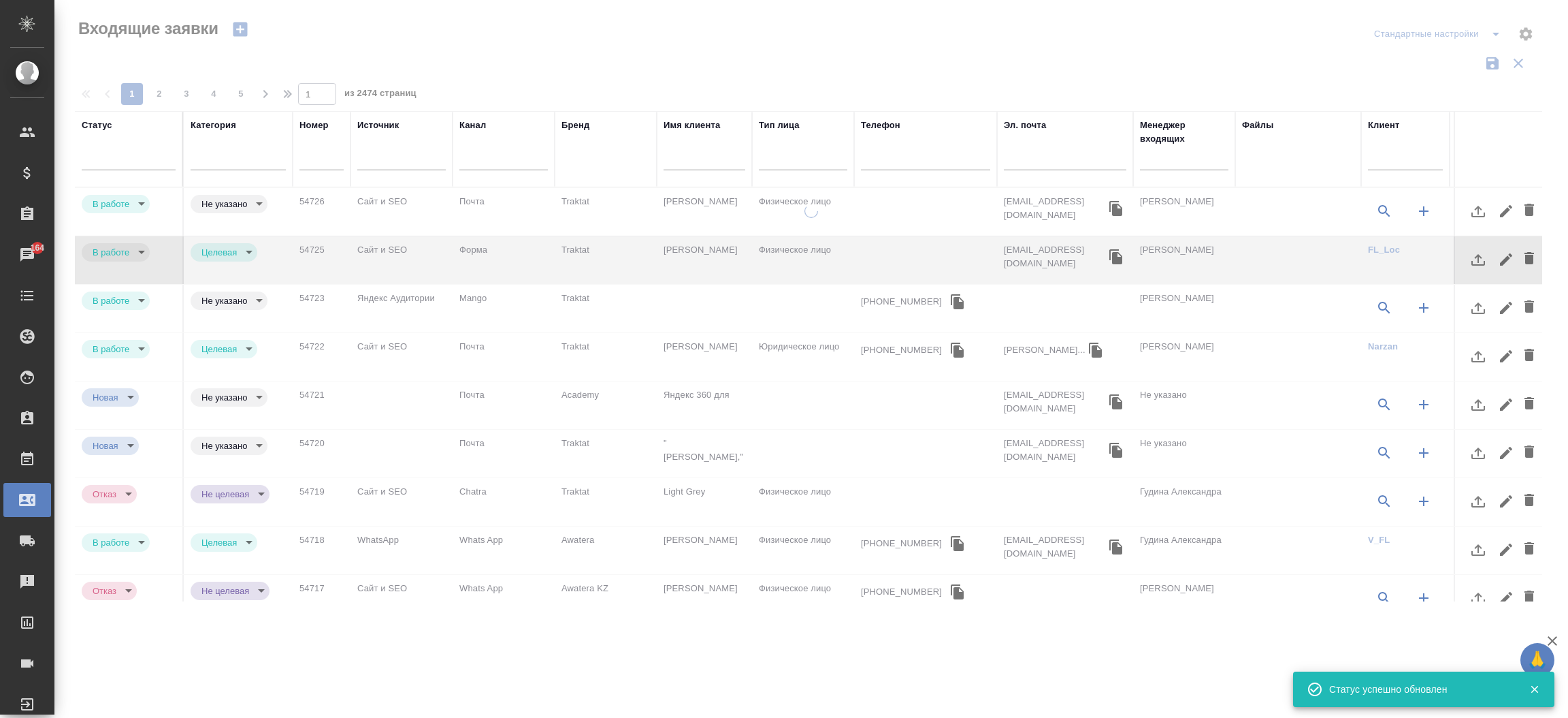
type input "rejection"
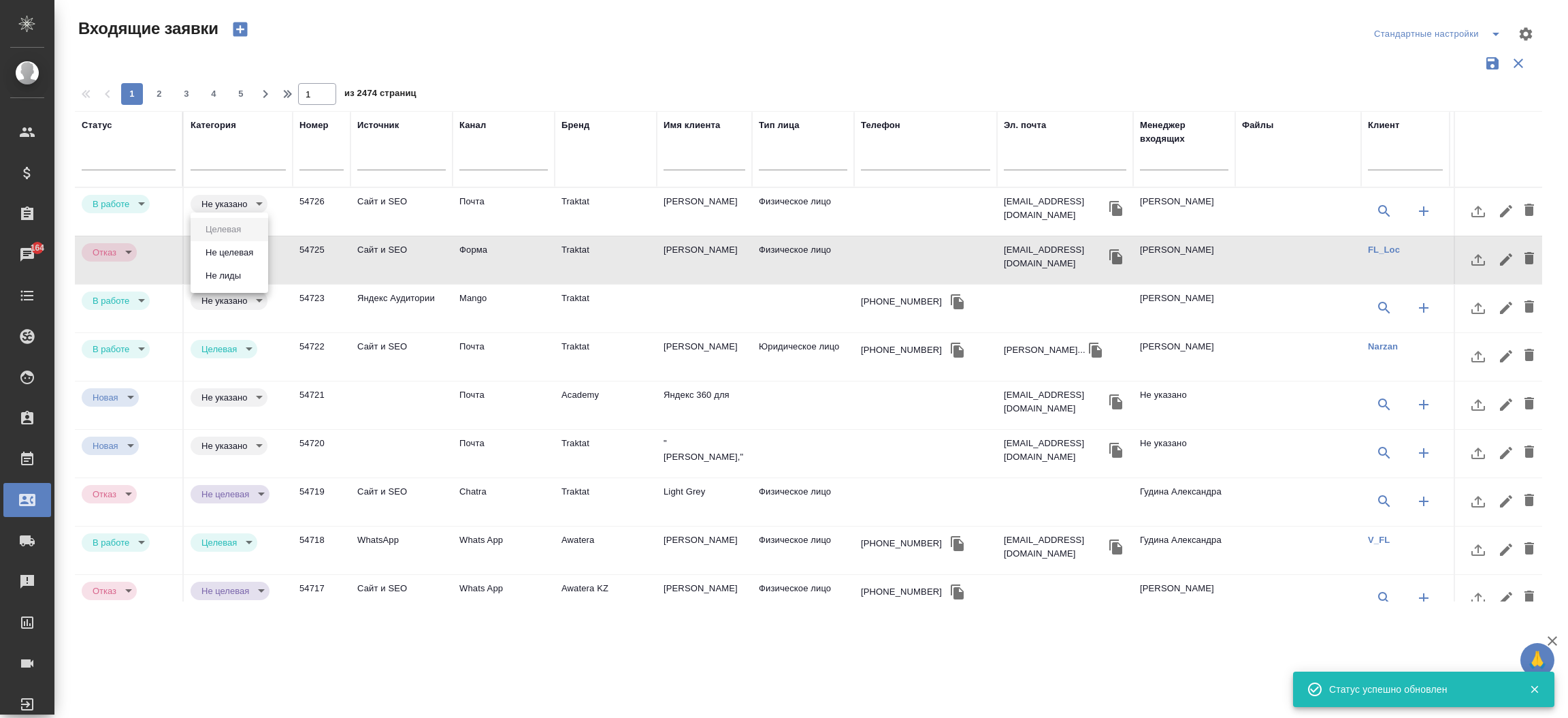
click at [247, 257] on body "🙏 .cls-1 fill:#fff; AWATERA Прутько Ирина i.prutko Клиенты Спецификации Заказы …" at bounding box center [784, 359] width 1568 height 718
click at [242, 274] on button "Не лиды" at bounding box center [224, 275] width 44 height 15
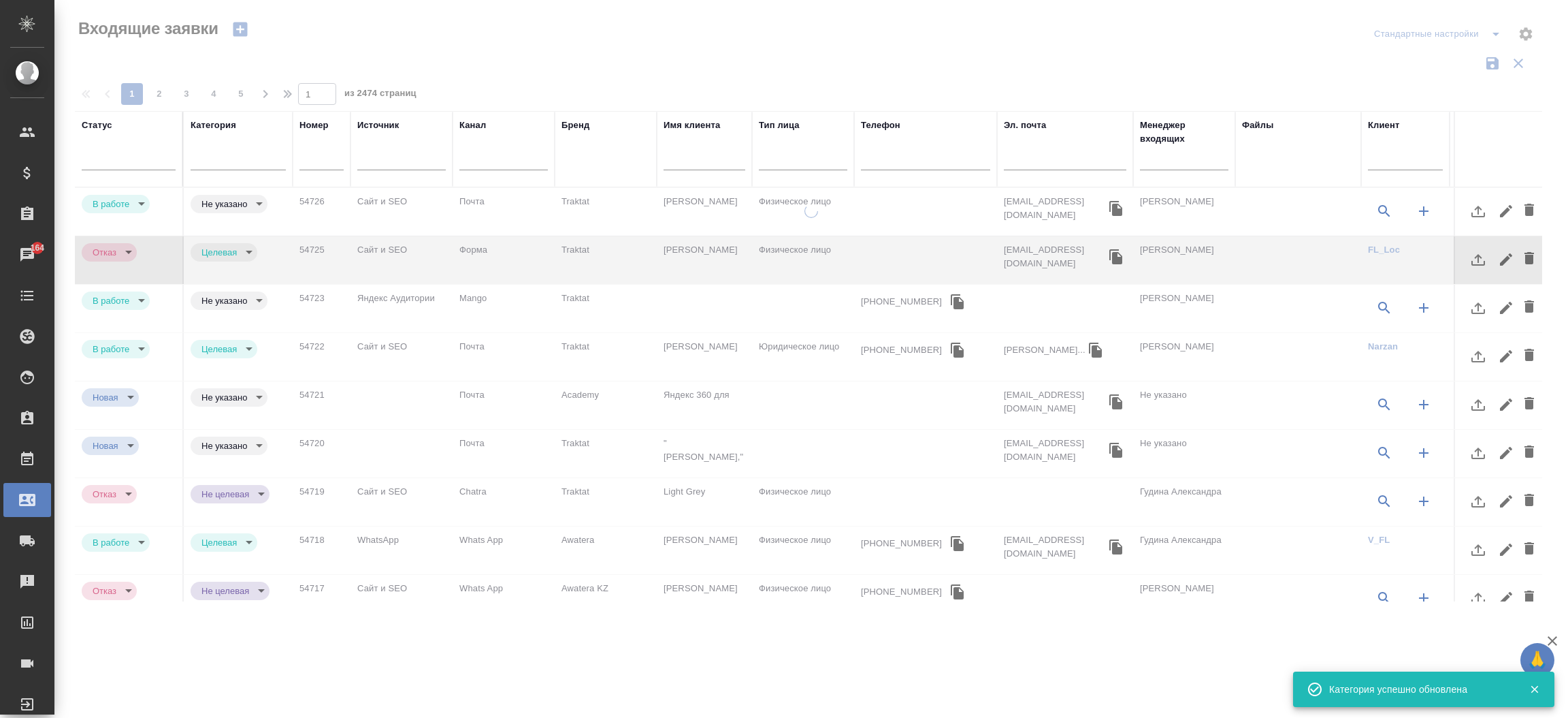
type input "notLead"
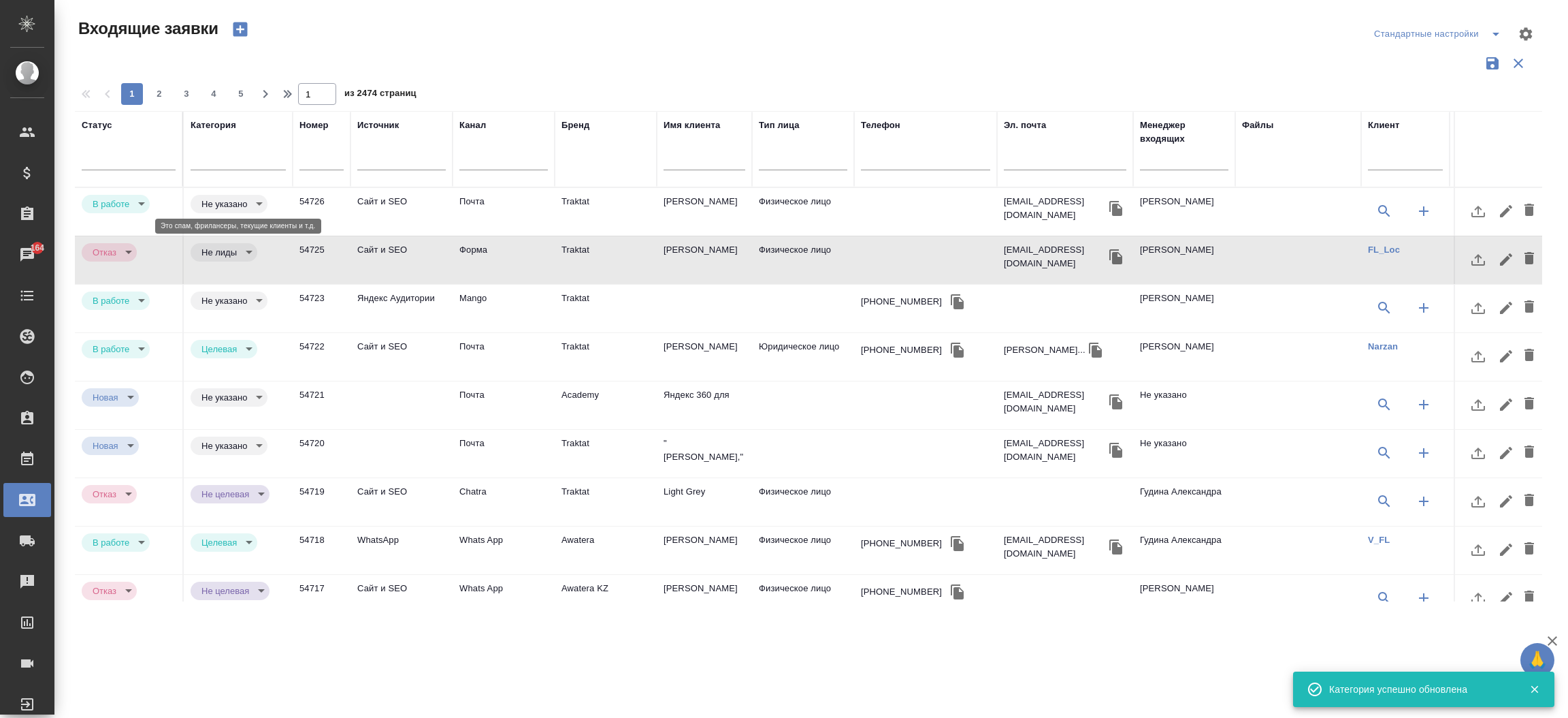
click at [459, 197] on td "Почта" at bounding box center [503, 211] width 102 height 48
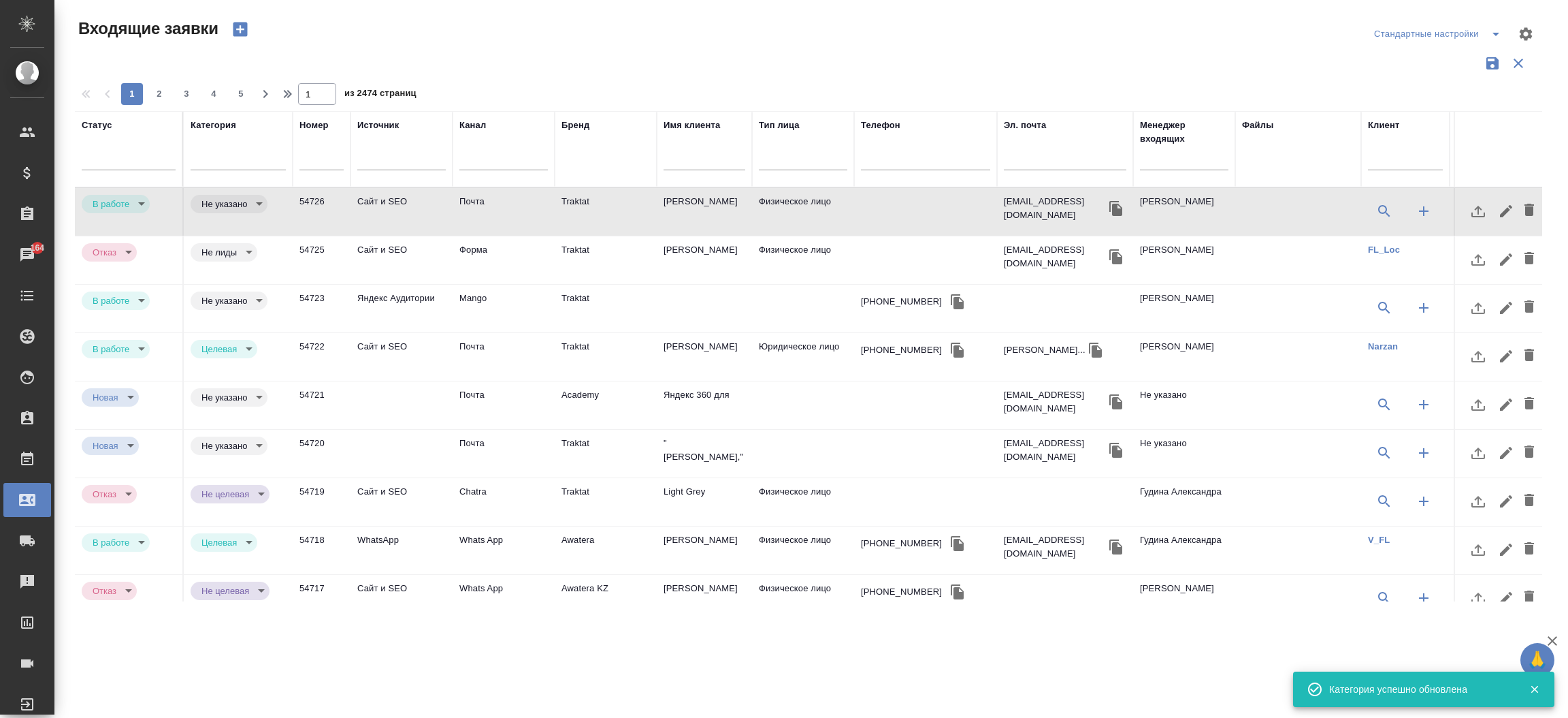
click at [459, 197] on td "Почта" at bounding box center [503, 211] width 102 height 48
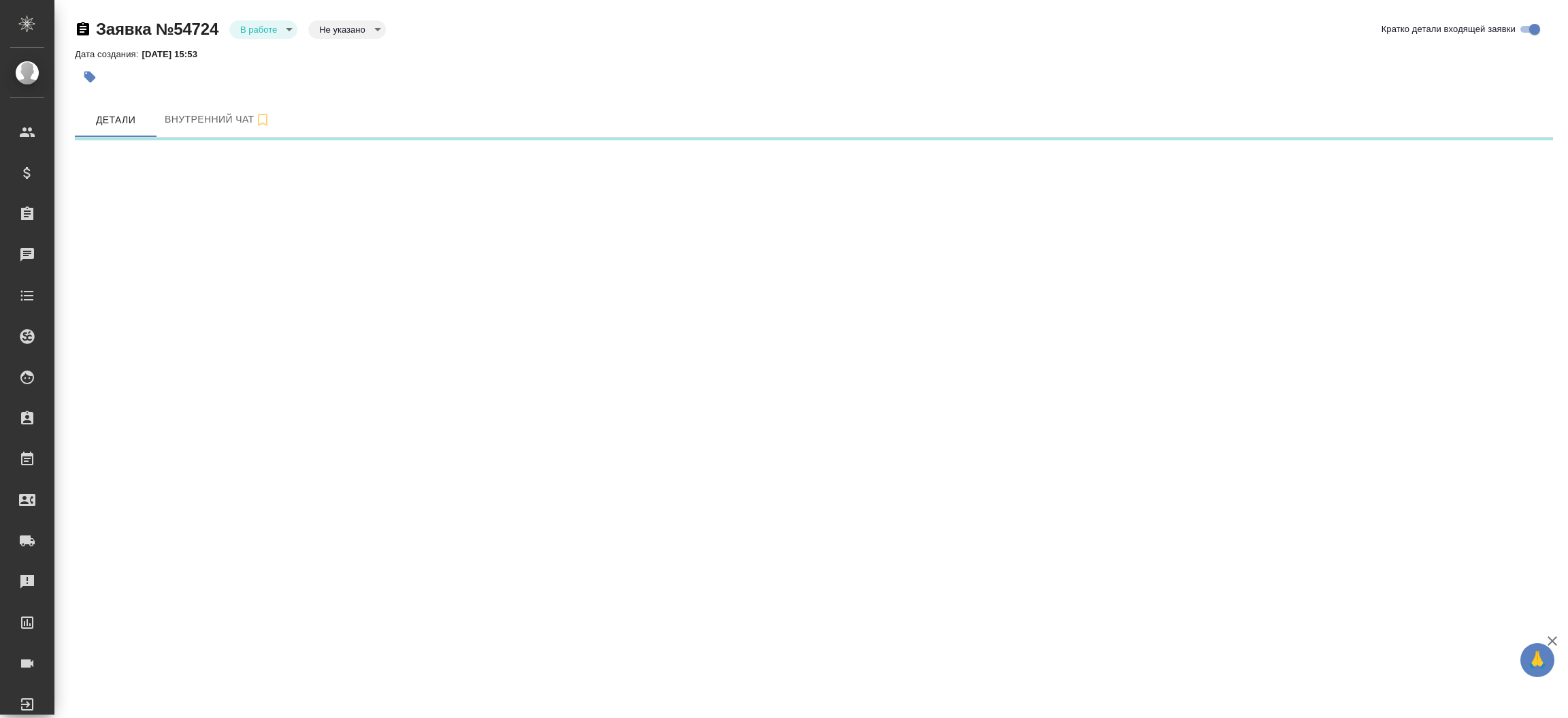
select select "RU"
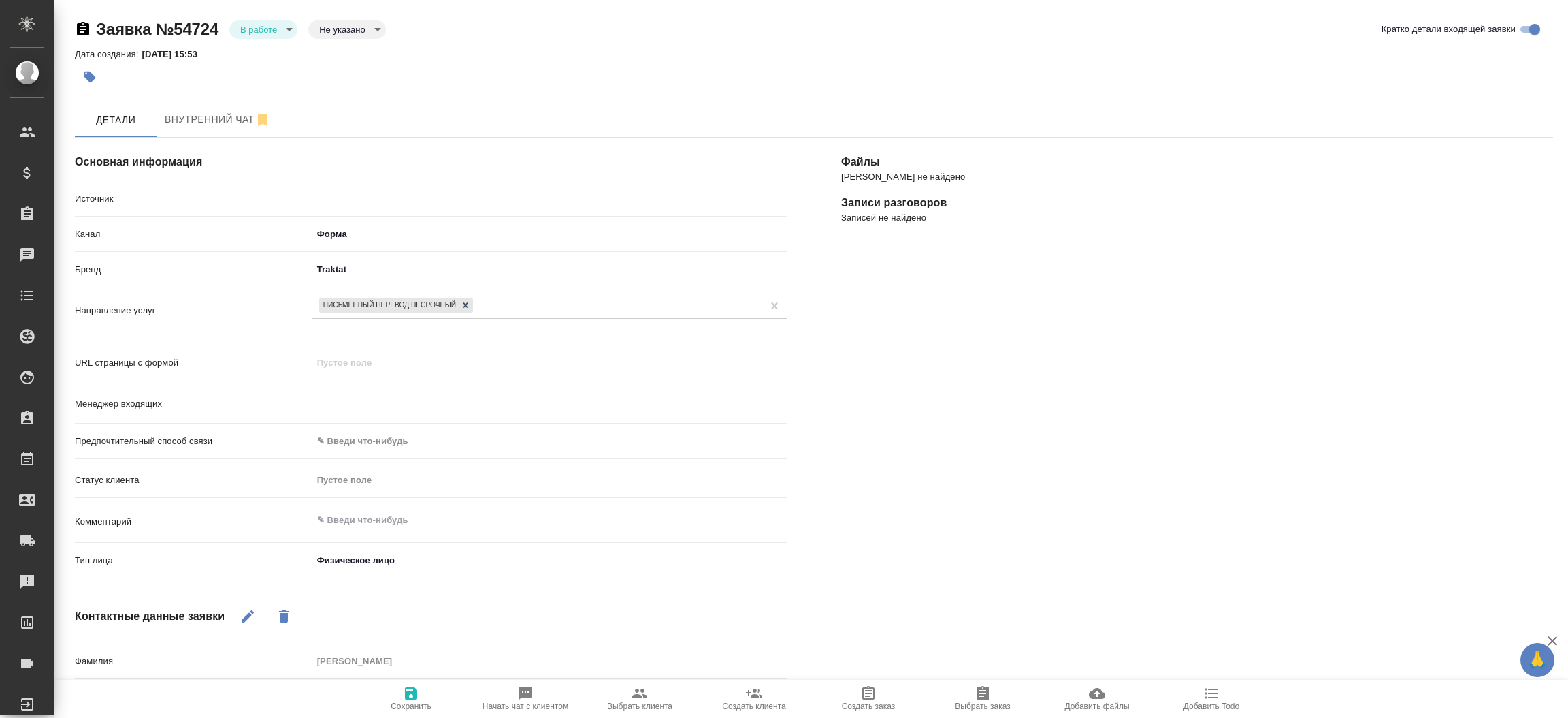
type textarea "x"
type input "[PERSON_NAME]"
click at [635, 705] on span "Выбрать клиента" at bounding box center [640, 706] width 66 height 9
type textarea "x"
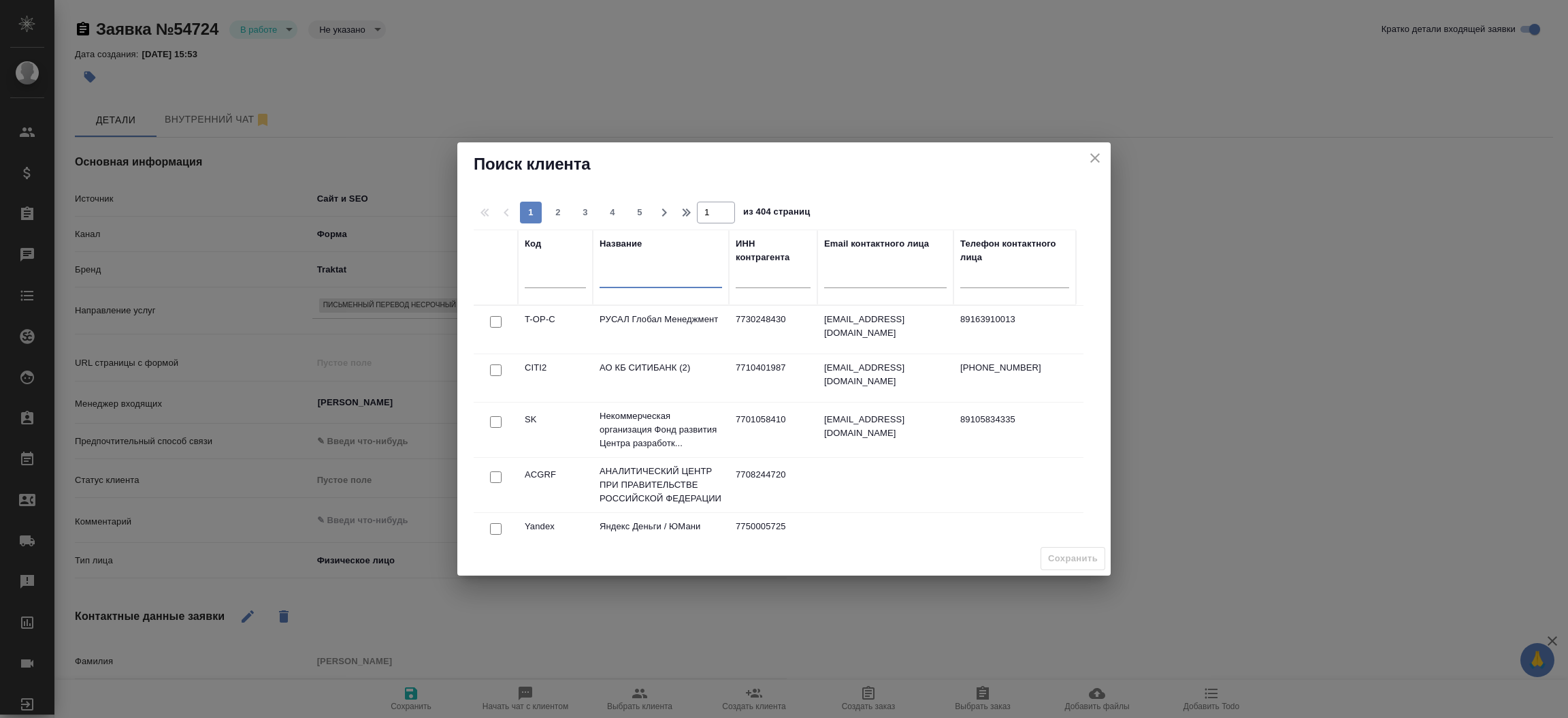
click at [616, 284] on input "text" at bounding box center [660, 280] width 123 height 17
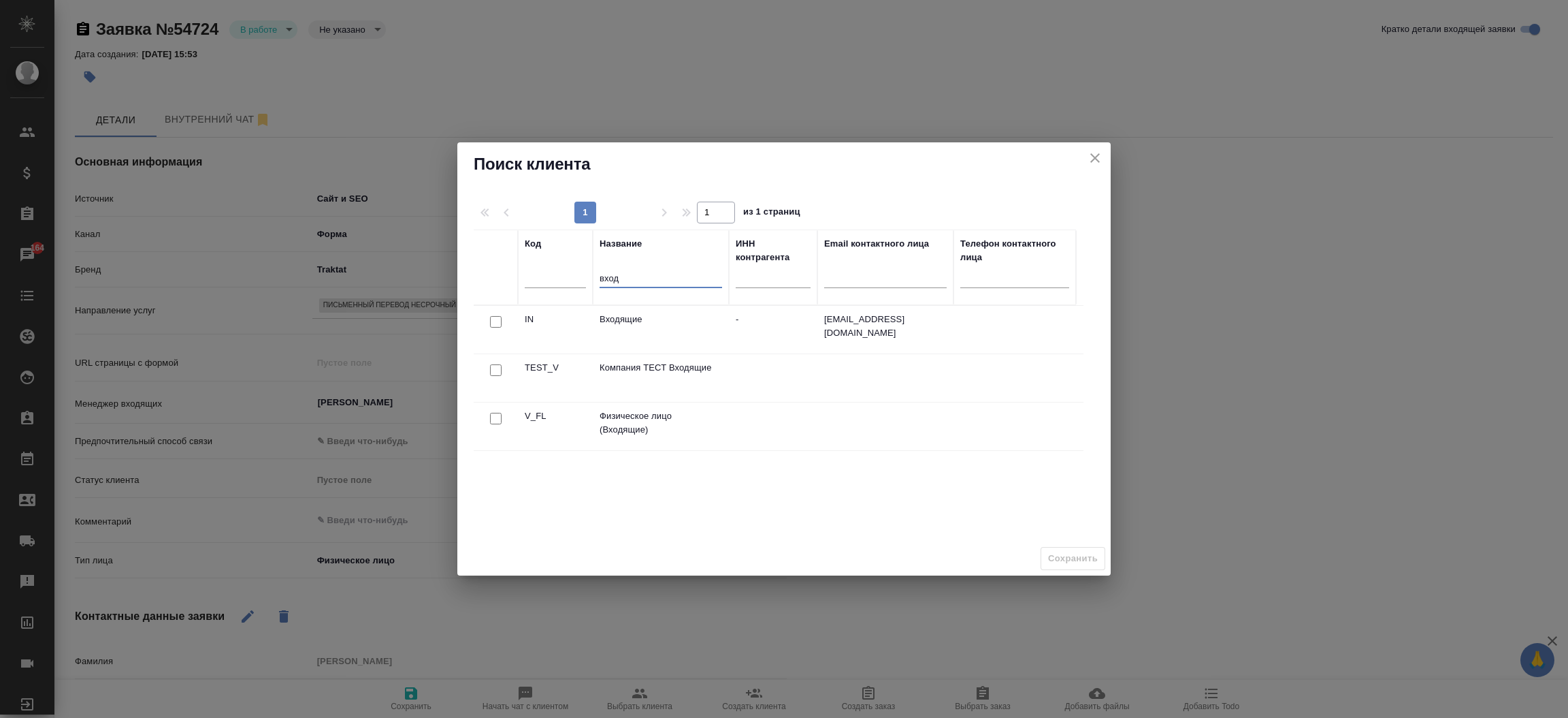
type input "вход"
click at [499, 413] on input "checkbox" at bounding box center [496, 418] width 12 height 12
checkbox input "true"
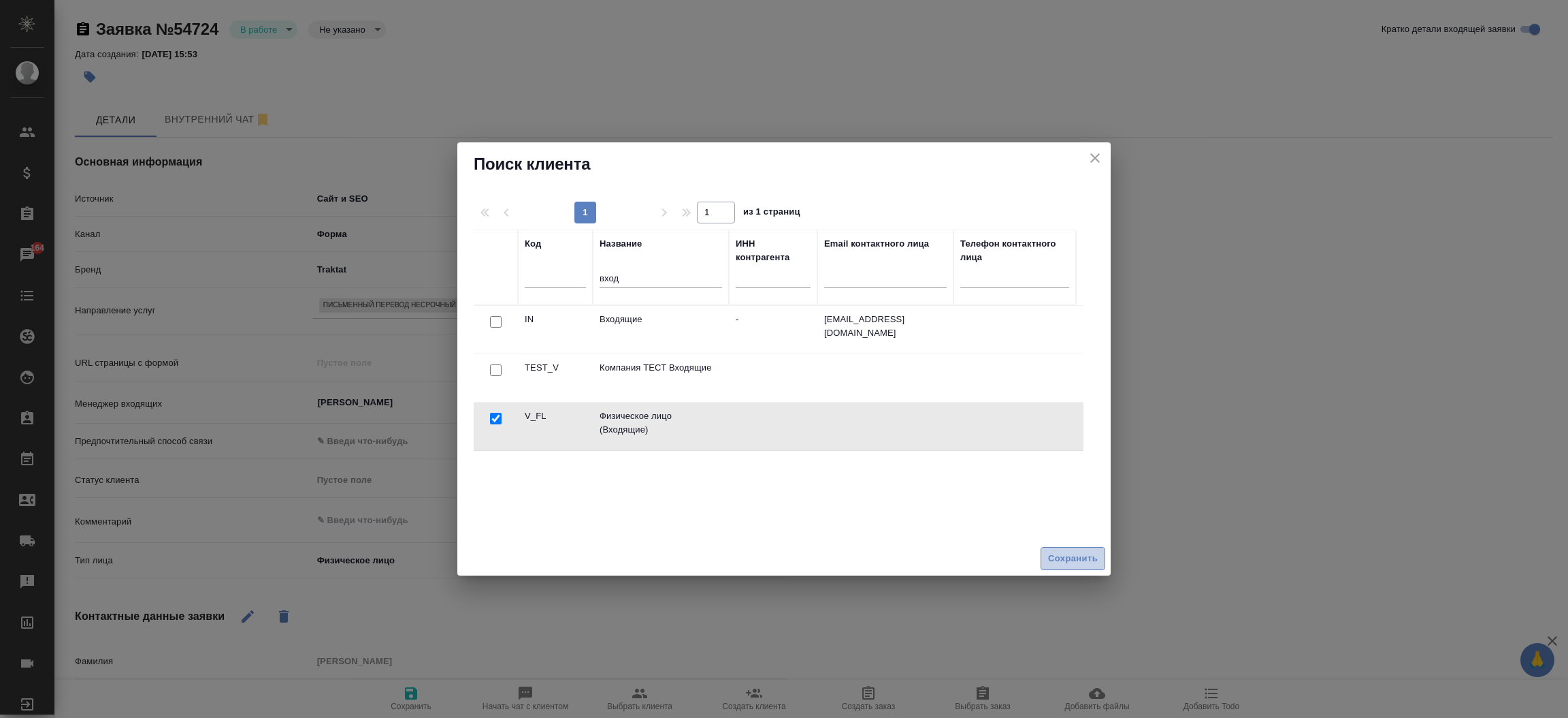
click at [1065, 549] on button "Сохранить" at bounding box center [1072, 558] width 65 height 23
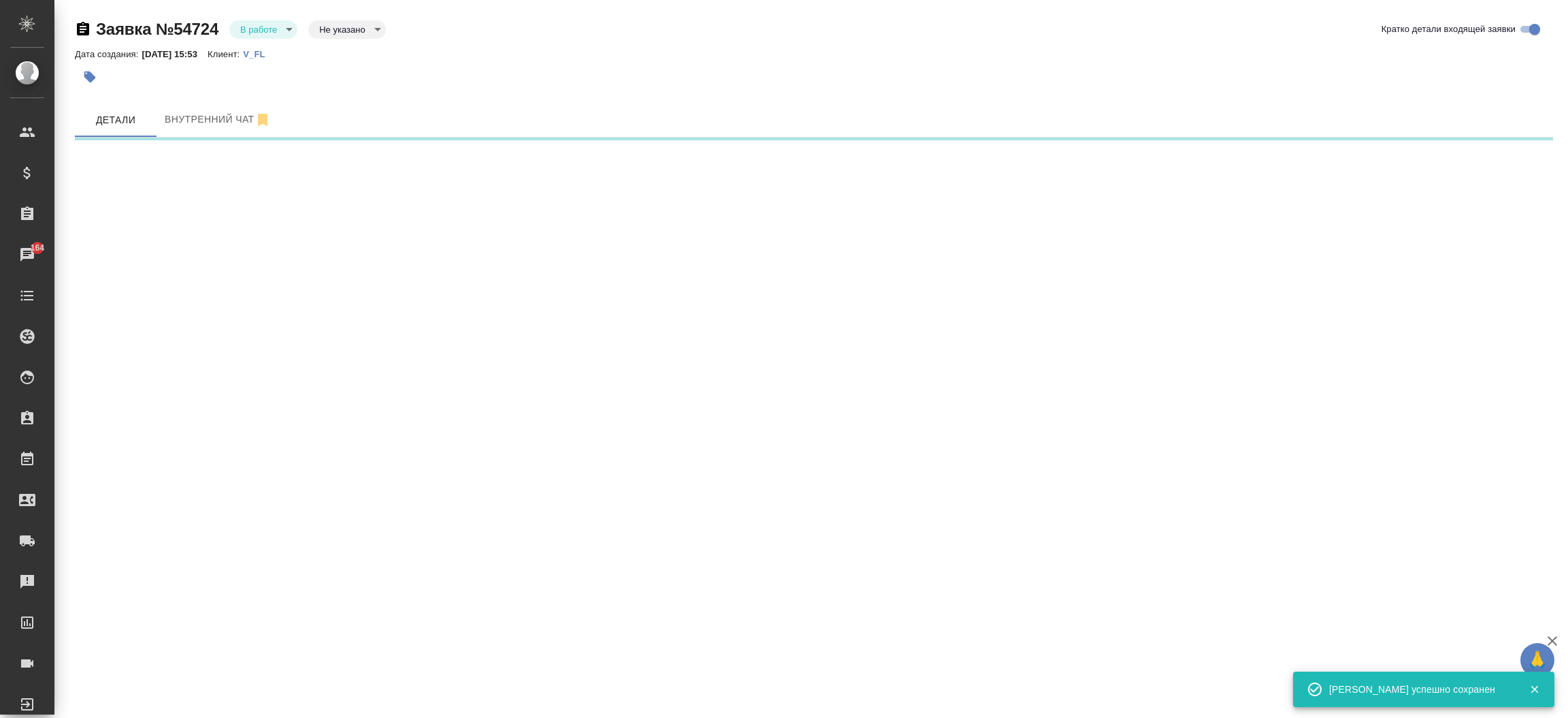
select select "RU"
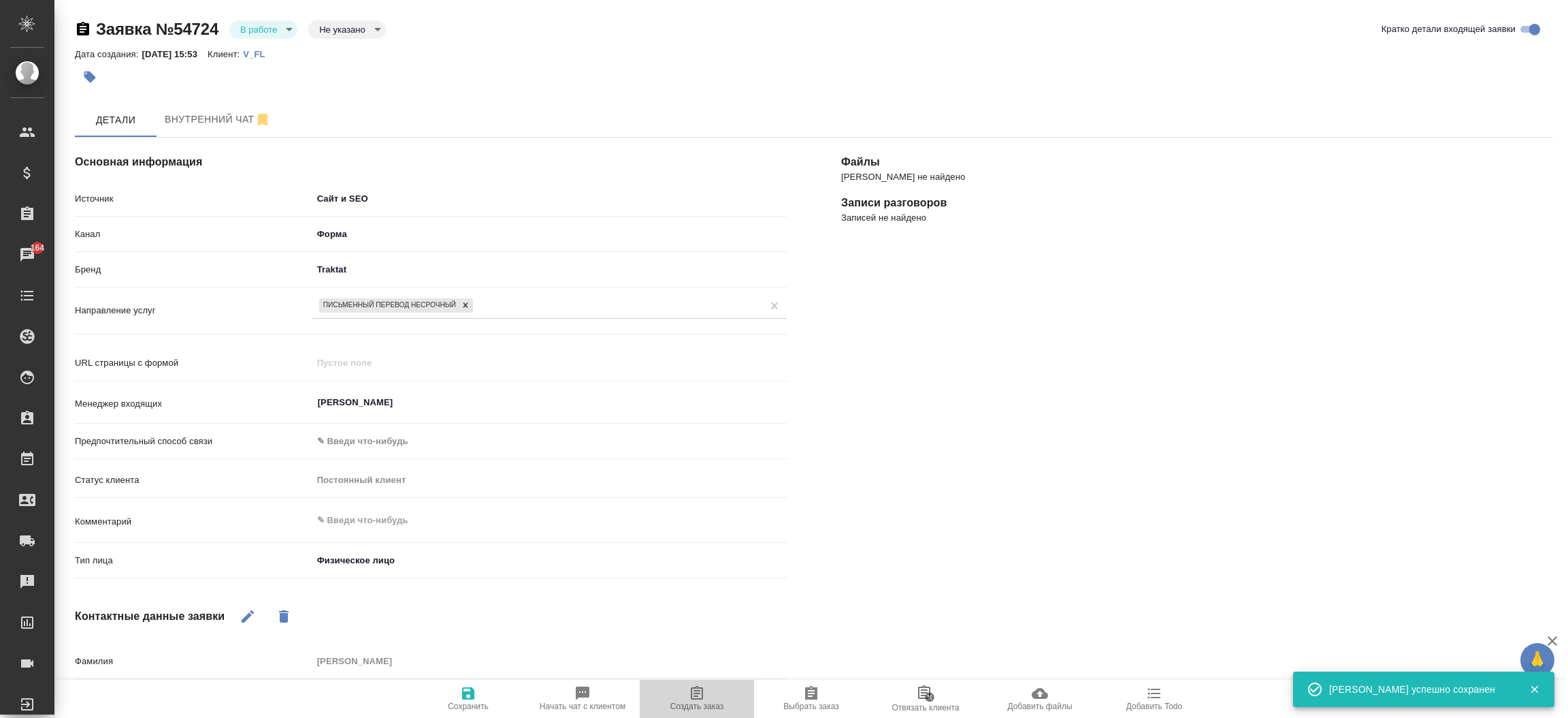
click at [693, 693] on icon "button" at bounding box center [697, 692] width 13 height 13
type textarea "x"
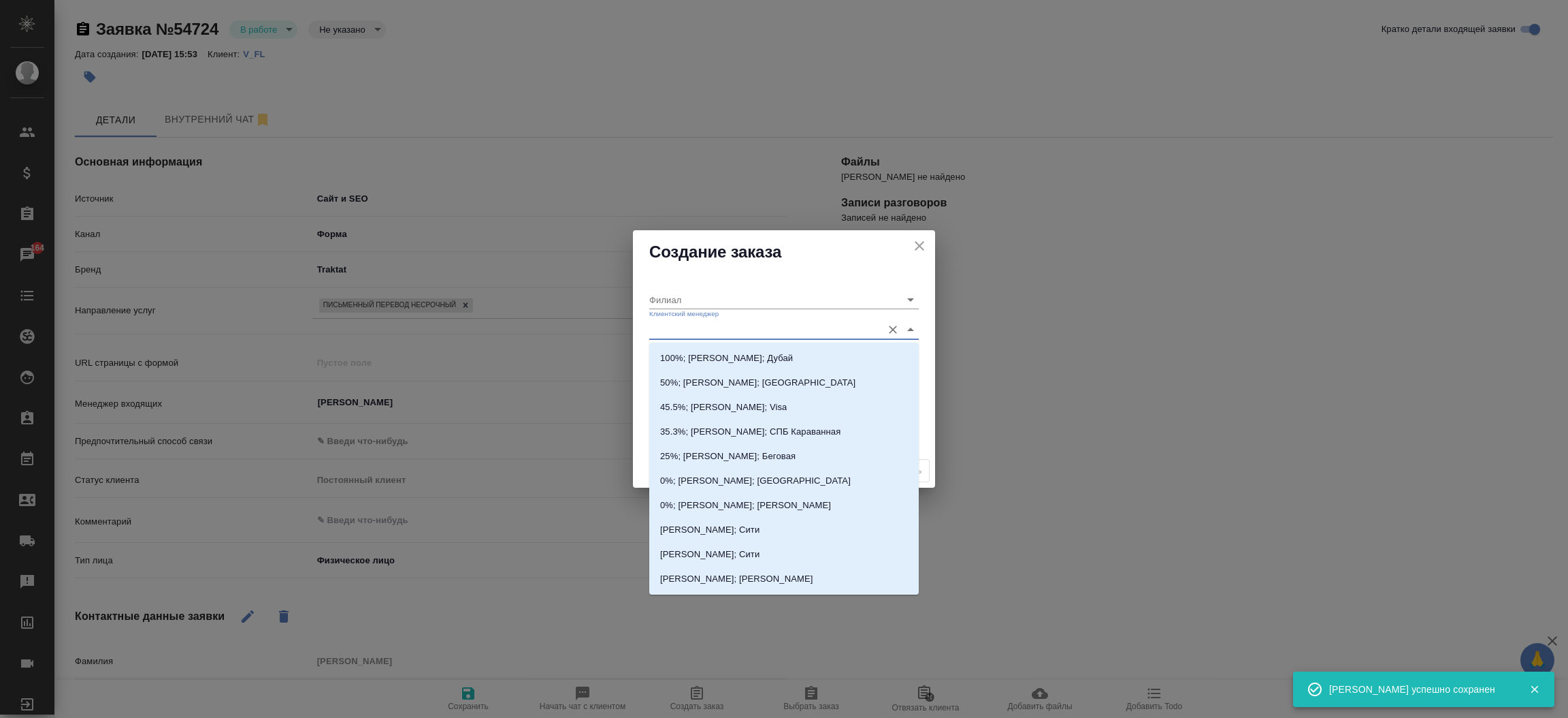
click at [671, 322] on input "Клиентский менеджер" at bounding box center [762, 329] width 226 height 19
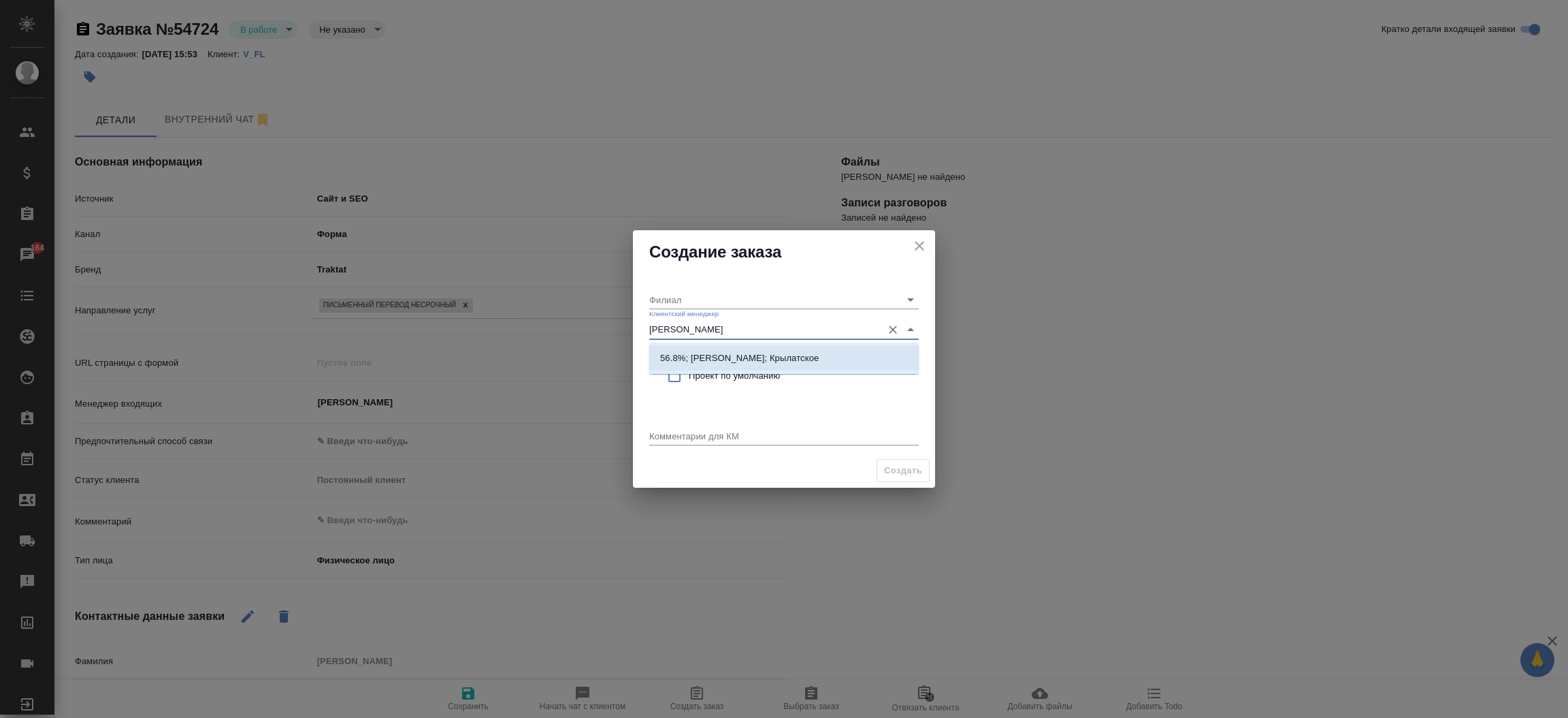
type input "тимур"
click at [924, 244] on icon "close" at bounding box center [919, 246] width 16 height 16
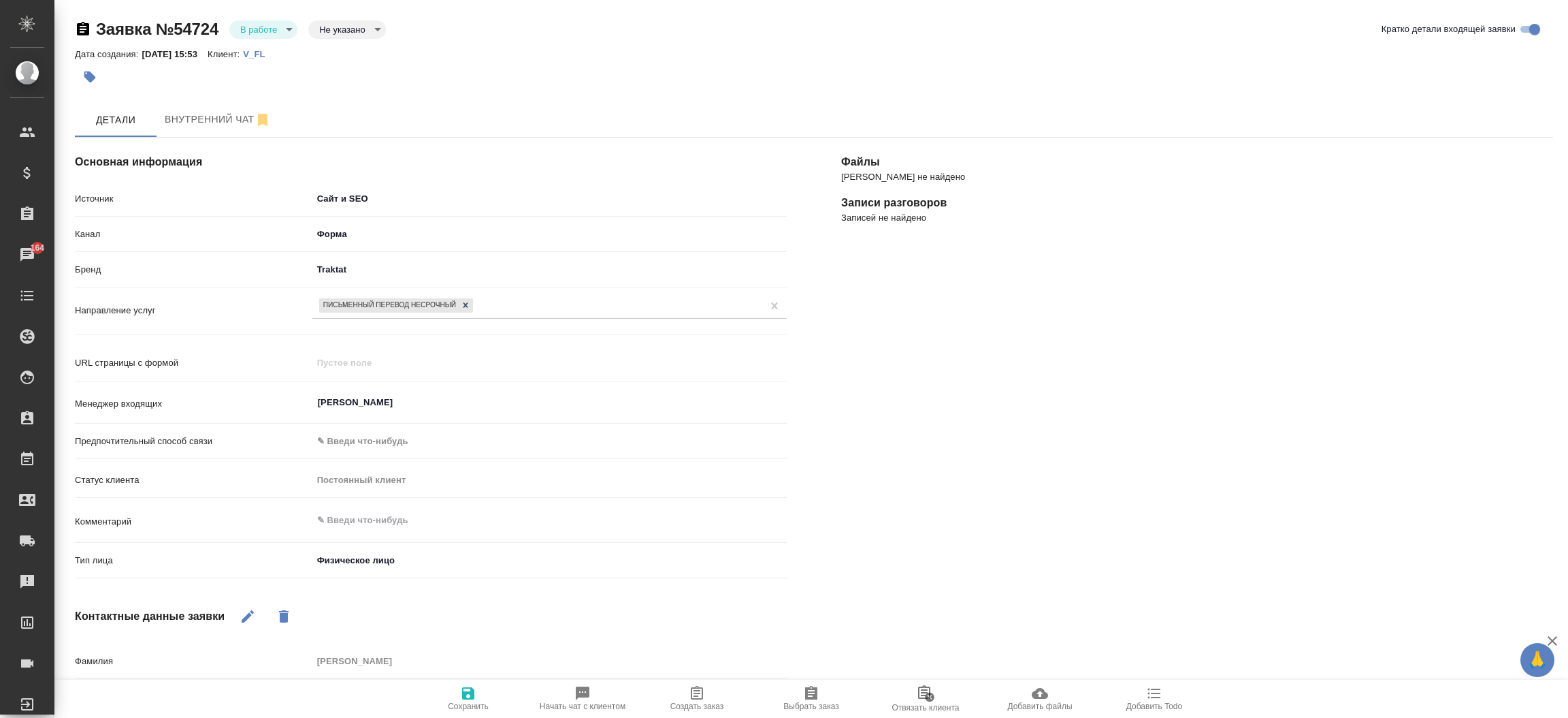
type textarea "x"
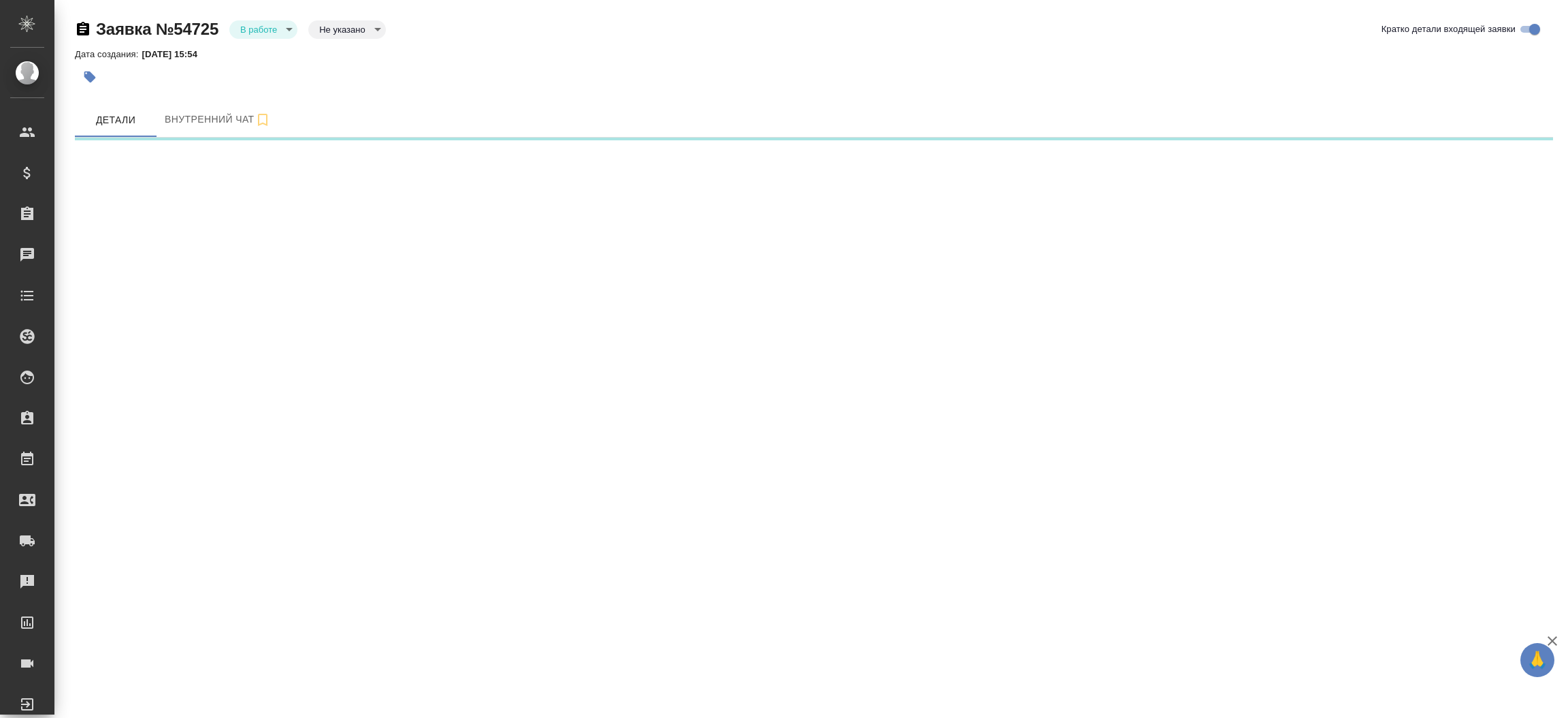
select select "RU"
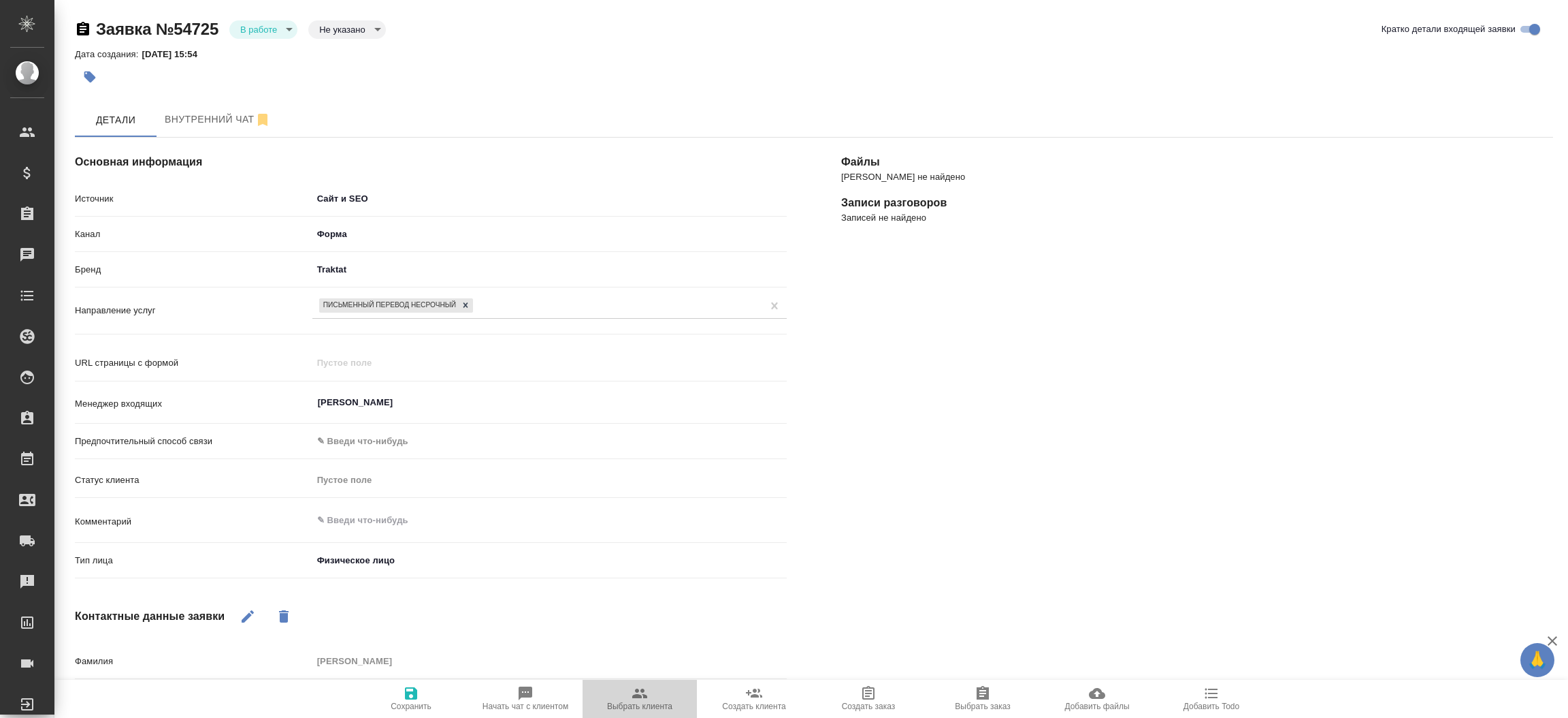
click at [635, 695] on icon "button" at bounding box center [639, 693] width 15 height 9
type textarea "x"
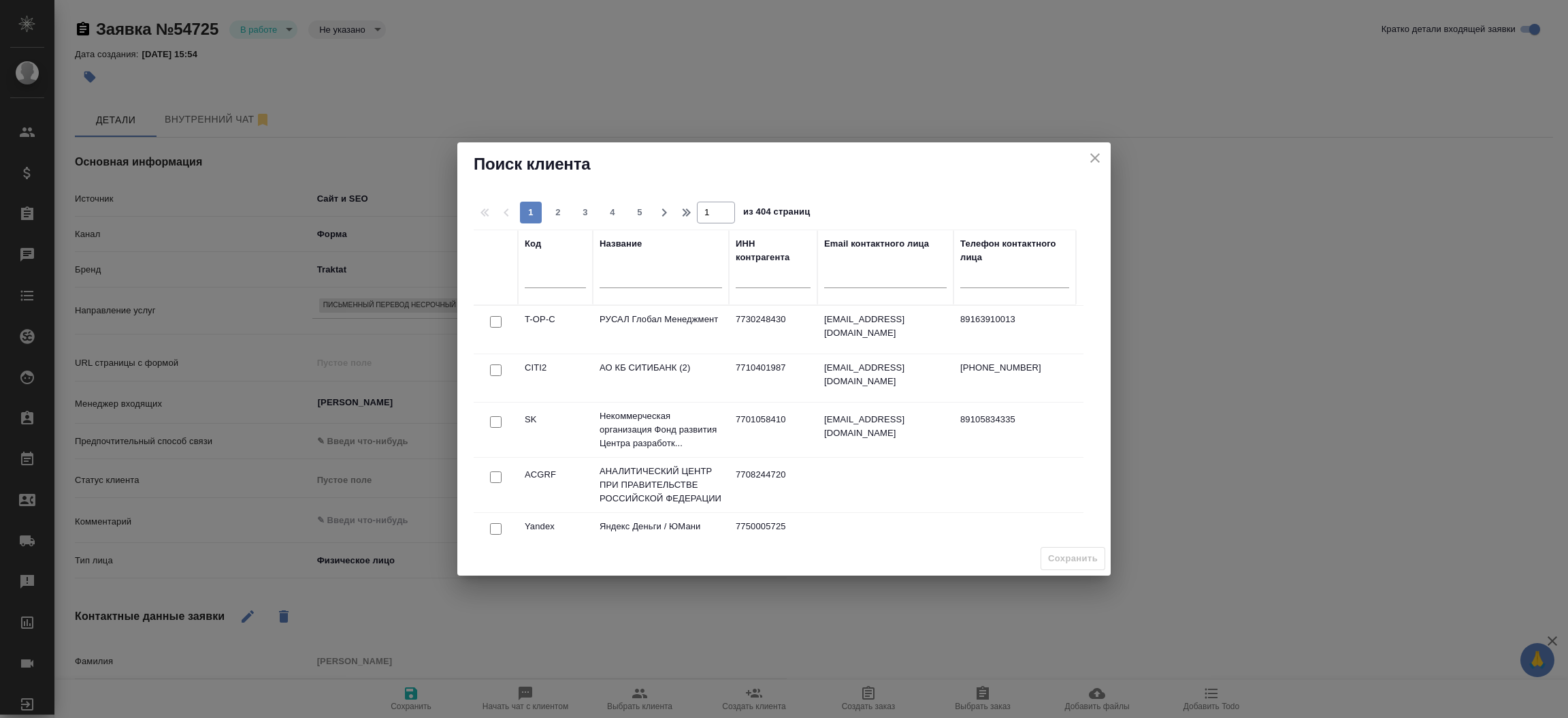
click at [642, 282] on input "text" at bounding box center [660, 280] width 123 height 17
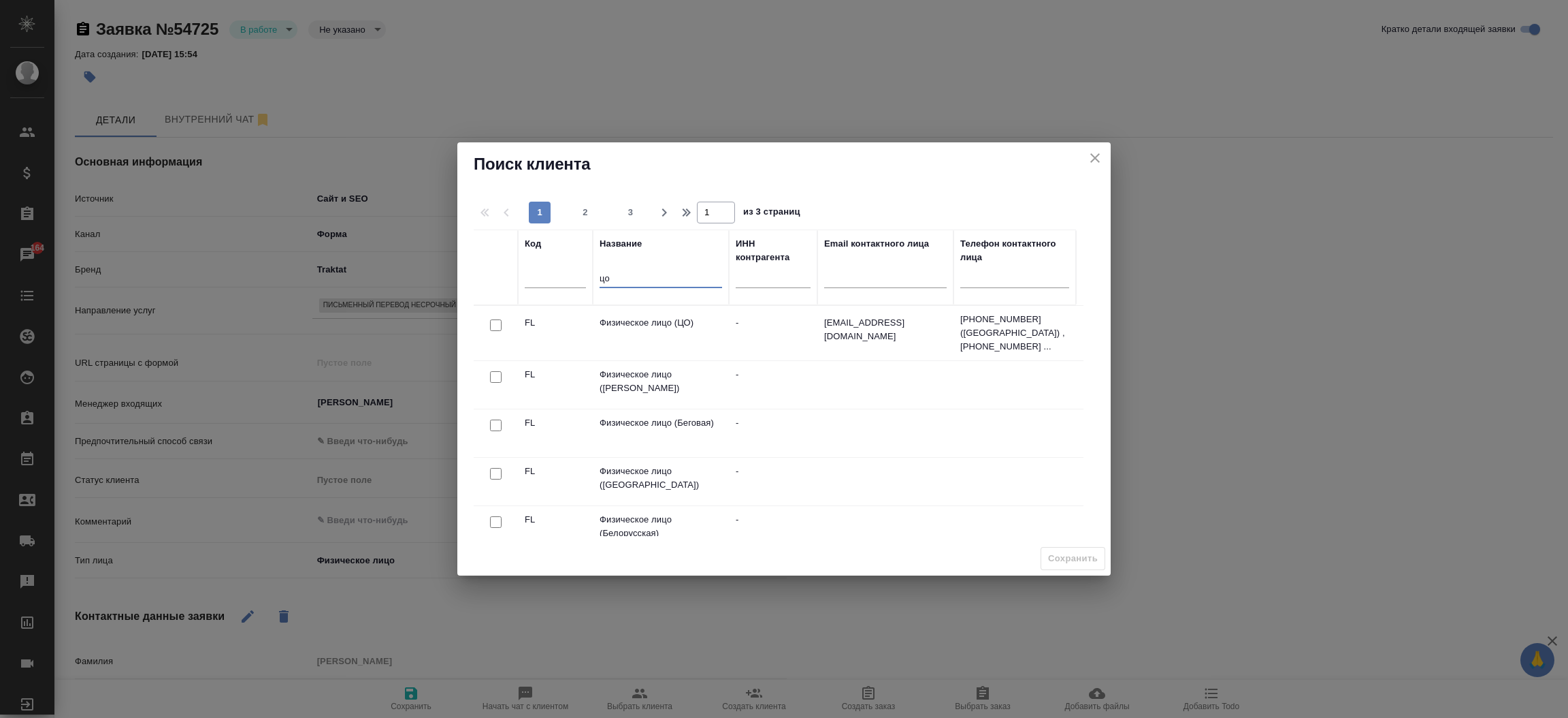
type input "ц"
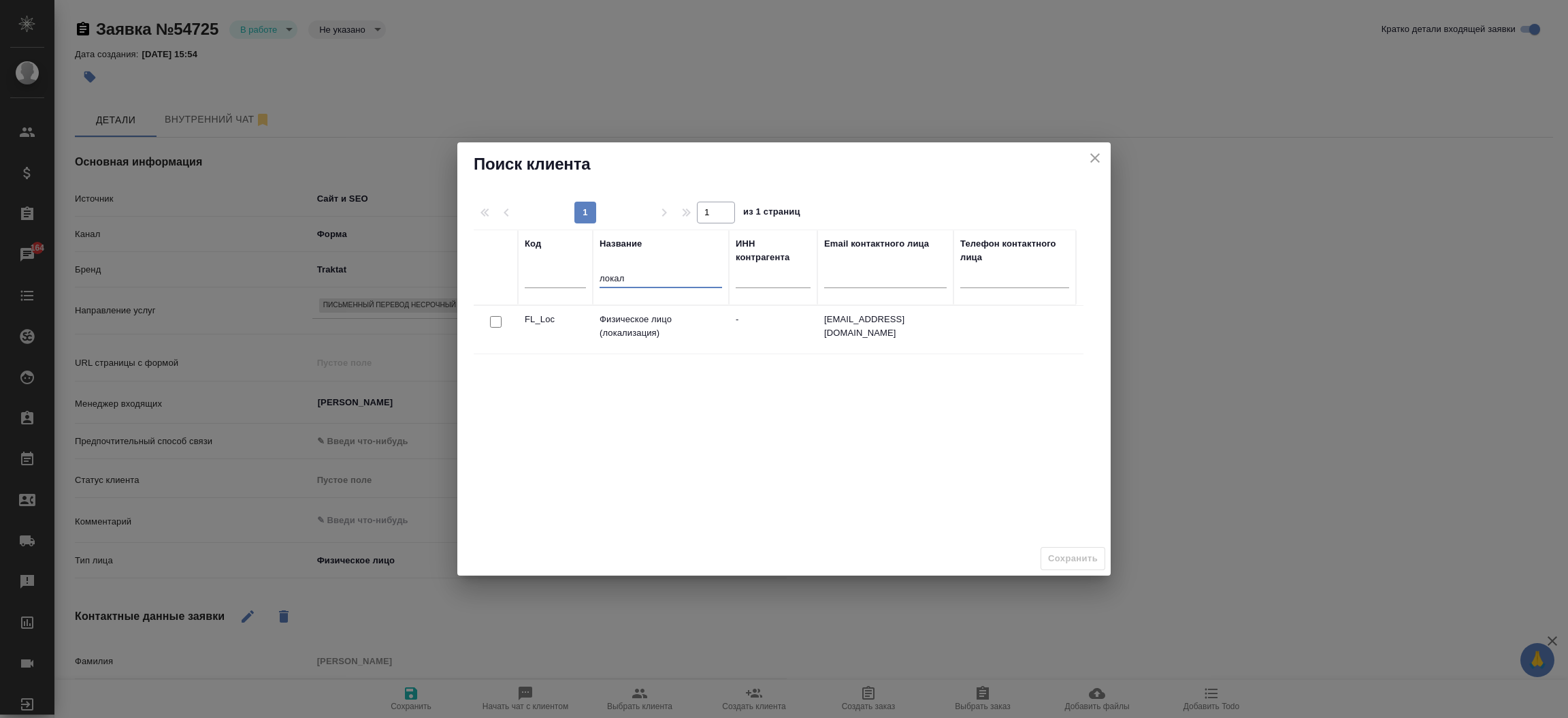
type input "локал"
click at [497, 322] on input "checkbox" at bounding box center [496, 321] width 12 height 12
checkbox input "true"
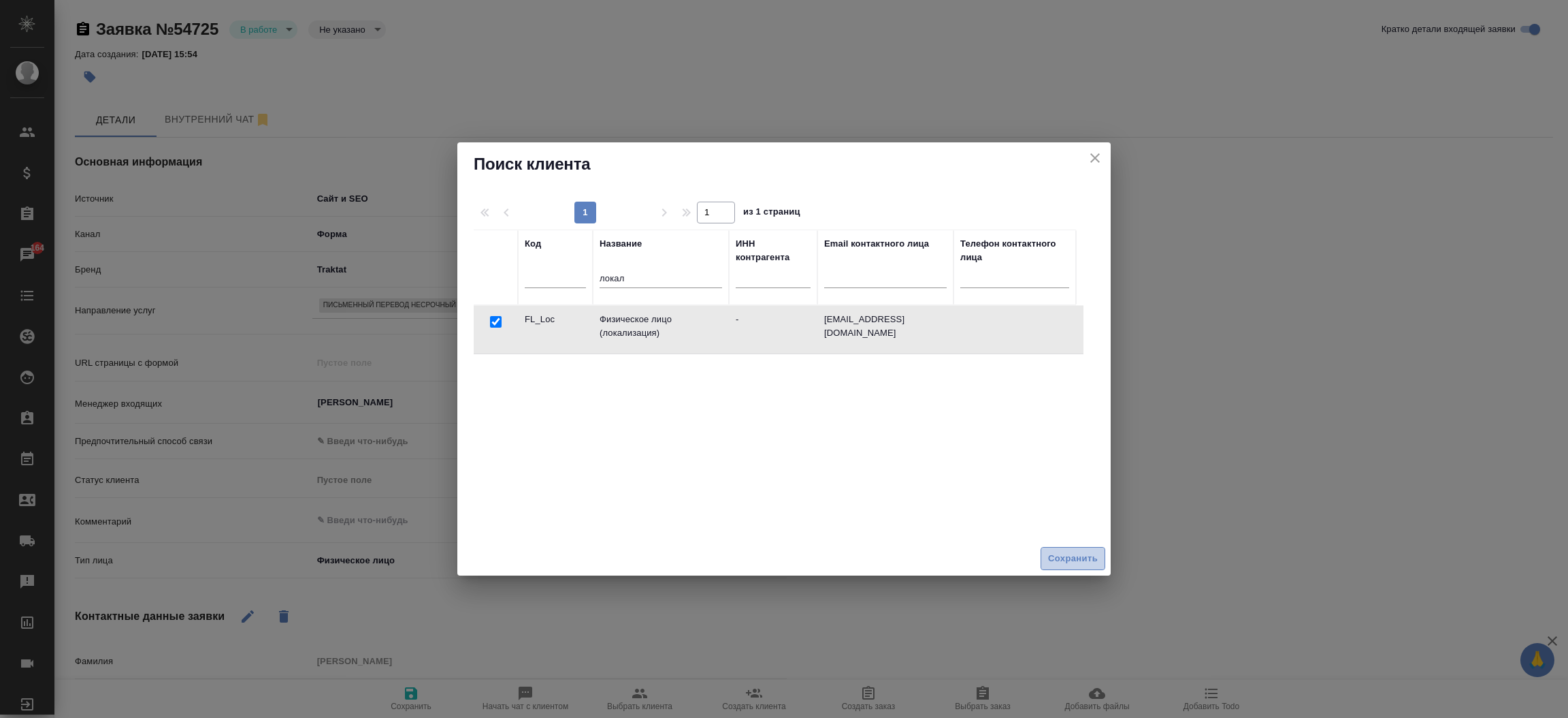
click at [1053, 555] on span "Сохранить" at bounding box center [1073, 558] width 50 height 16
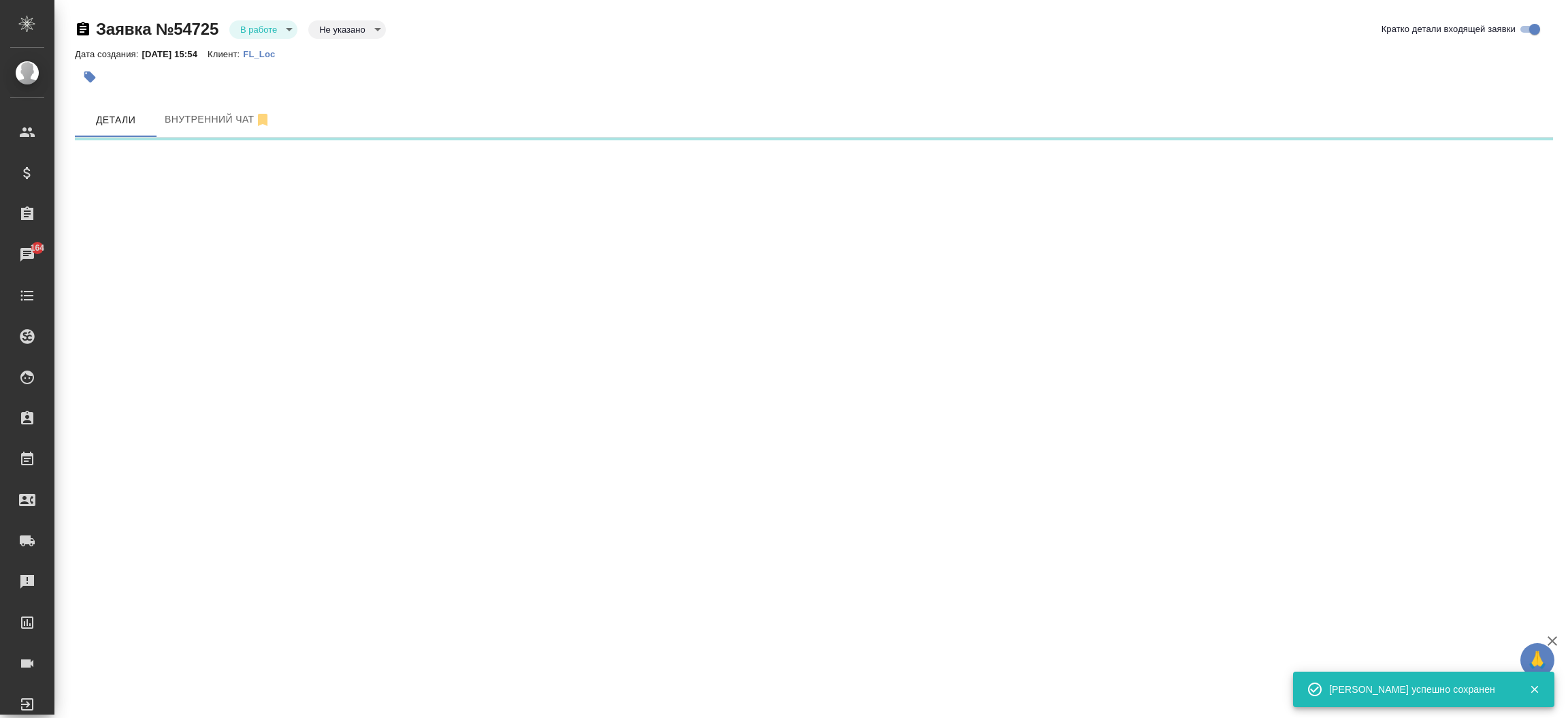
select select "RU"
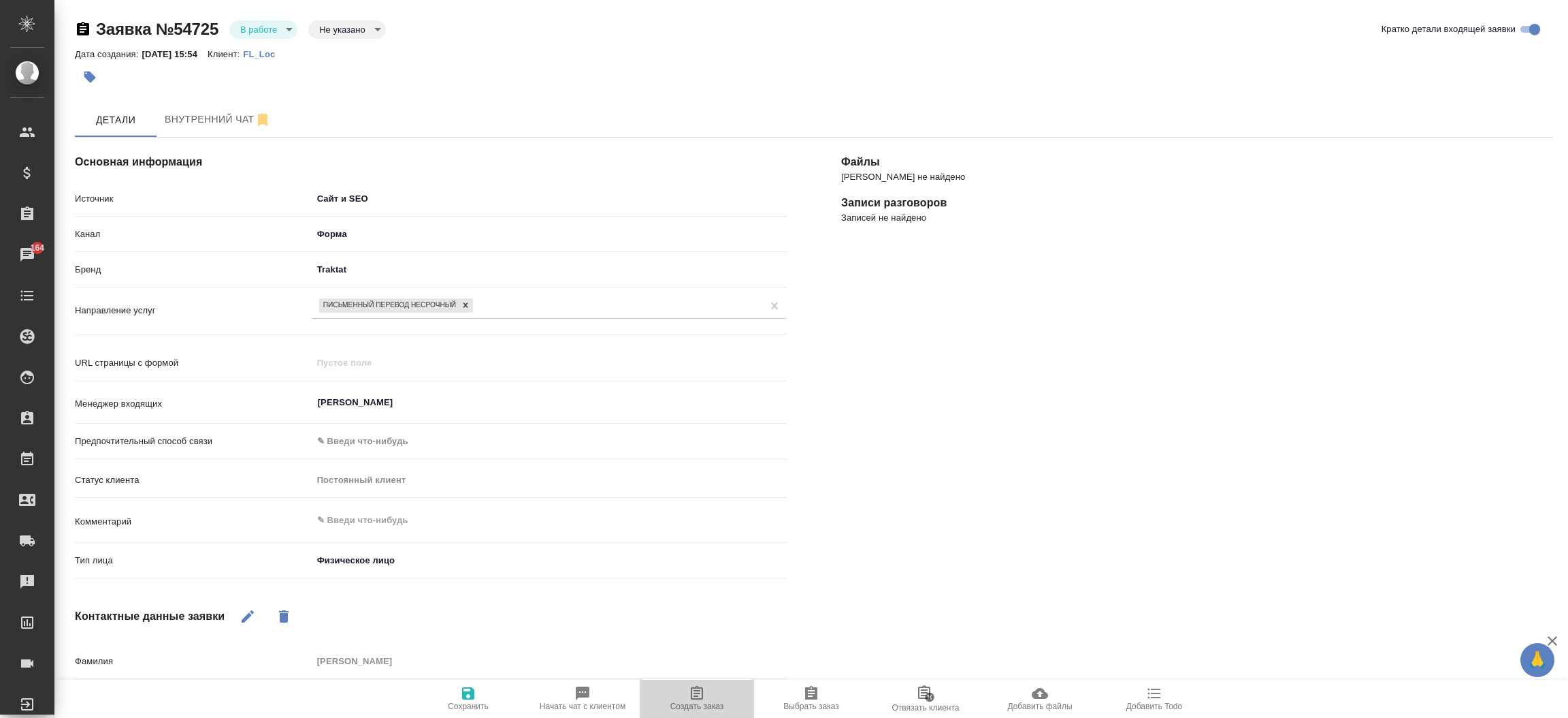
click at [705, 694] on span "Создать заказ" at bounding box center [696, 698] width 98 height 26
type textarea "x"
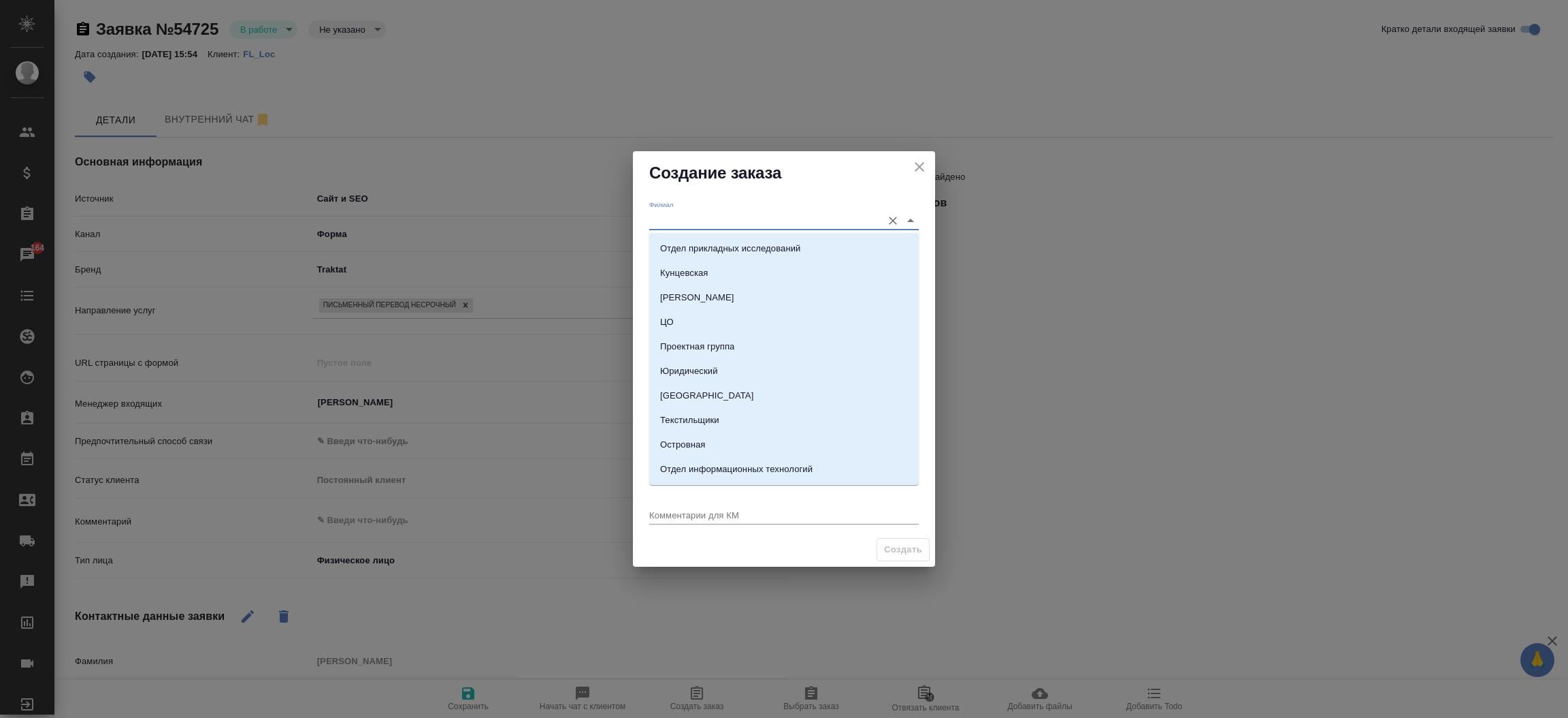
click at [671, 218] on input "Филиал" at bounding box center [762, 221] width 226 height 19
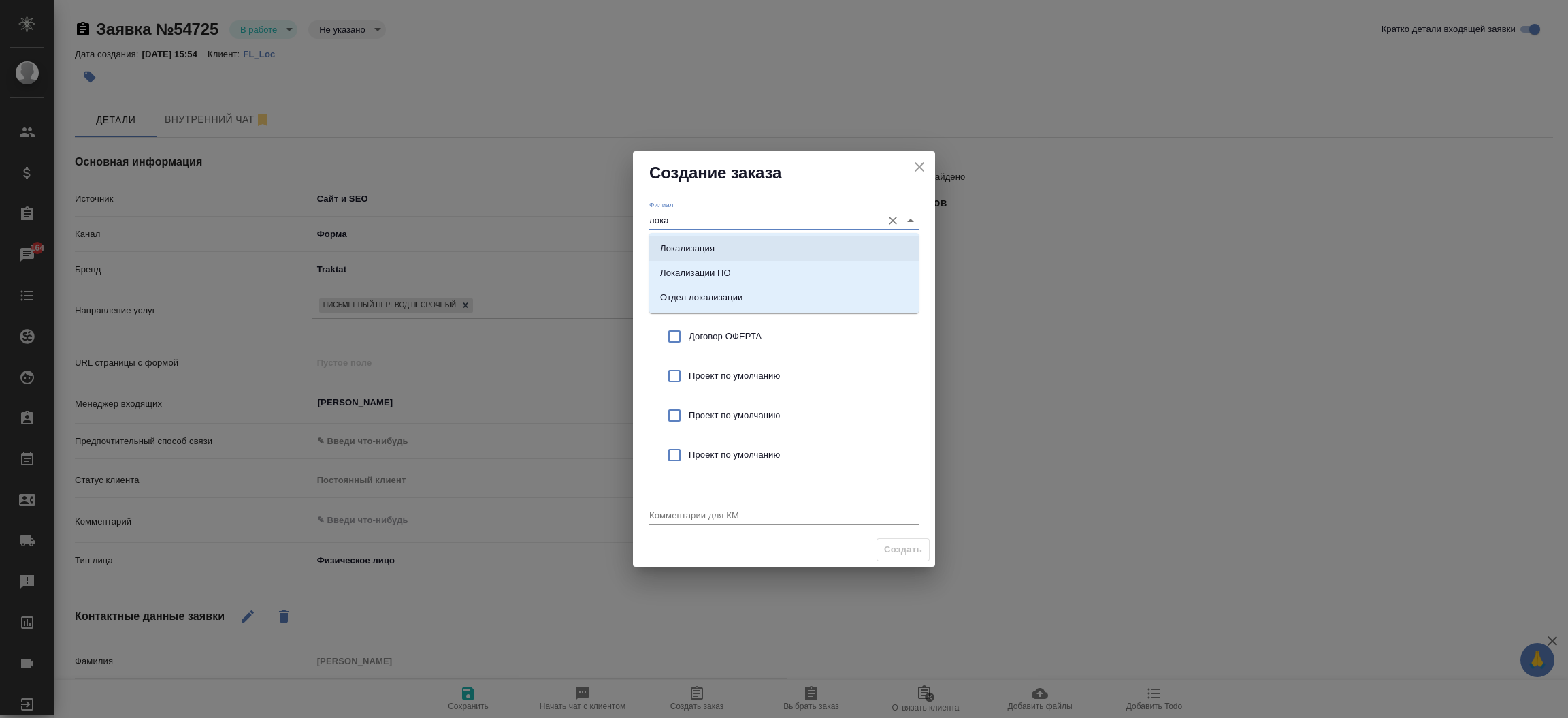
click at [691, 253] on p "Локализация" at bounding box center [688, 248] width 55 height 13
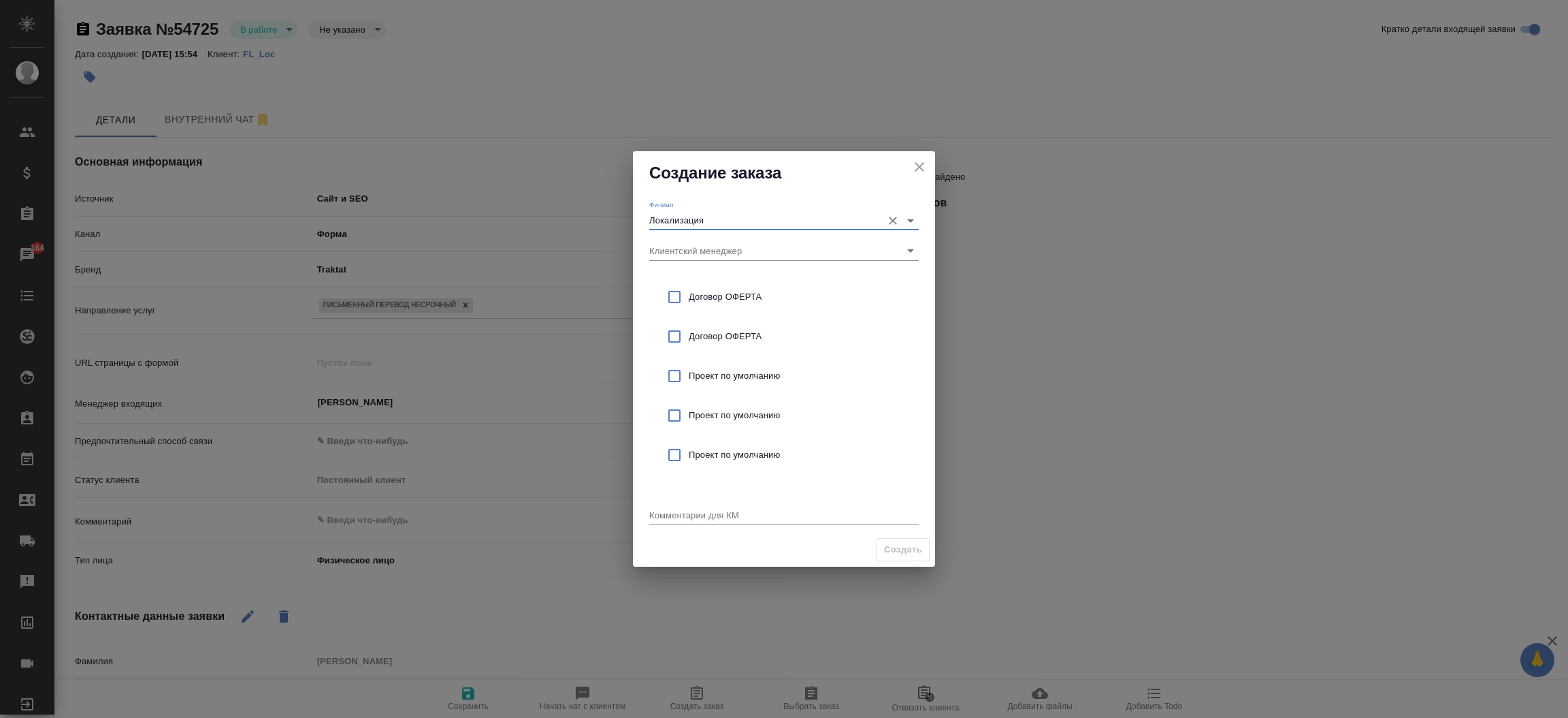
type input "Локализация"
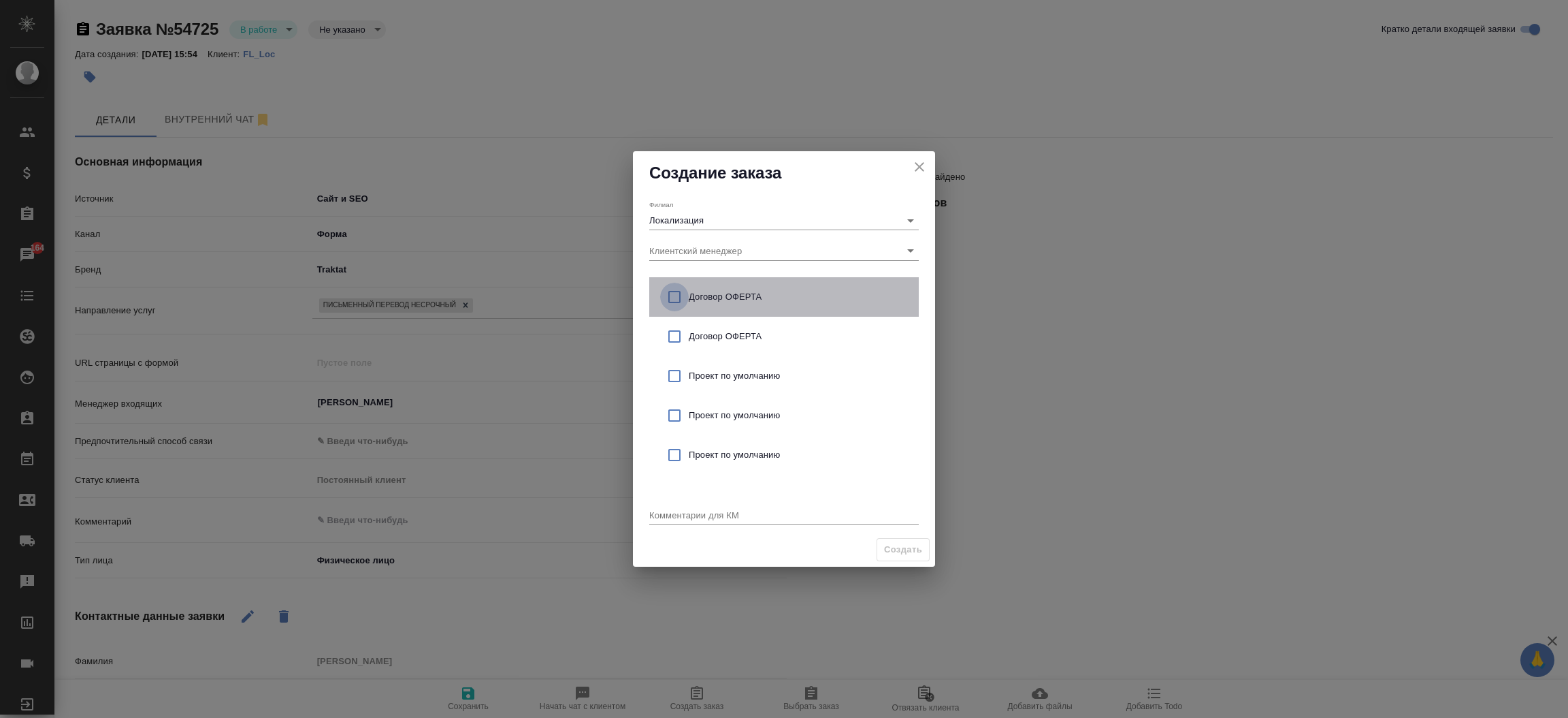
click at [672, 297] on input "checkbox" at bounding box center [675, 296] width 29 height 29
checkbox input "true"
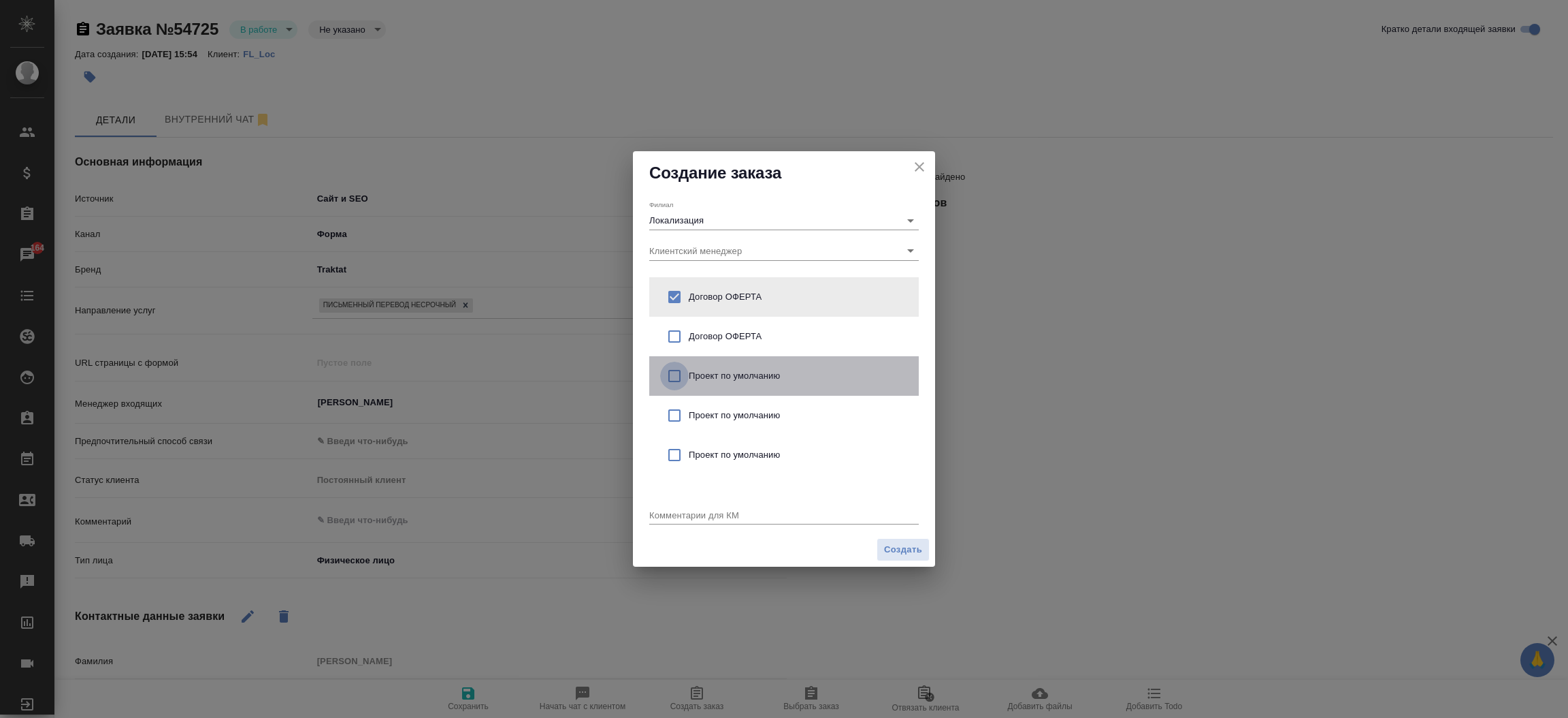
click at [675, 375] on input "checkbox" at bounding box center [675, 375] width 29 height 29
checkbox input "true"
checkbox input "false"
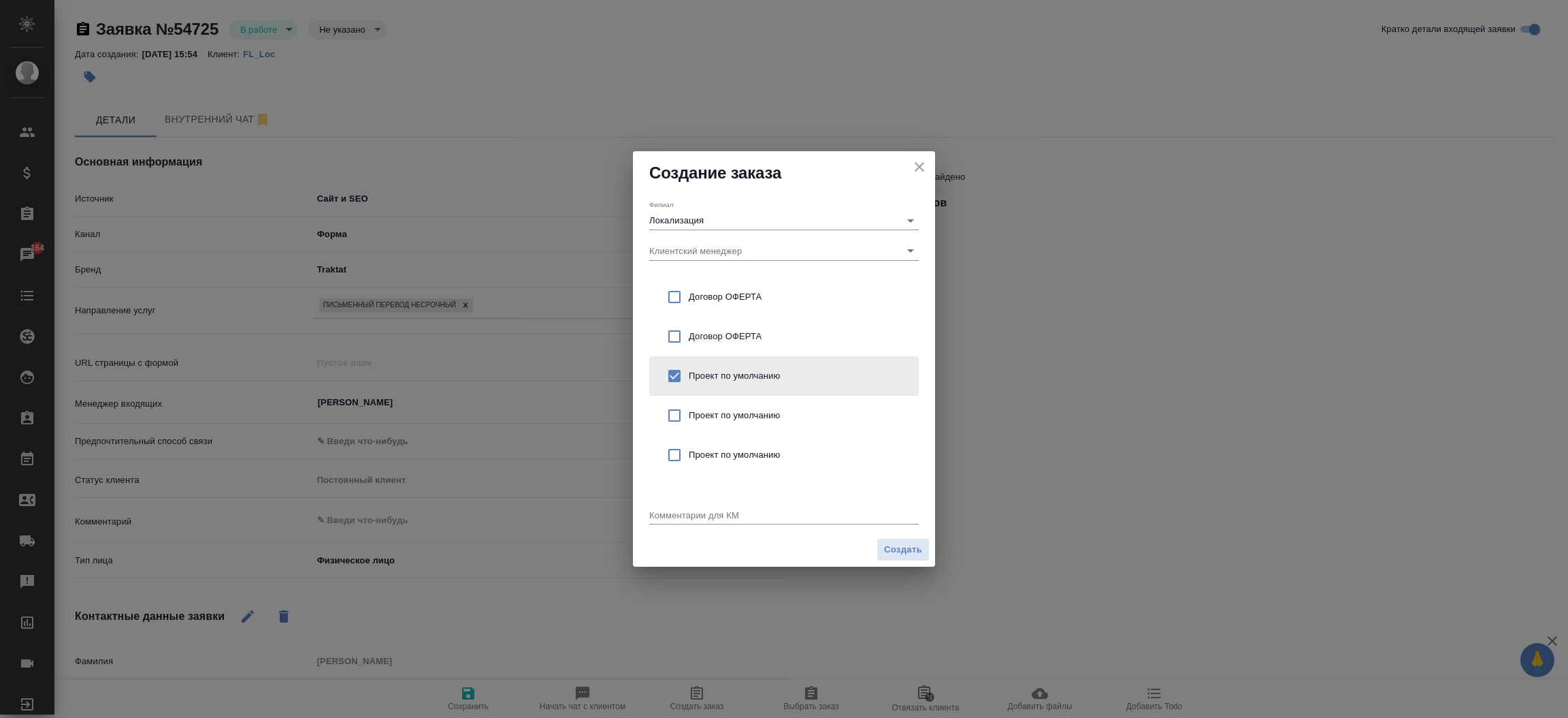
click at [665, 511] on textarea at bounding box center [784, 514] width 270 height 10
type textarea "от КВ: на русс"
click at [904, 549] on span "Создать" at bounding box center [903, 550] width 38 height 16
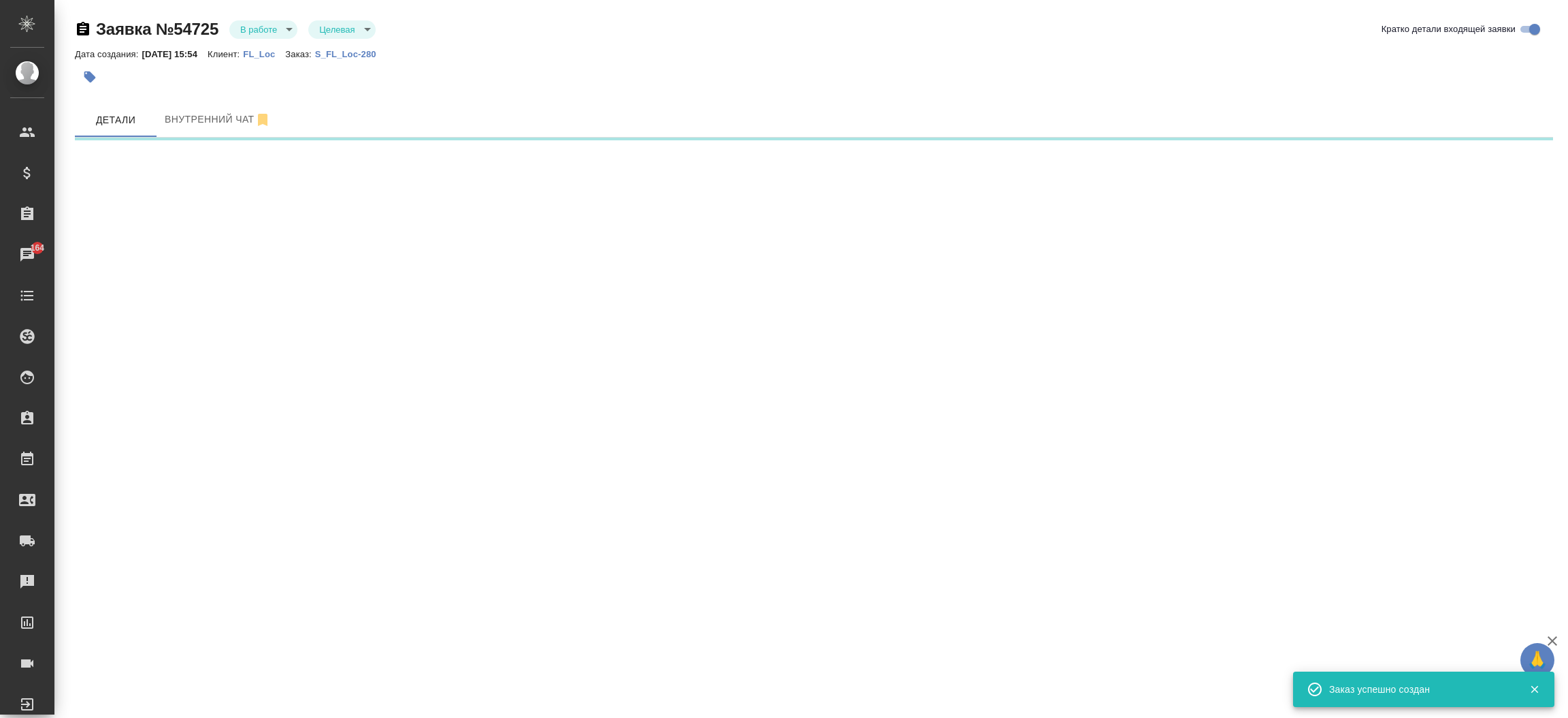
select select "RU"
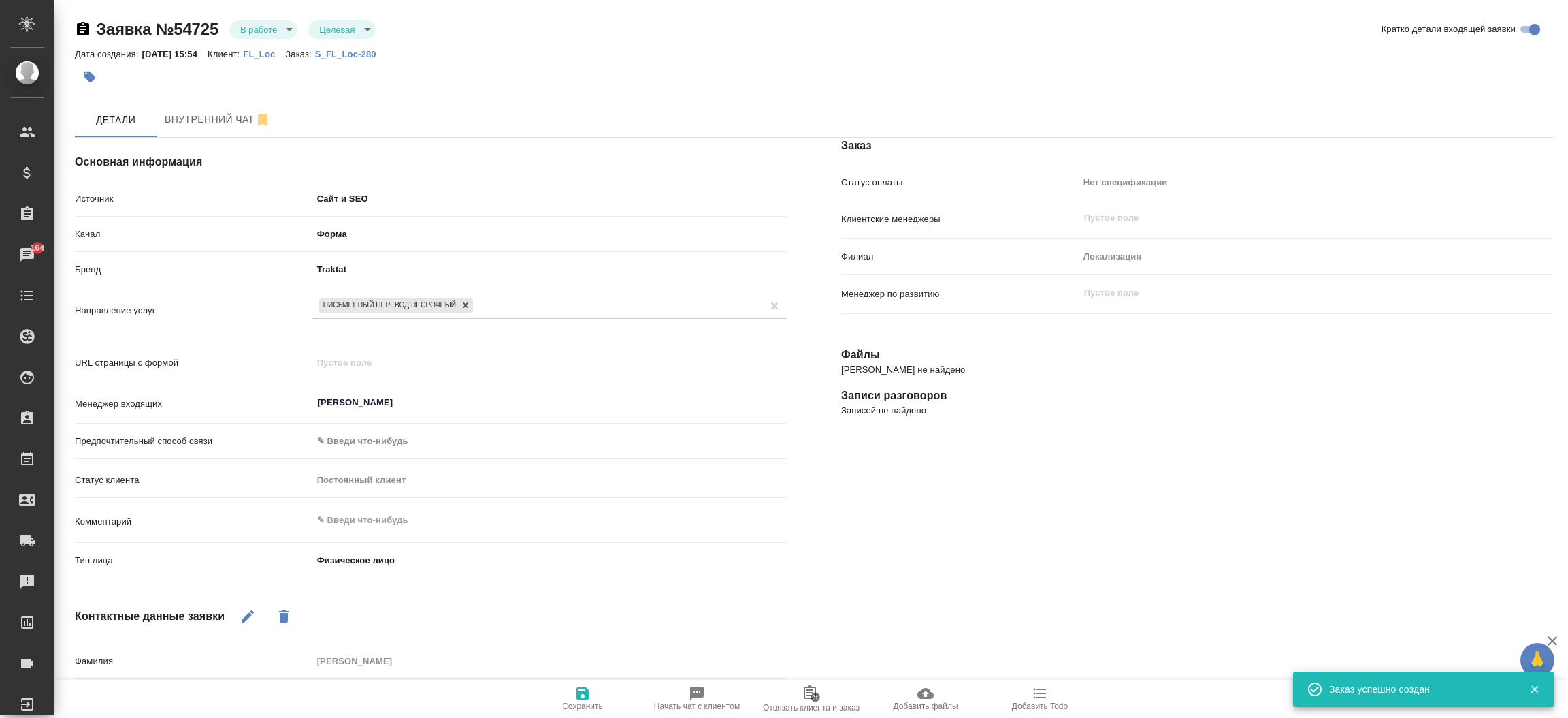
type textarea "x"
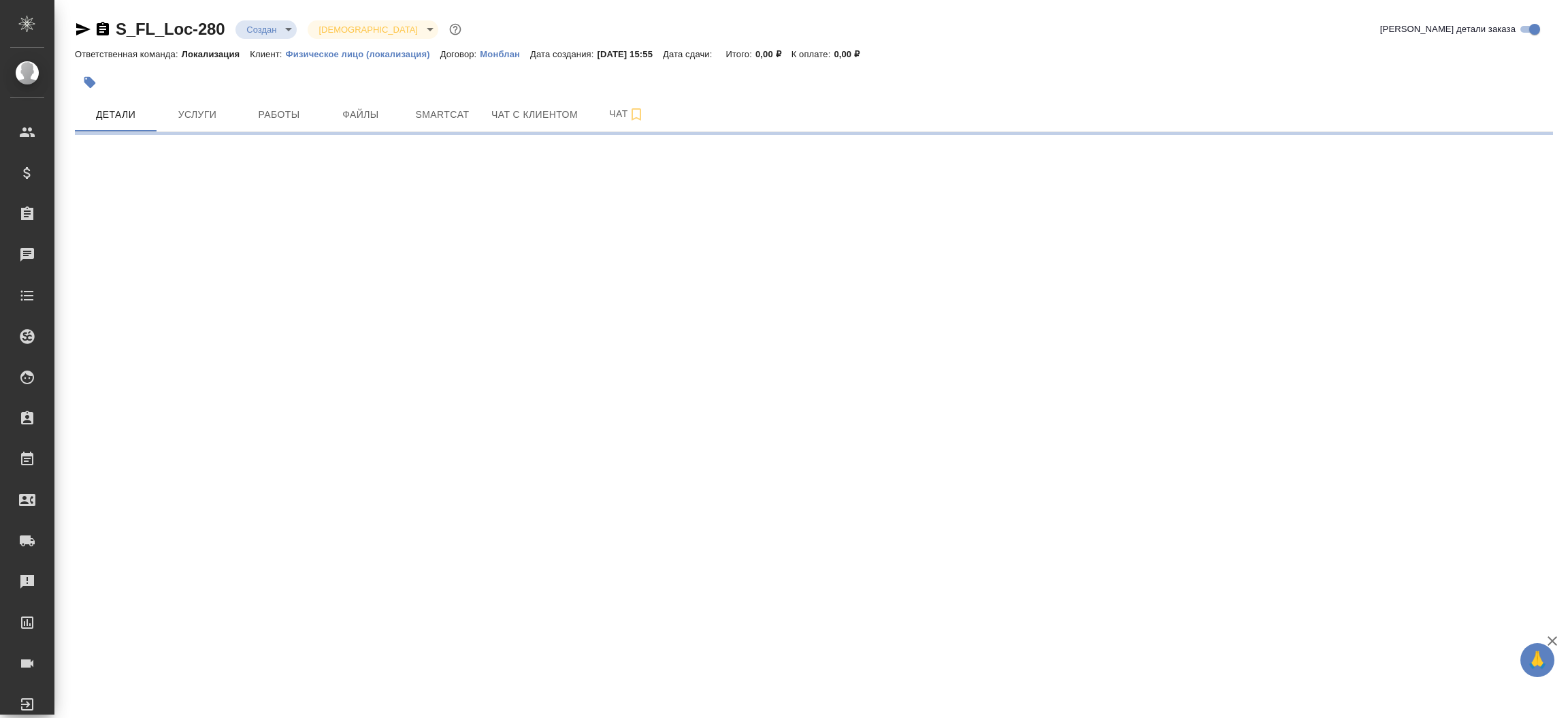
select select "RU"
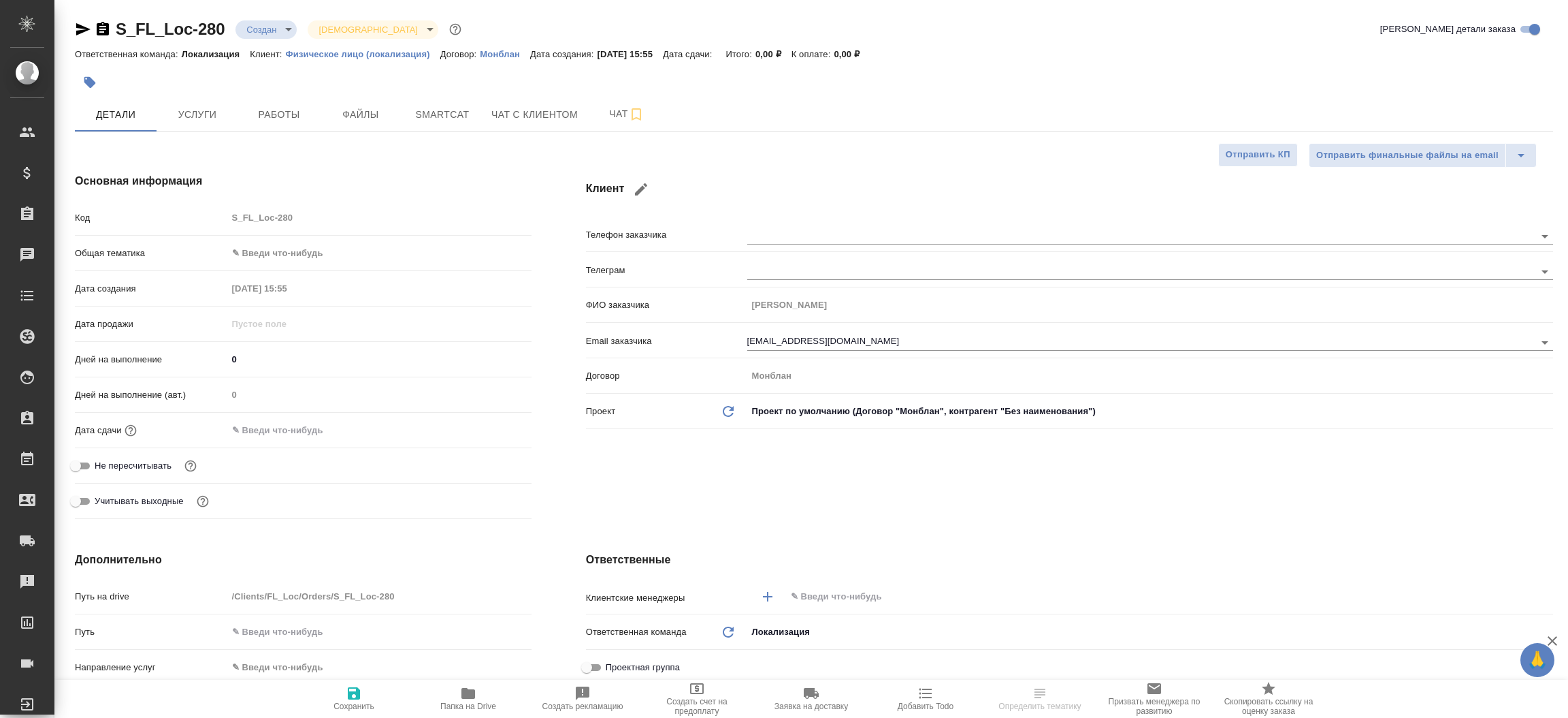
type textarea "x"
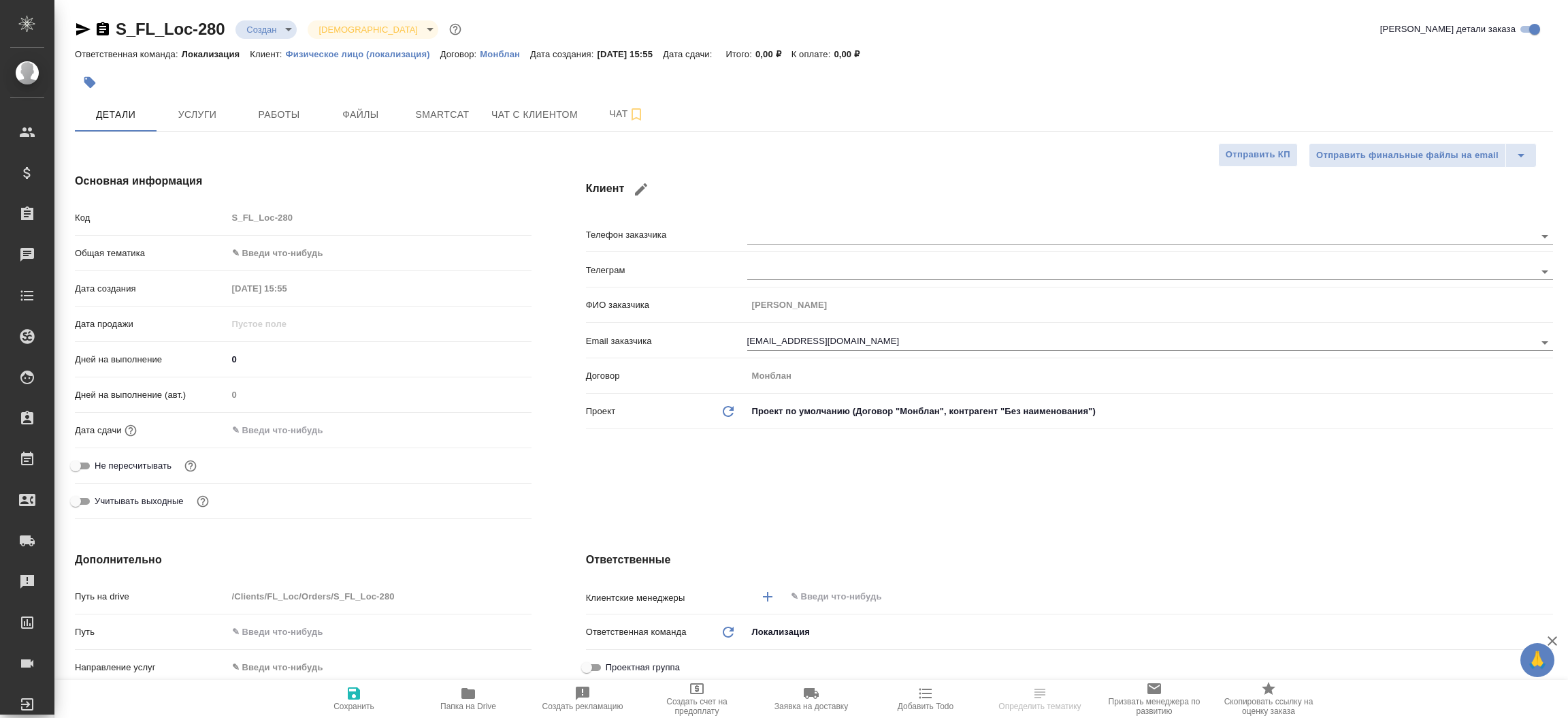
type textarea "x"
select select "RU"
type textarea "x"
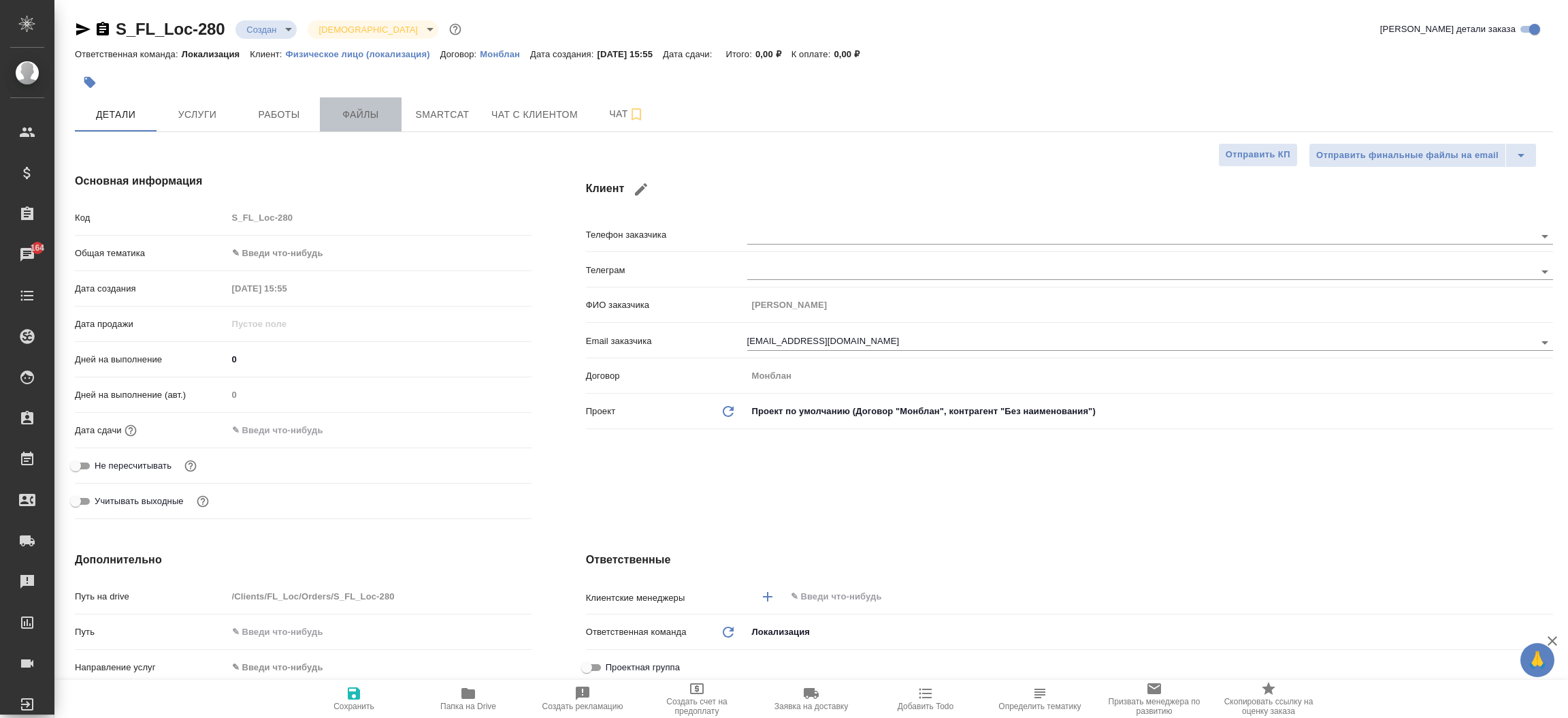
click at [362, 123] on button "Файлы" at bounding box center [360, 114] width 81 height 34
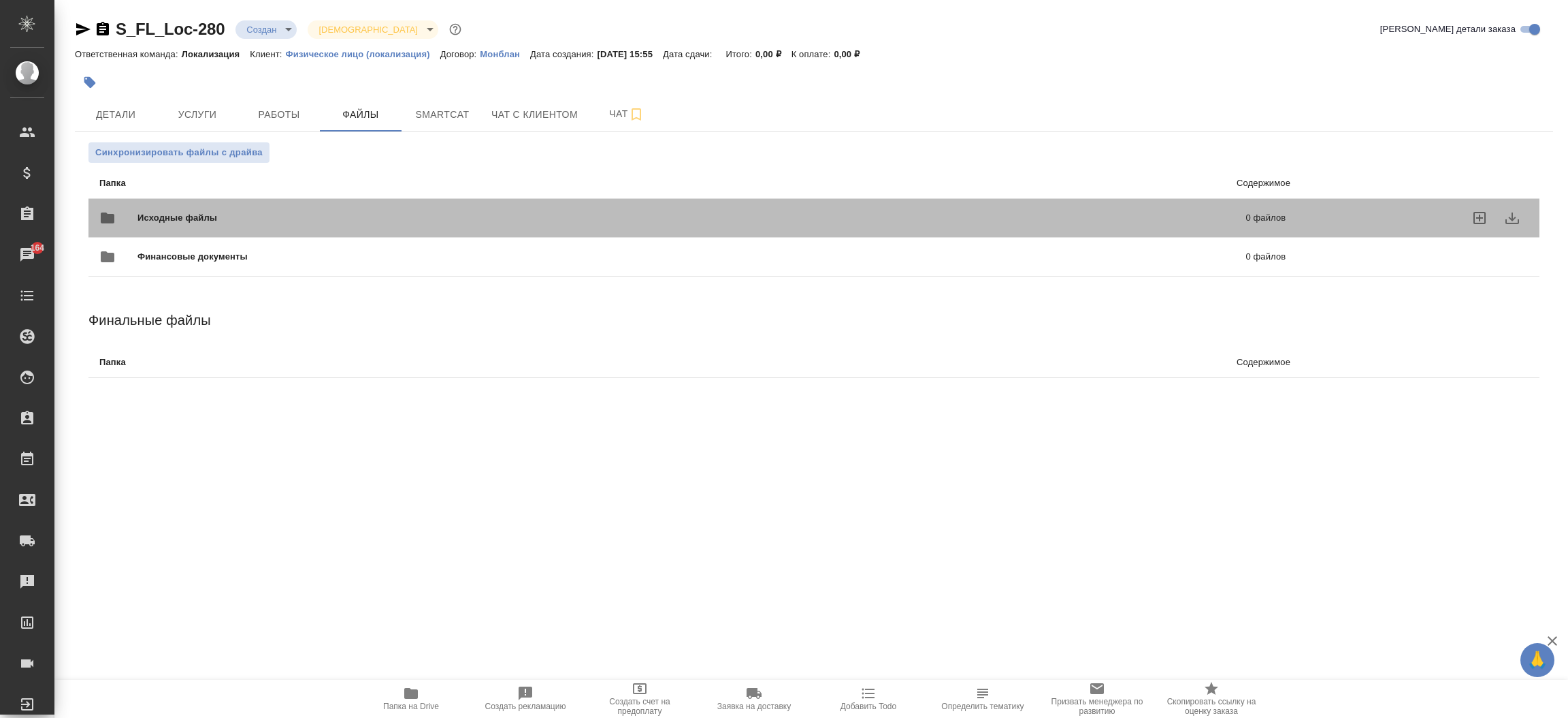
click at [307, 202] on div "Исходные файлы 0 файлов" at bounding box center [692, 218] width 1186 height 33
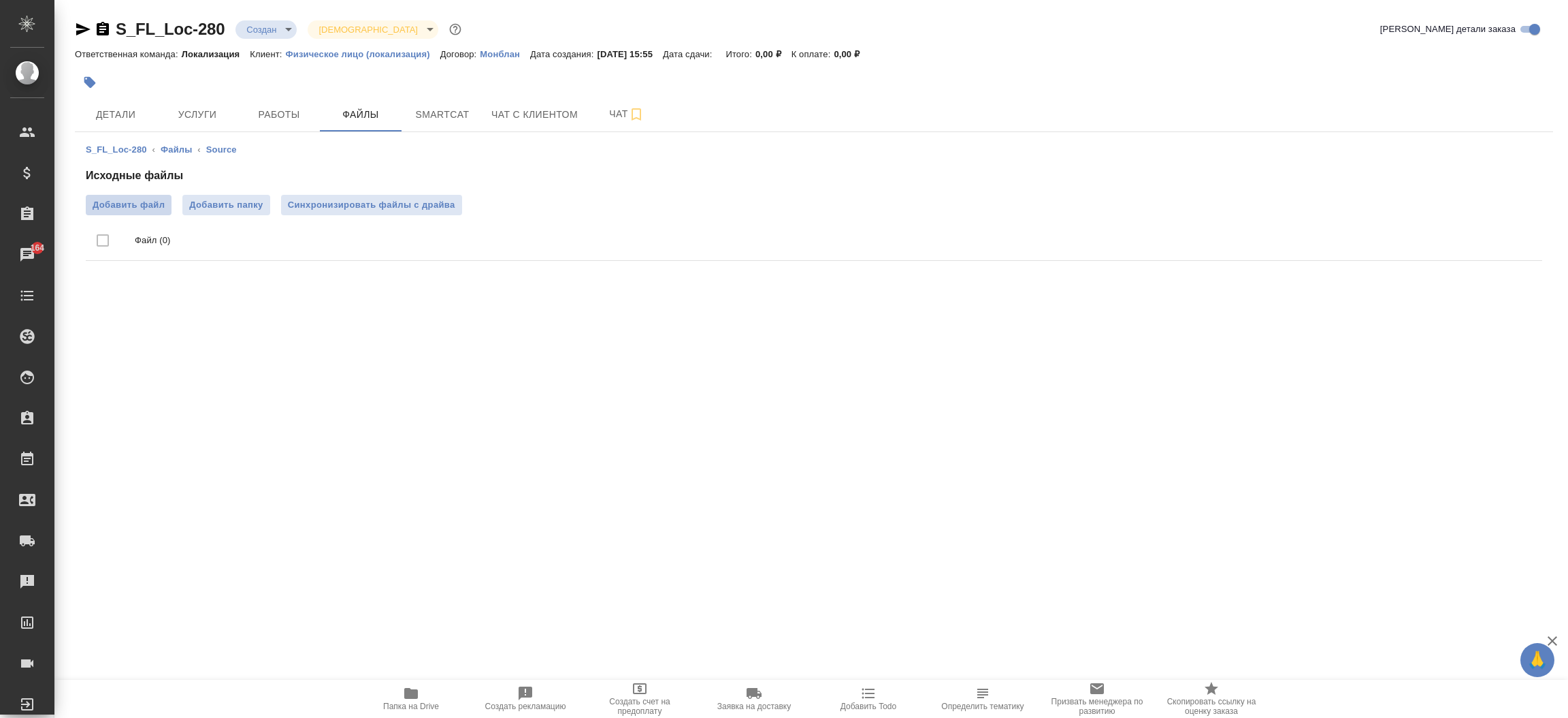
click at [158, 203] on span "Добавить файл" at bounding box center [128, 204] width 72 height 13
click at [0, 0] on input "Добавить файл" at bounding box center [0, 0] width 0 height 0
click at [124, 104] on button "Детали" at bounding box center [116, 114] width 81 height 34
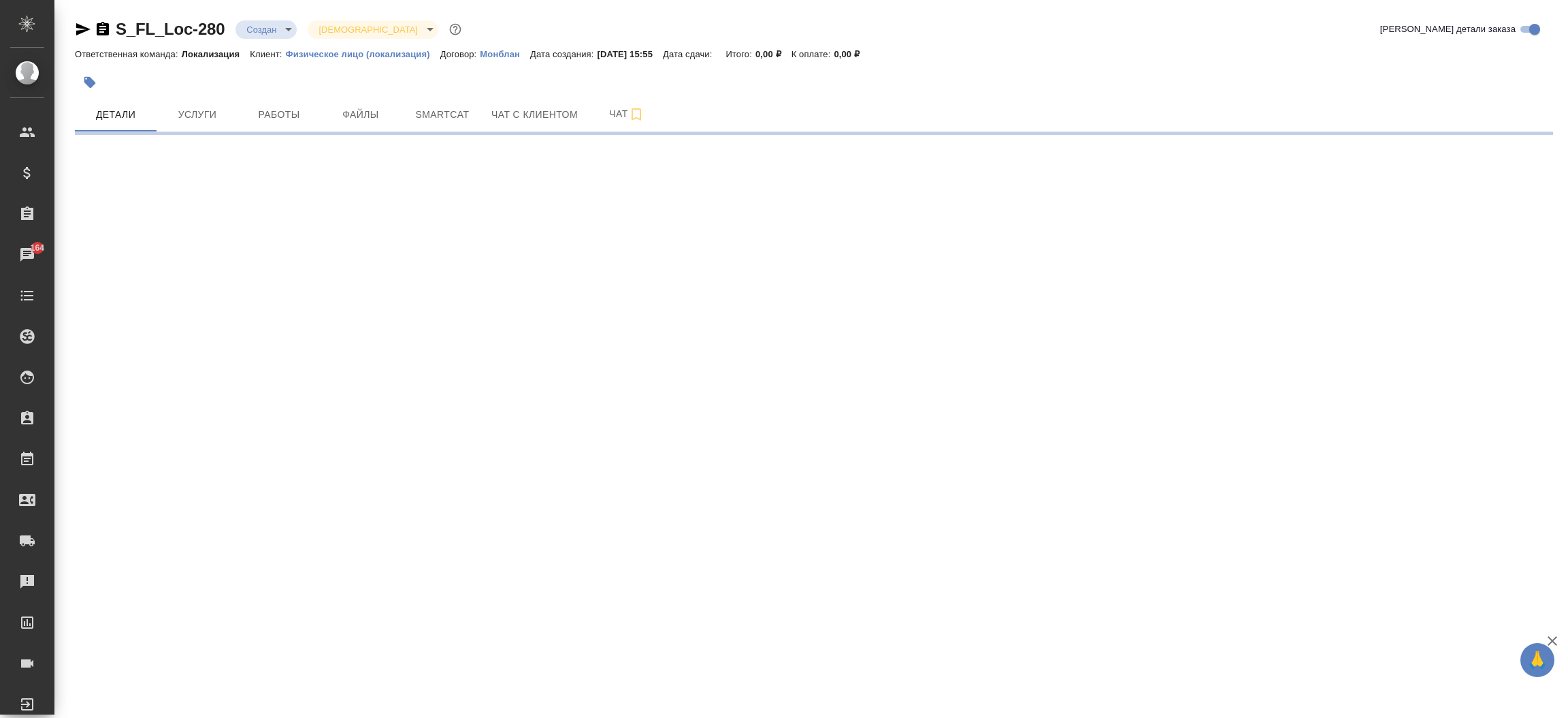
select select "RU"
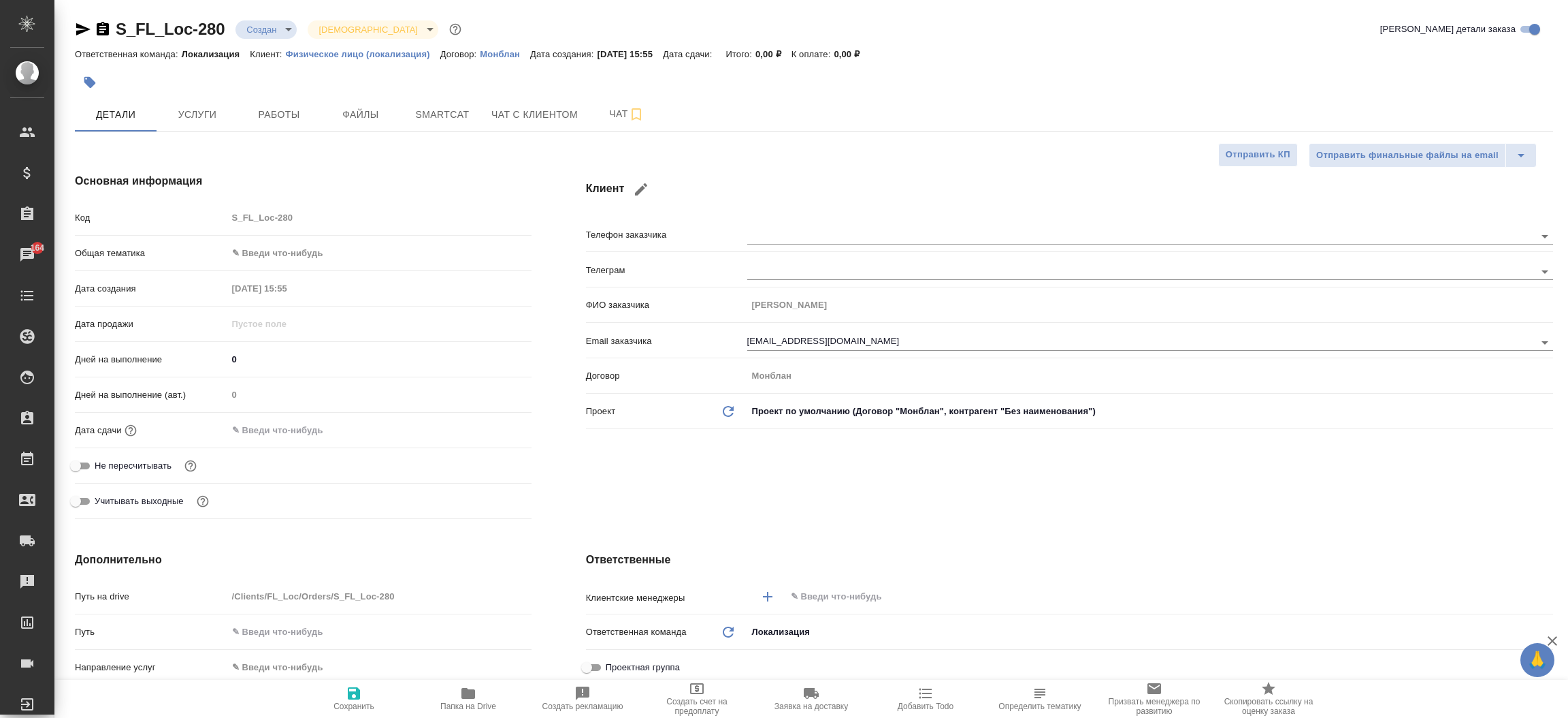
type textarea "x"
click at [81, 27] on icon "button" at bounding box center [84, 30] width 14 height 13
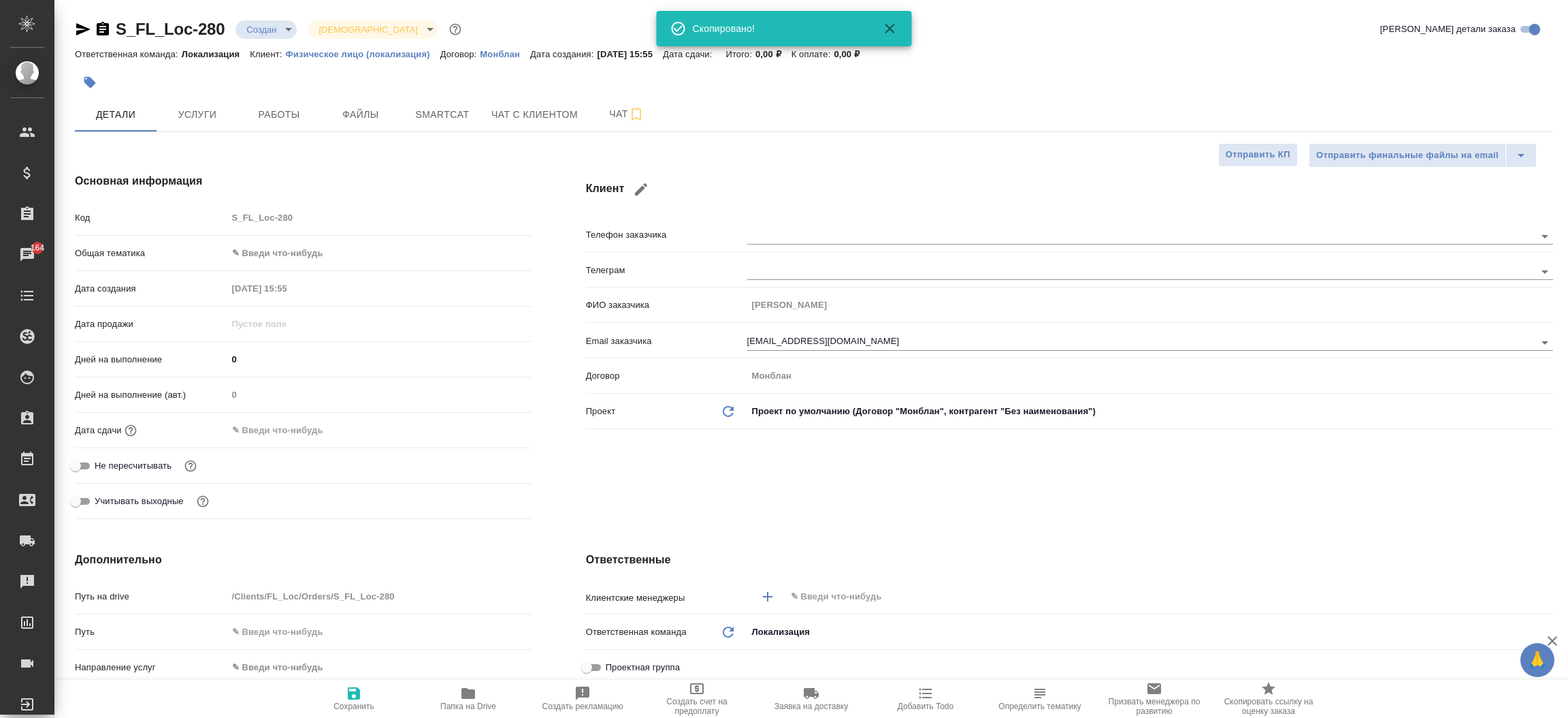
type textarea "x"
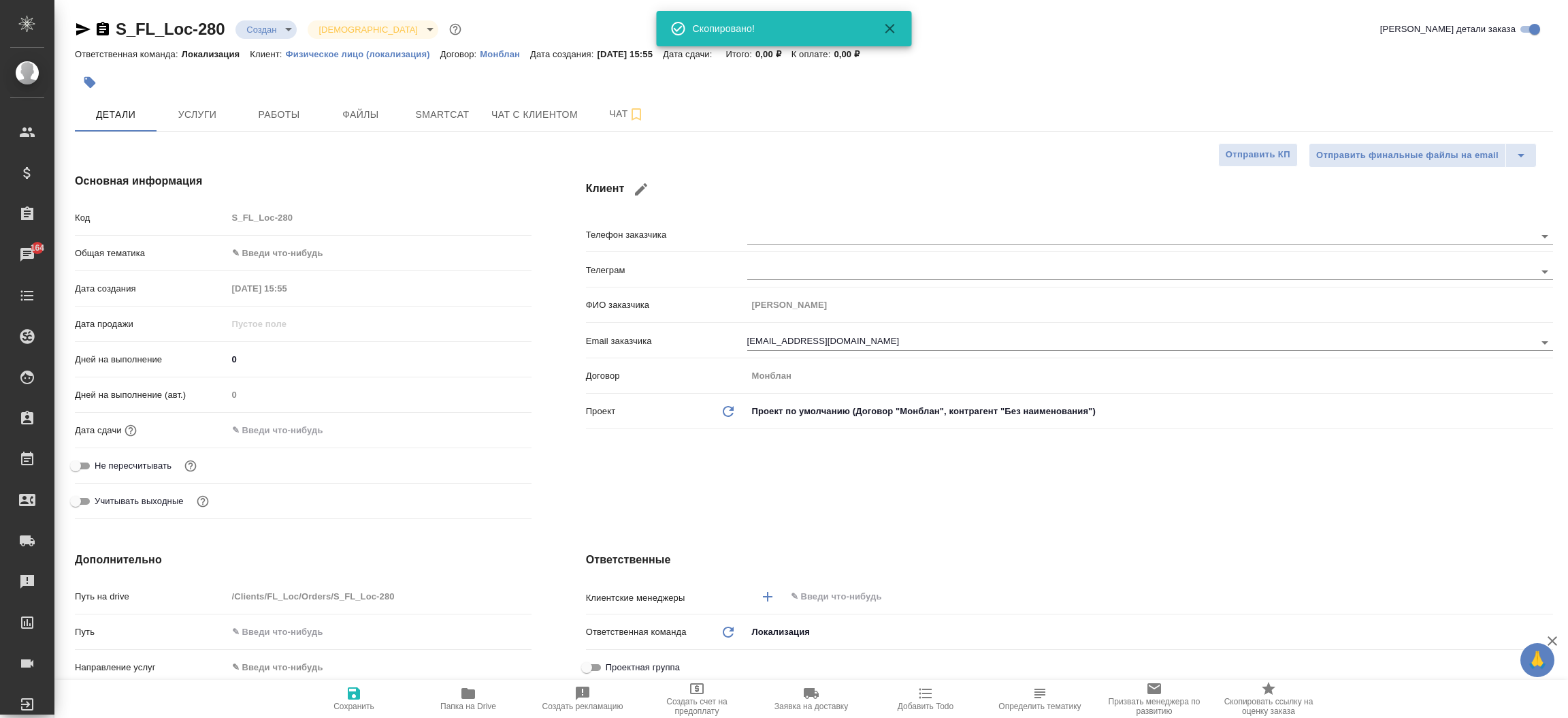
type textarea "x"
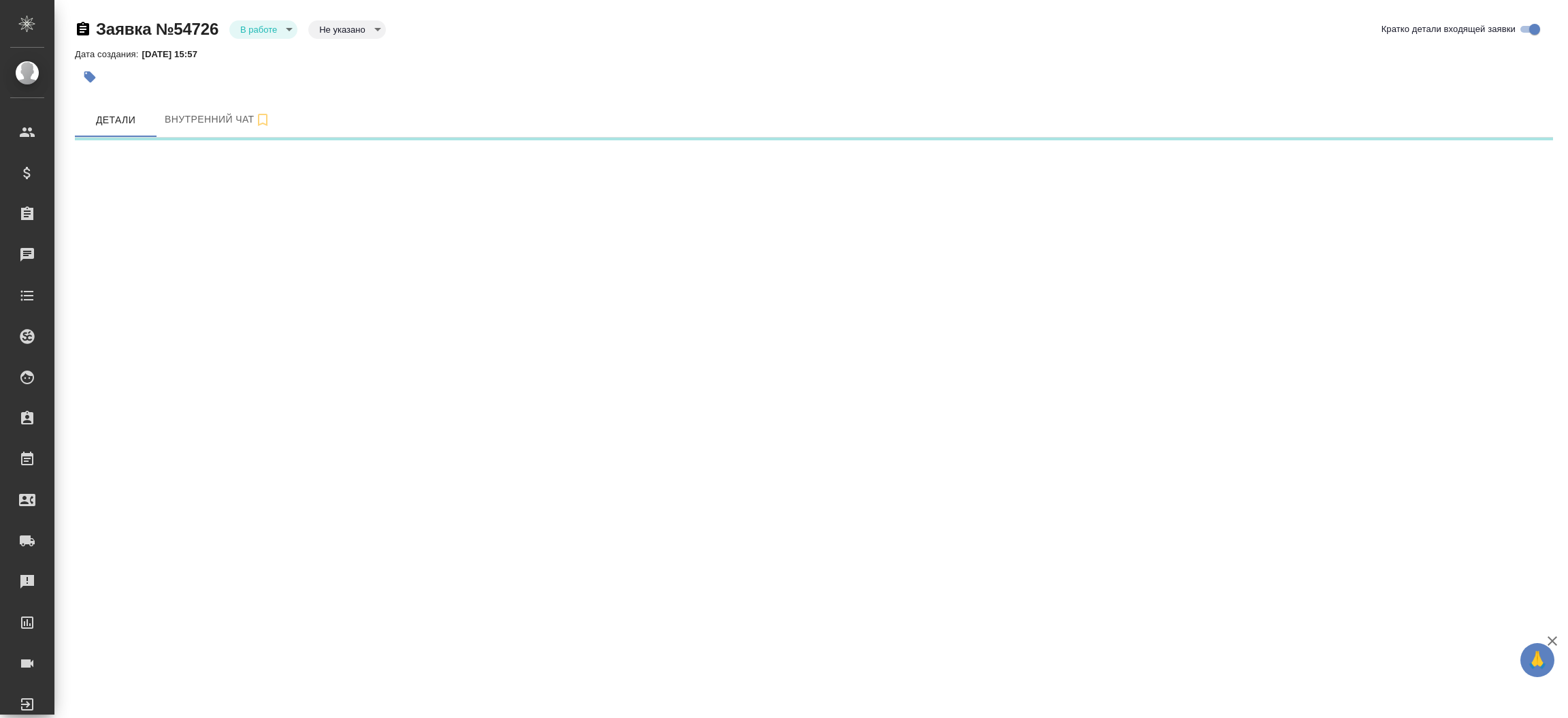
select select "RU"
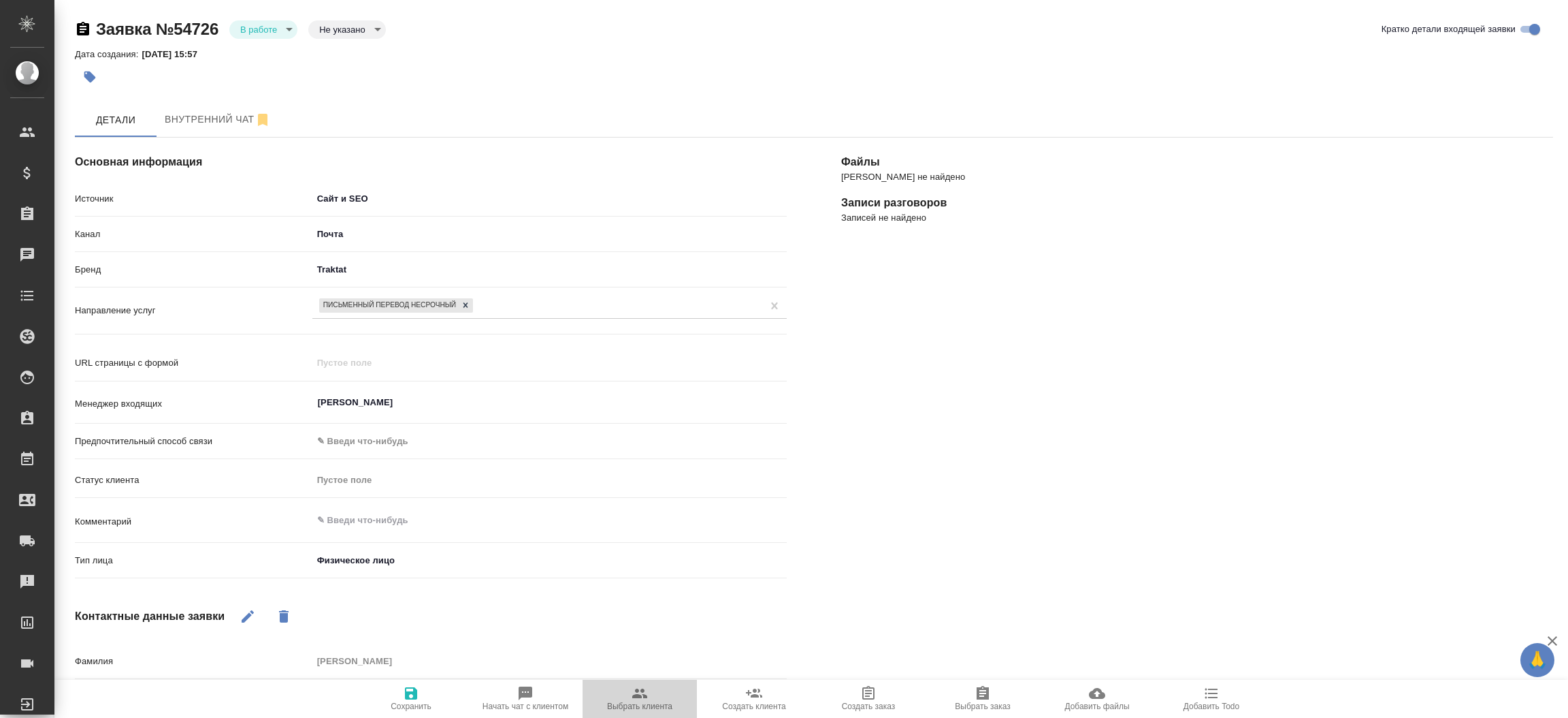
click at [639, 687] on icon "button" at bounding box center [639, 693] width 16 height 16
type textarea "x"
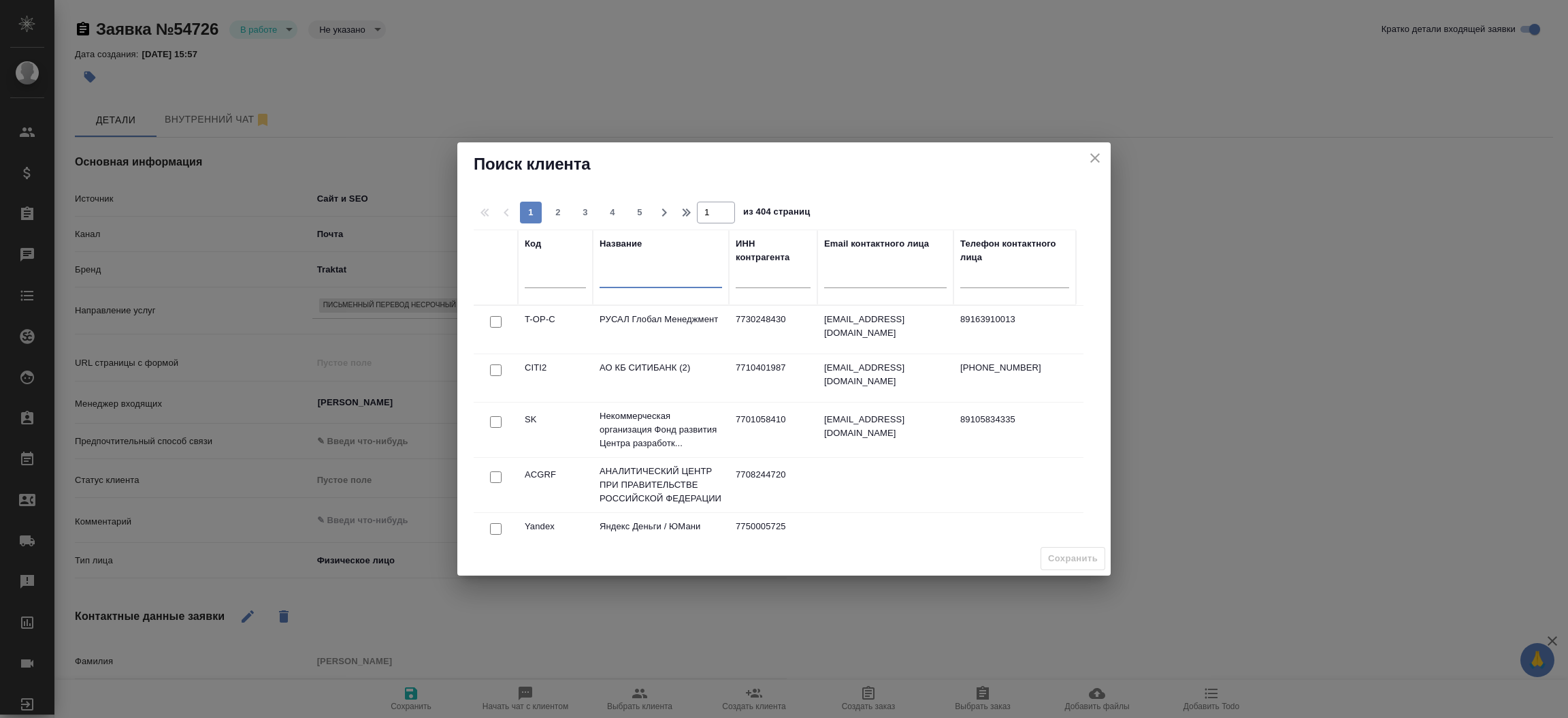
click at [663, 281] on input "text" at bounding box center [660, 280] width 123 height 17
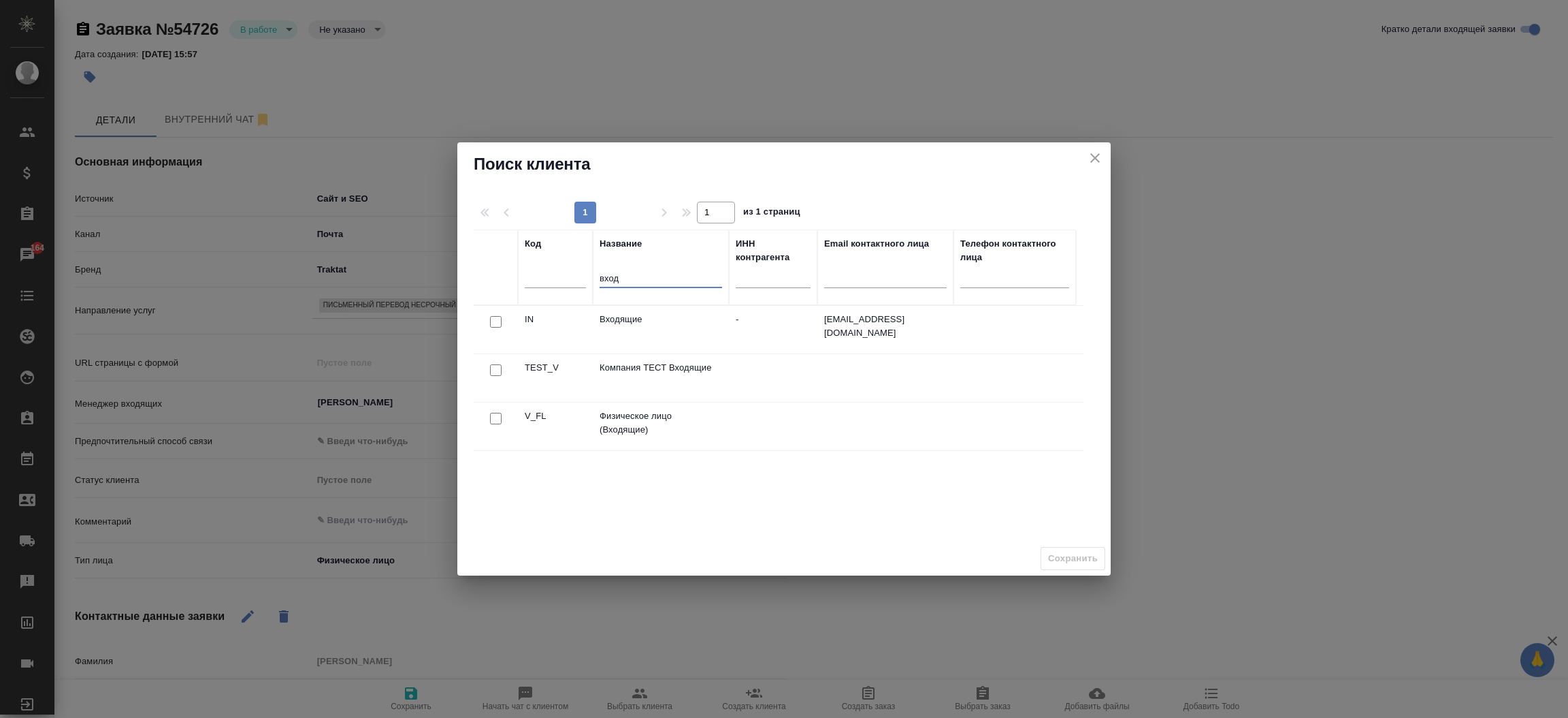
type input "вход"
click at [499, 418] on input "checkbox" at bounding box center [496, 418] width 12 height 12
checkbox input "true"
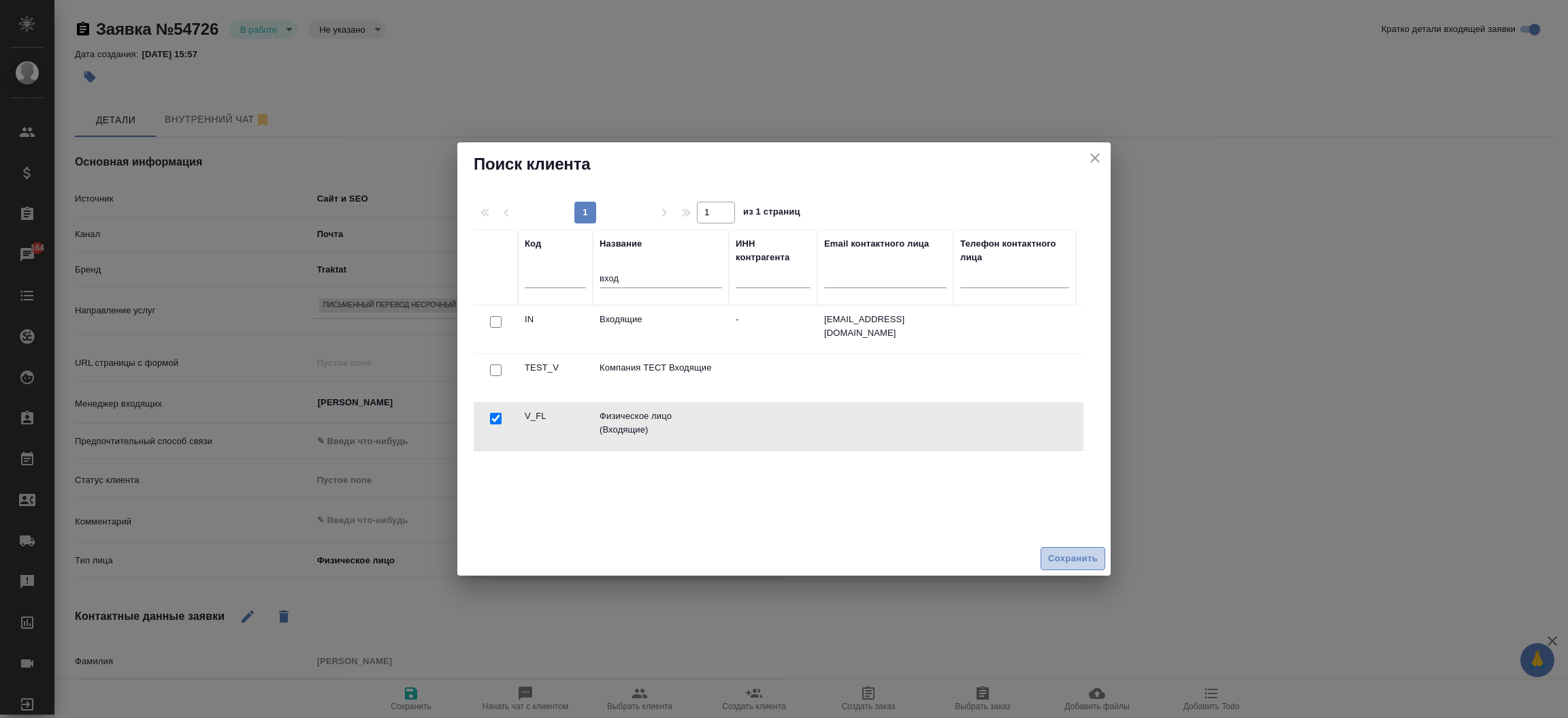
click at [1061, 562] on span "Сохранить" at bounding box center [1073, 558] width 50 height 16
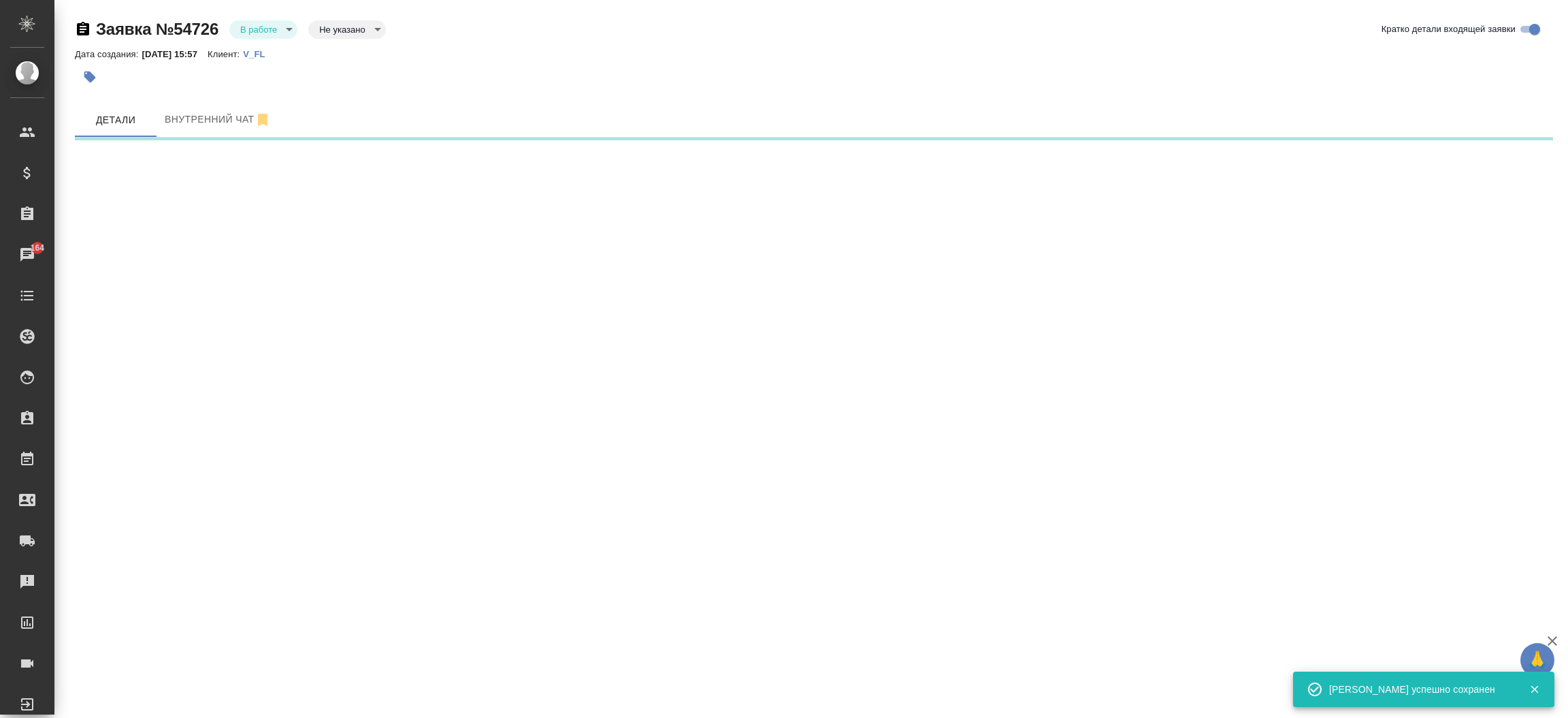
select select "RU"
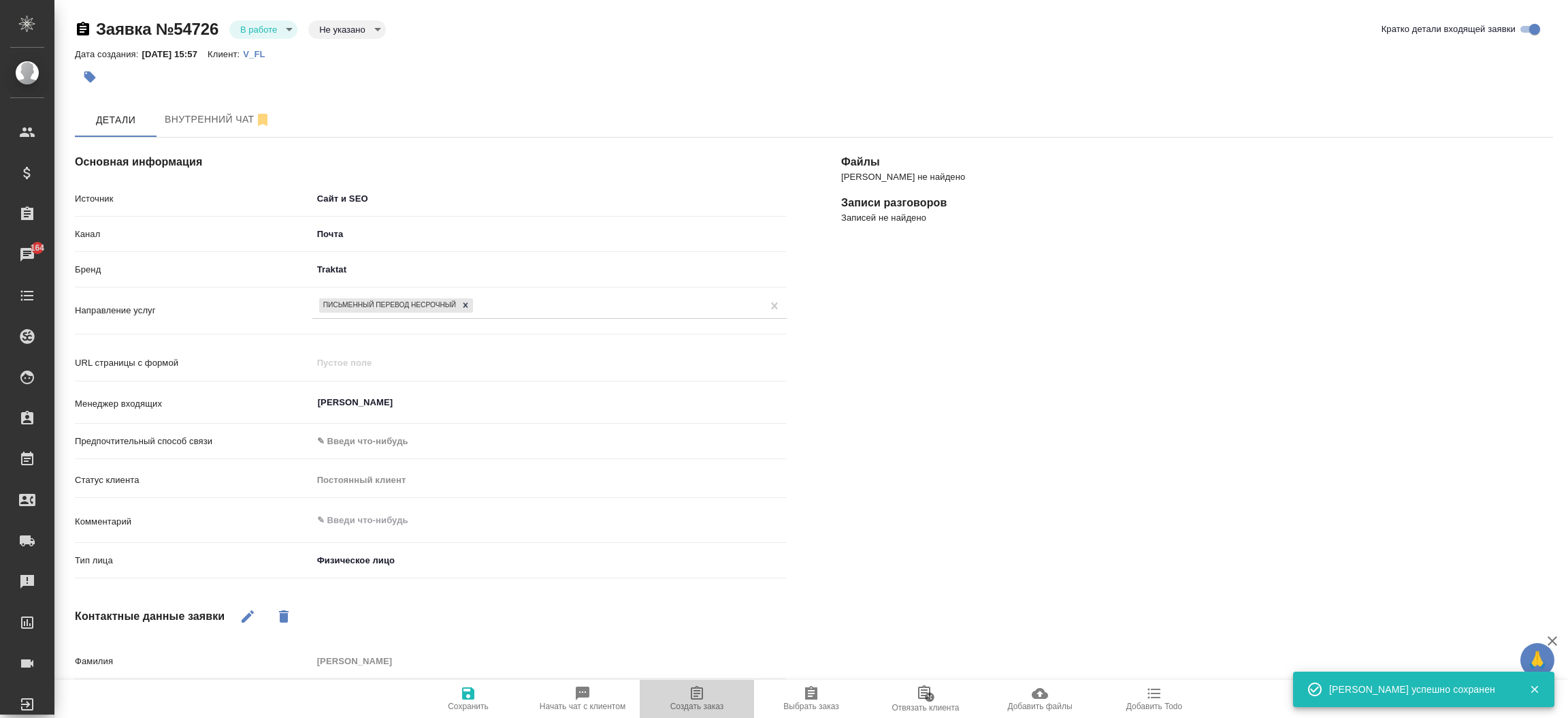
click at [707, 700] on span "Создать заказ" at bounding box center [696, 698] width 98 height 26
type textarea "x"
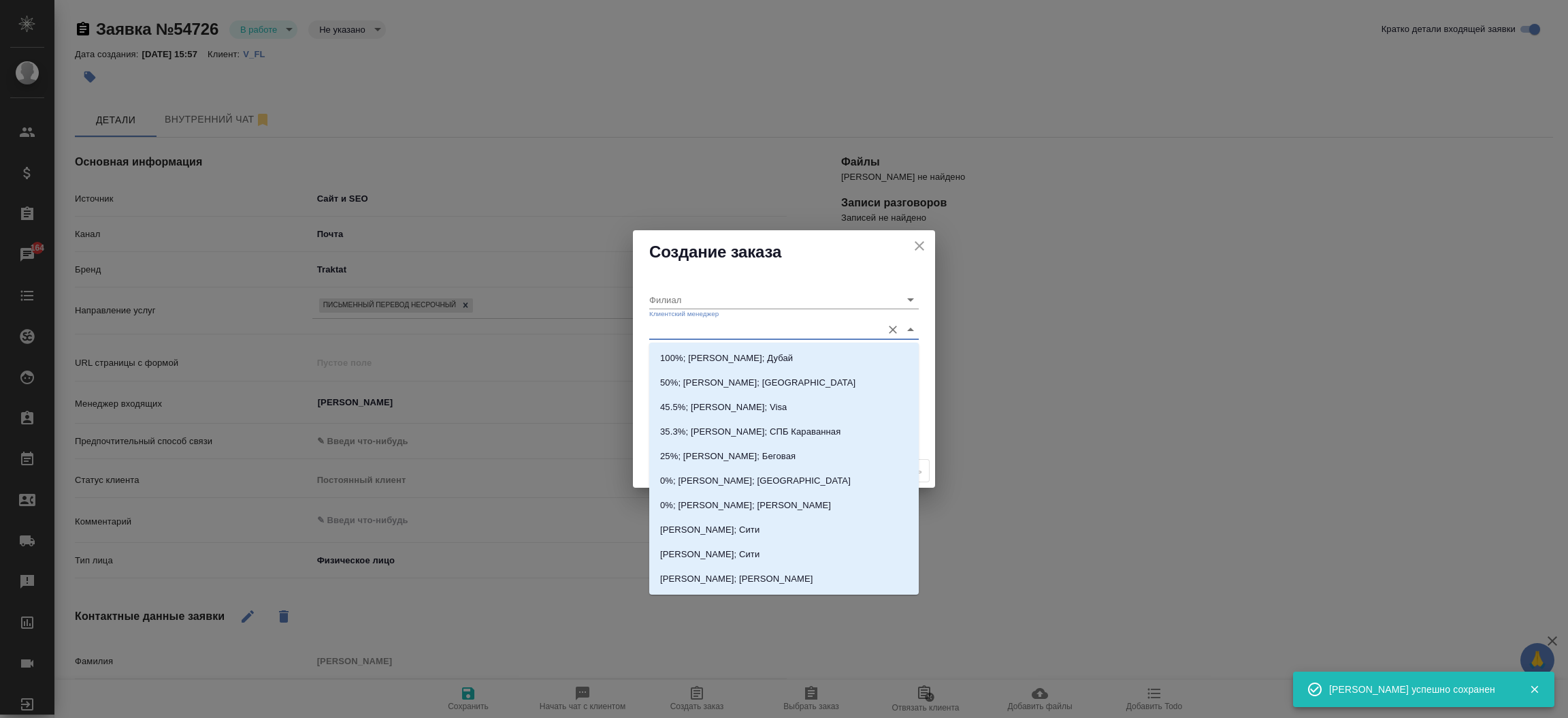
click at [656, 330] on input "Клиентский менеджер" at bounding box center [762, 329] width 226 height 19
type input "тим"
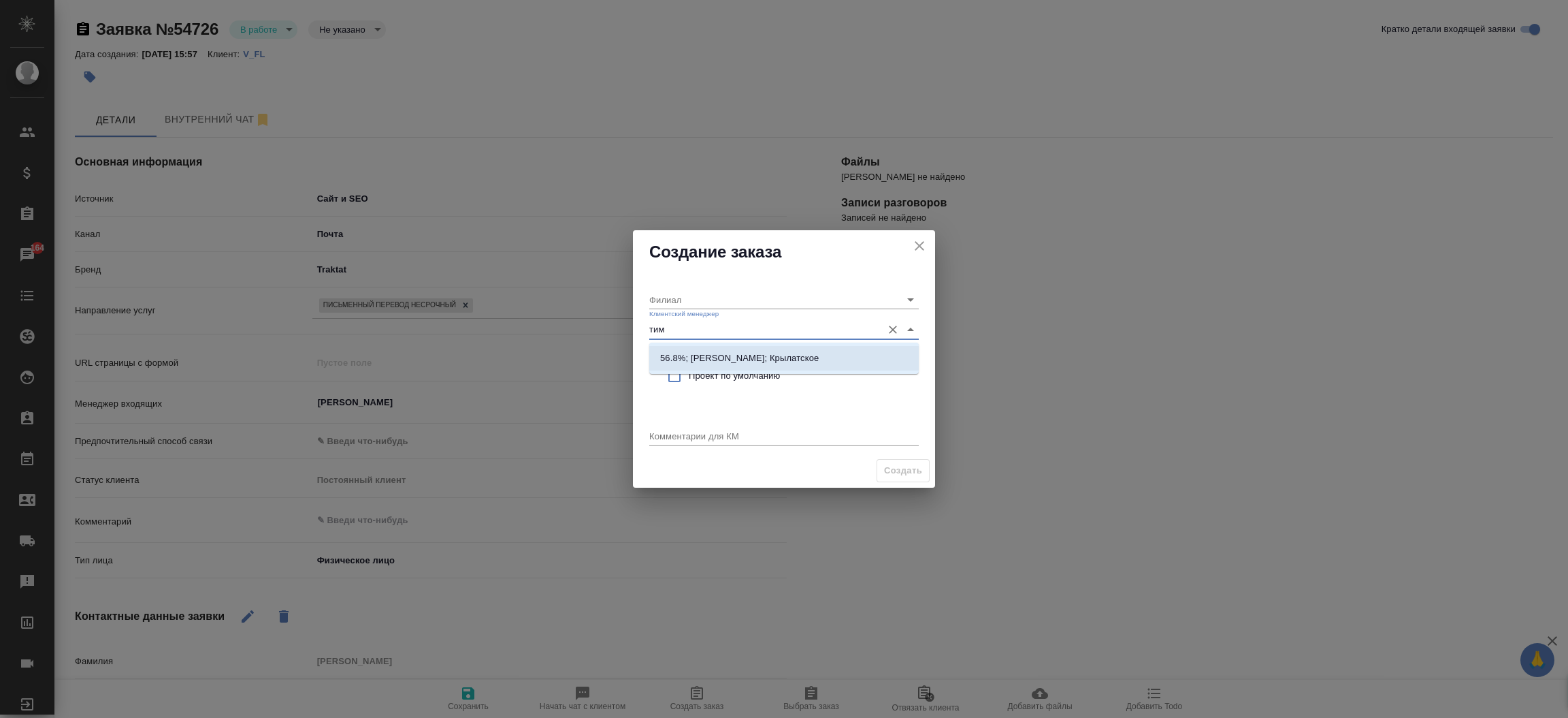
click at [699, 357] on p "56.8%; Касымов Тимур; Крылатское" at bounding box center [739, 357] width 159 height 13
type input "Крылатское"
type input "56.8%; Касымов Тимур; Крылатское"
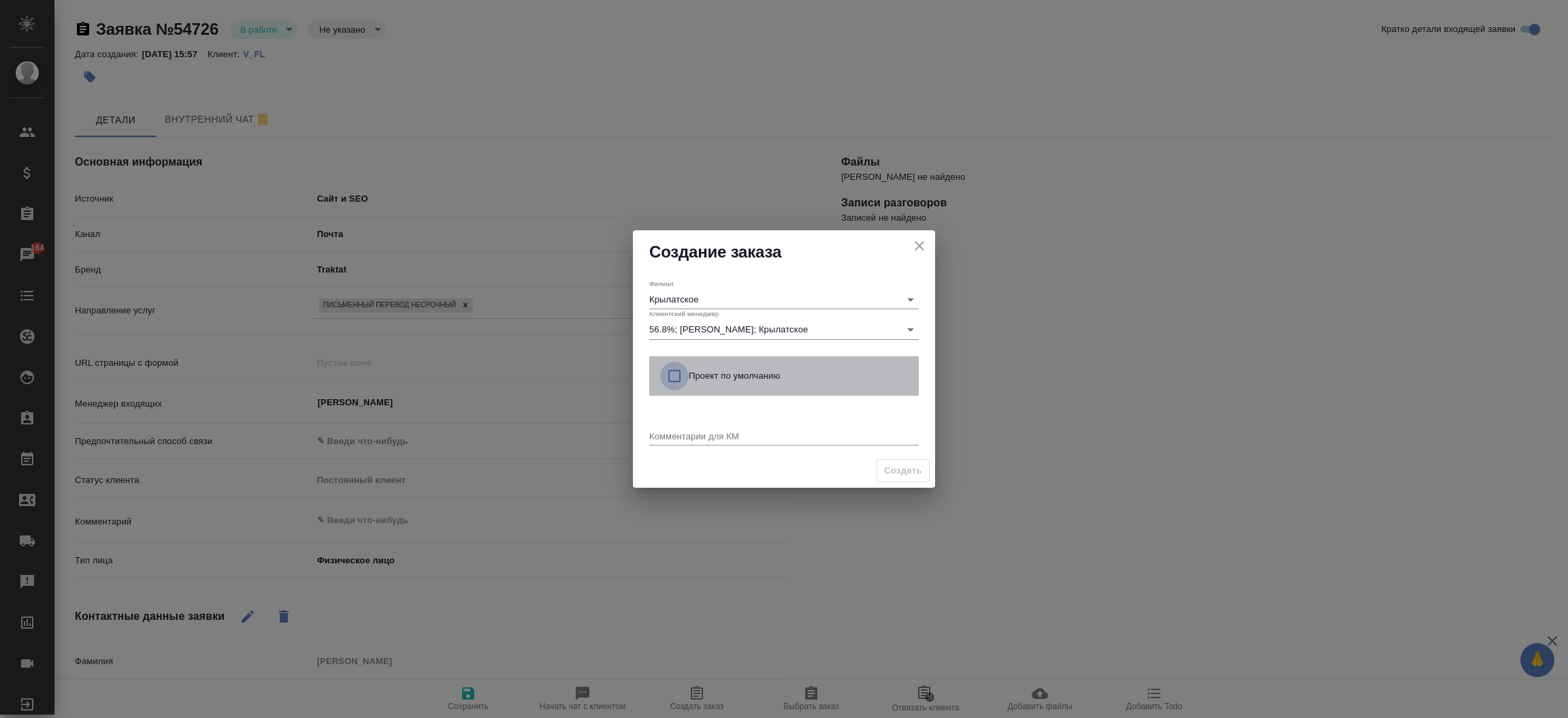
click at [681, 376] on input "checkbox" at bounding box center [675, 375] width 29 height 29
checkbox input "true"
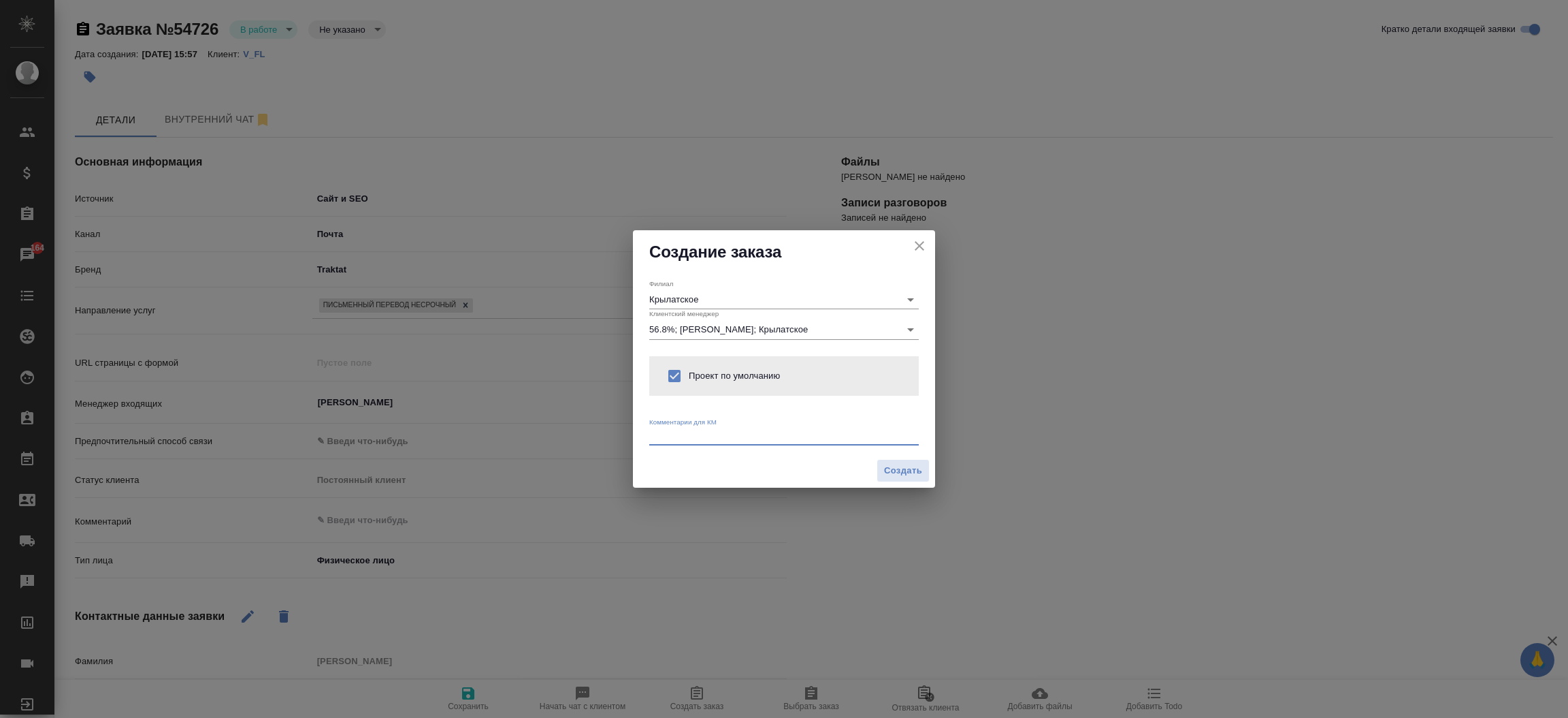
click at [664, 432] on textarea at bounding box center [784, 435] width 270 height 10
type textarea "от КВ: на русс,"
click at [913, 476] on span "Создать" at bounding box center [903, 471] width 38 height 16
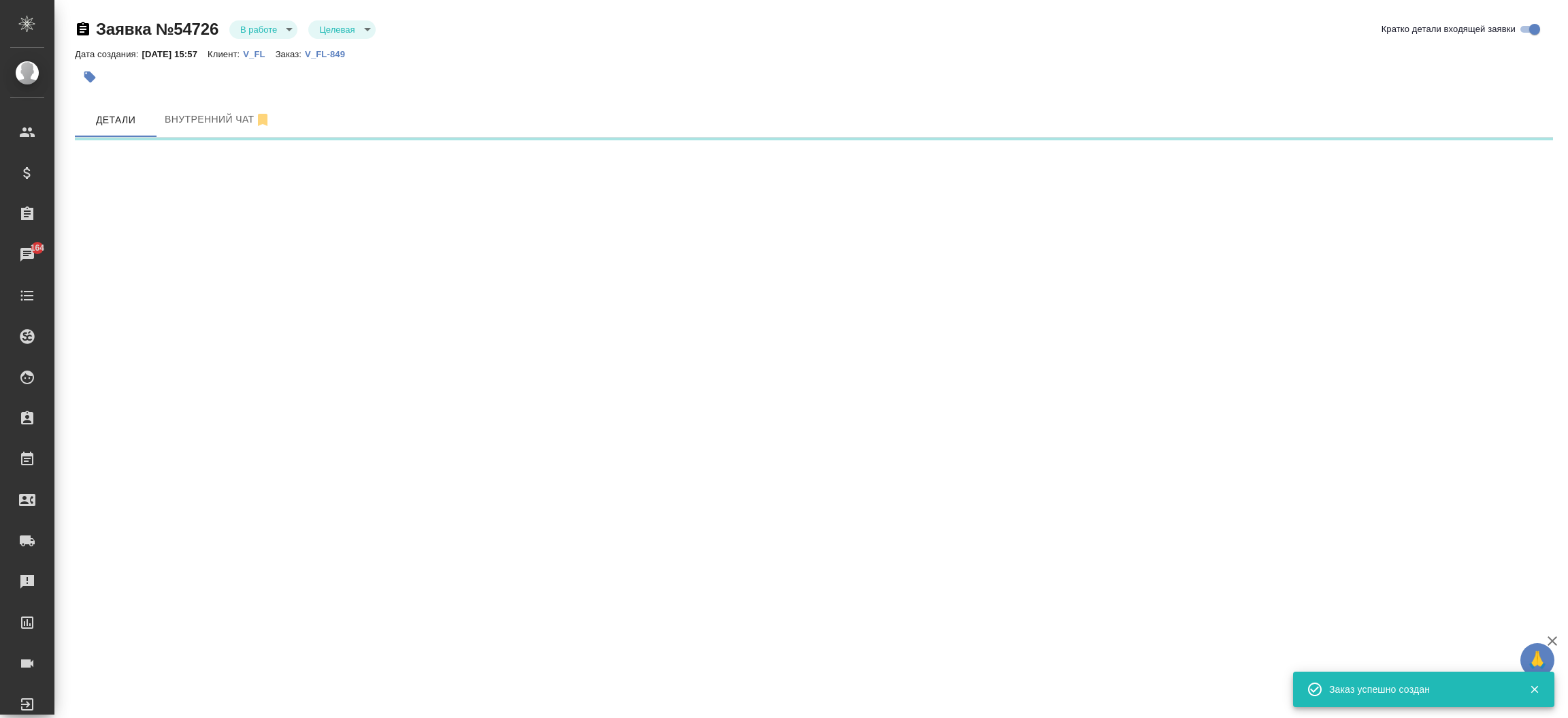
select select "RU"
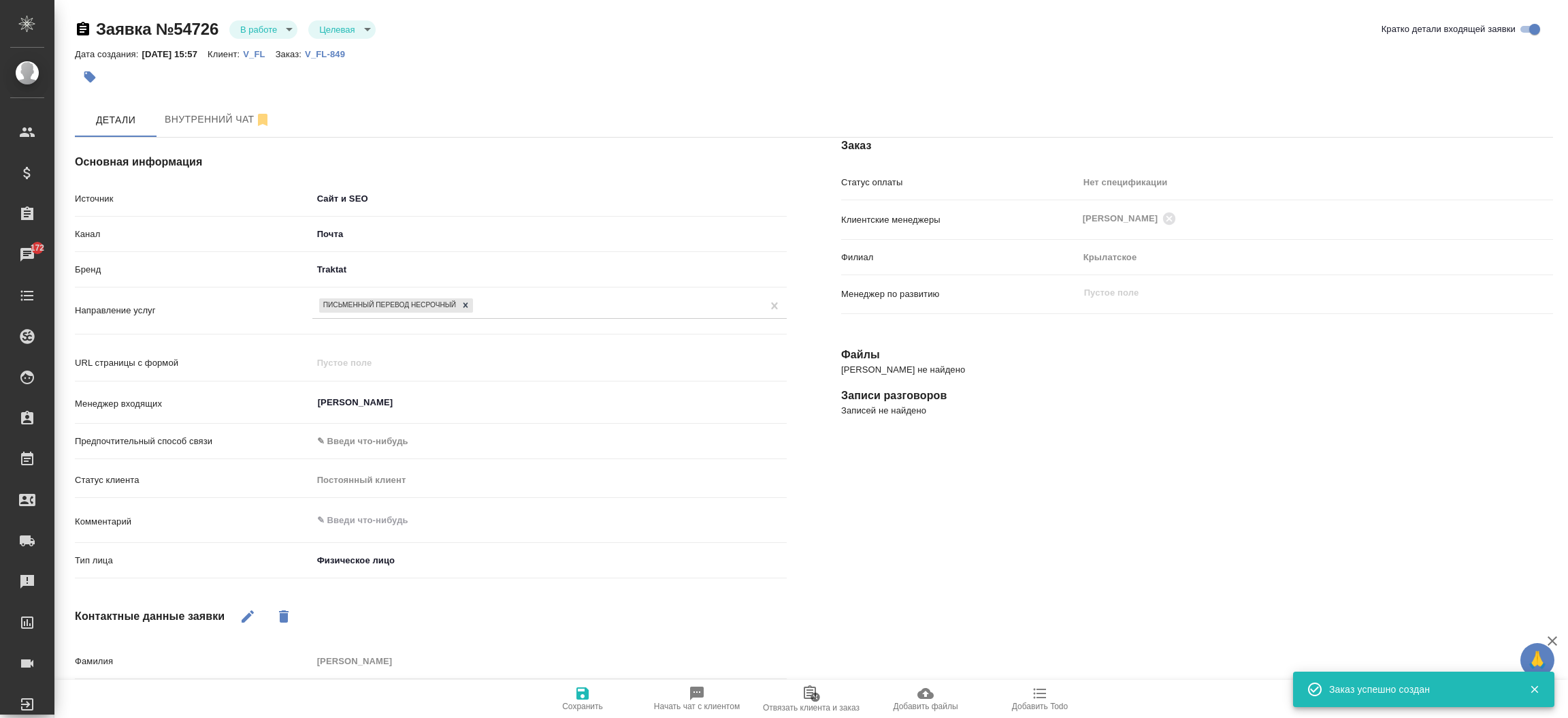
type textarea "x"
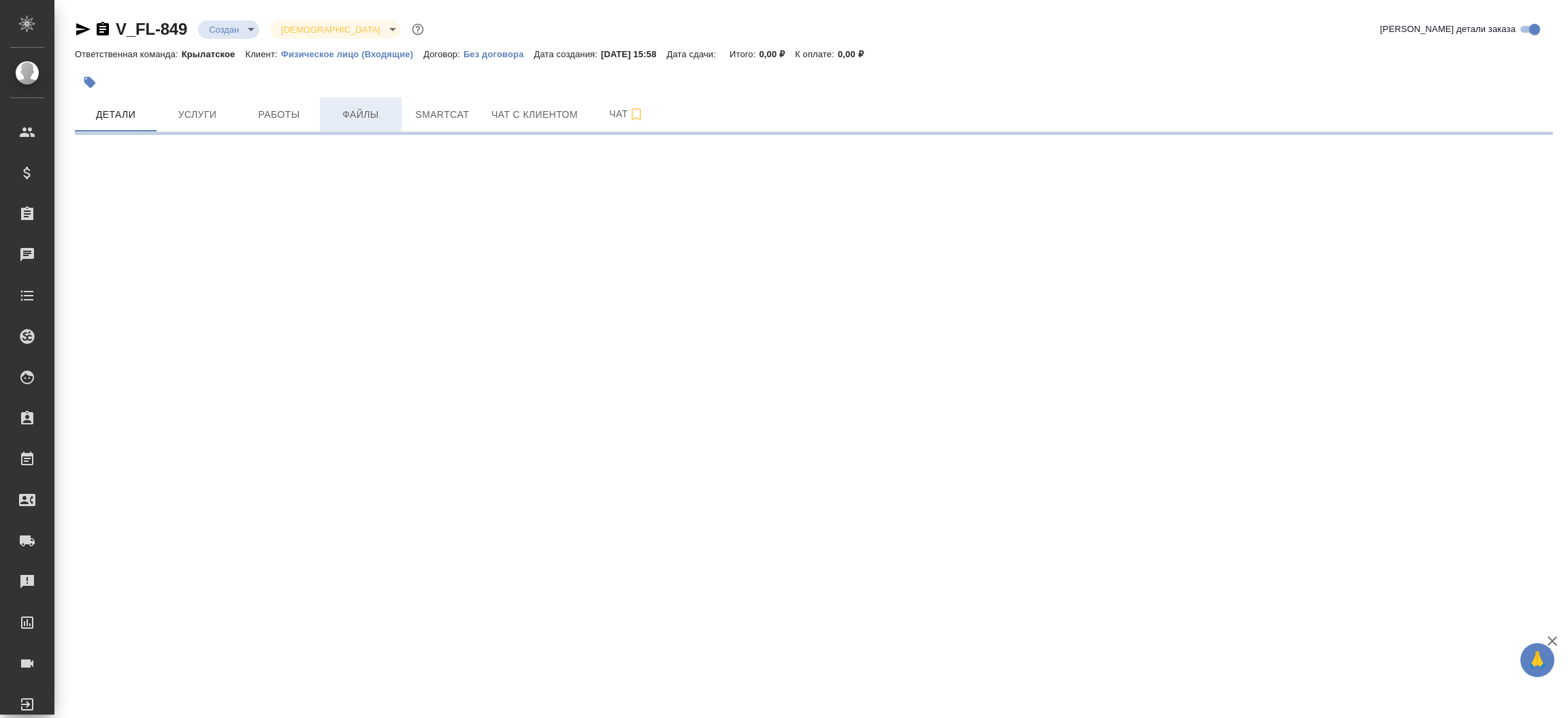
select select "RU"
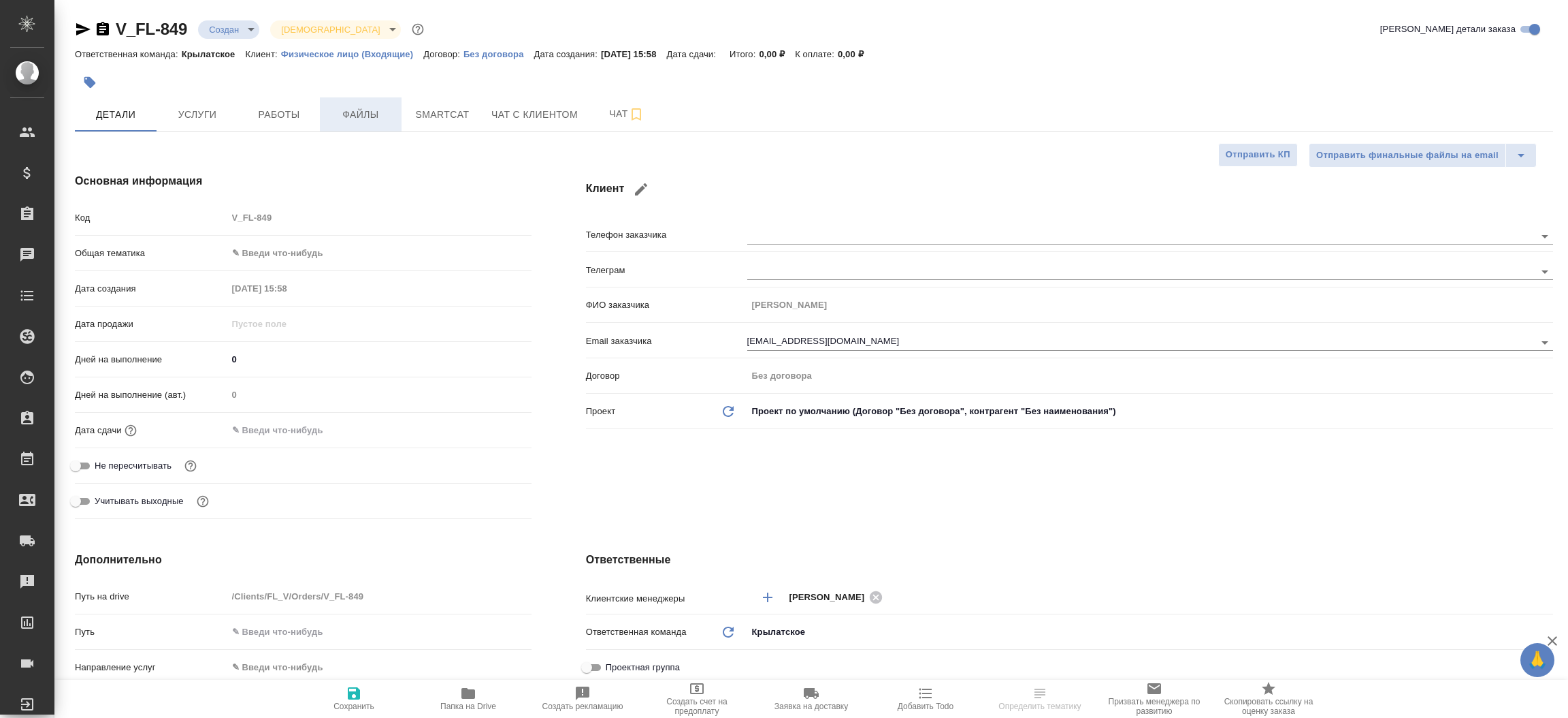
type textarea "x"
click at [371, 118] on span "Файлы" at bounding box center [361, 115] width 66 height 17
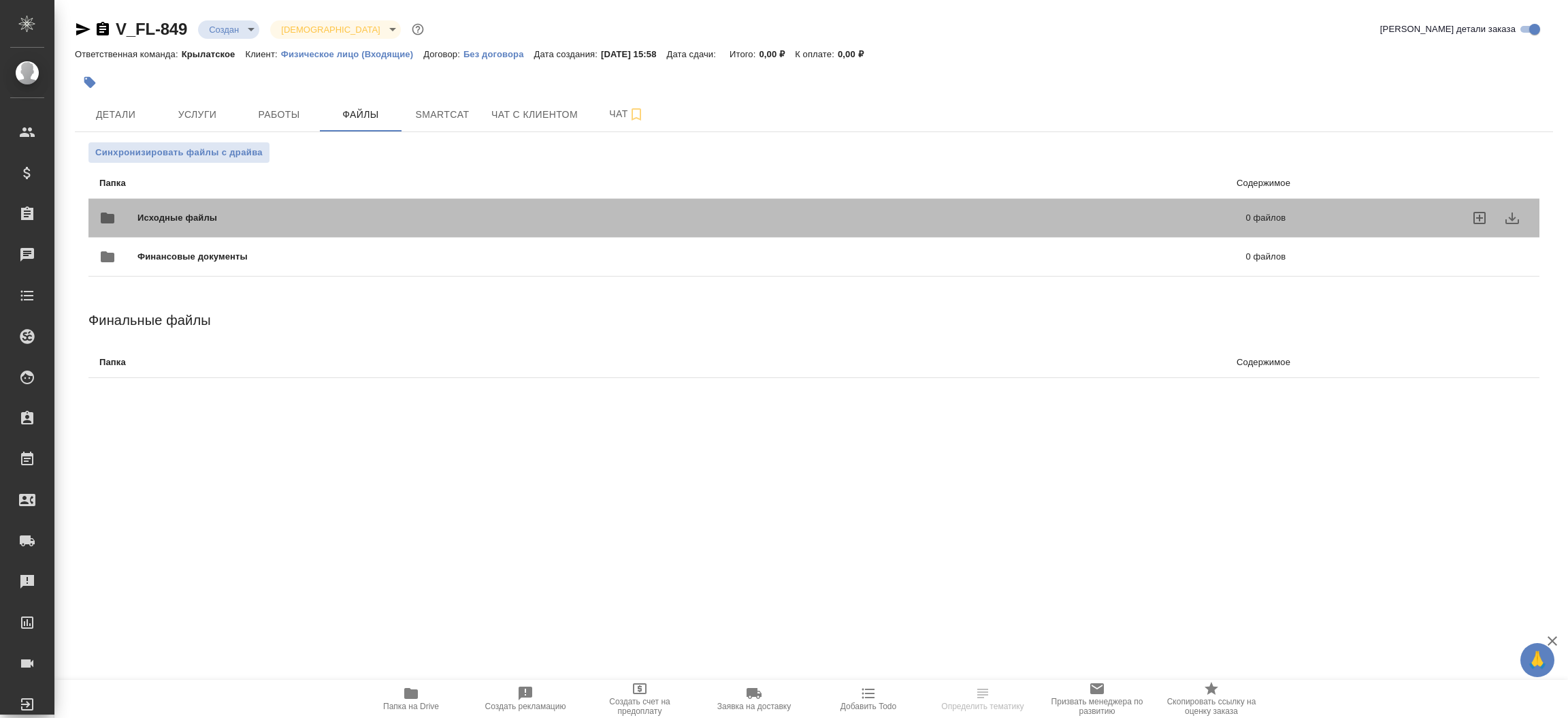
click at [226, 214] on span "Исходные файлы" at bounding box center [435, 217] width 594 height 13
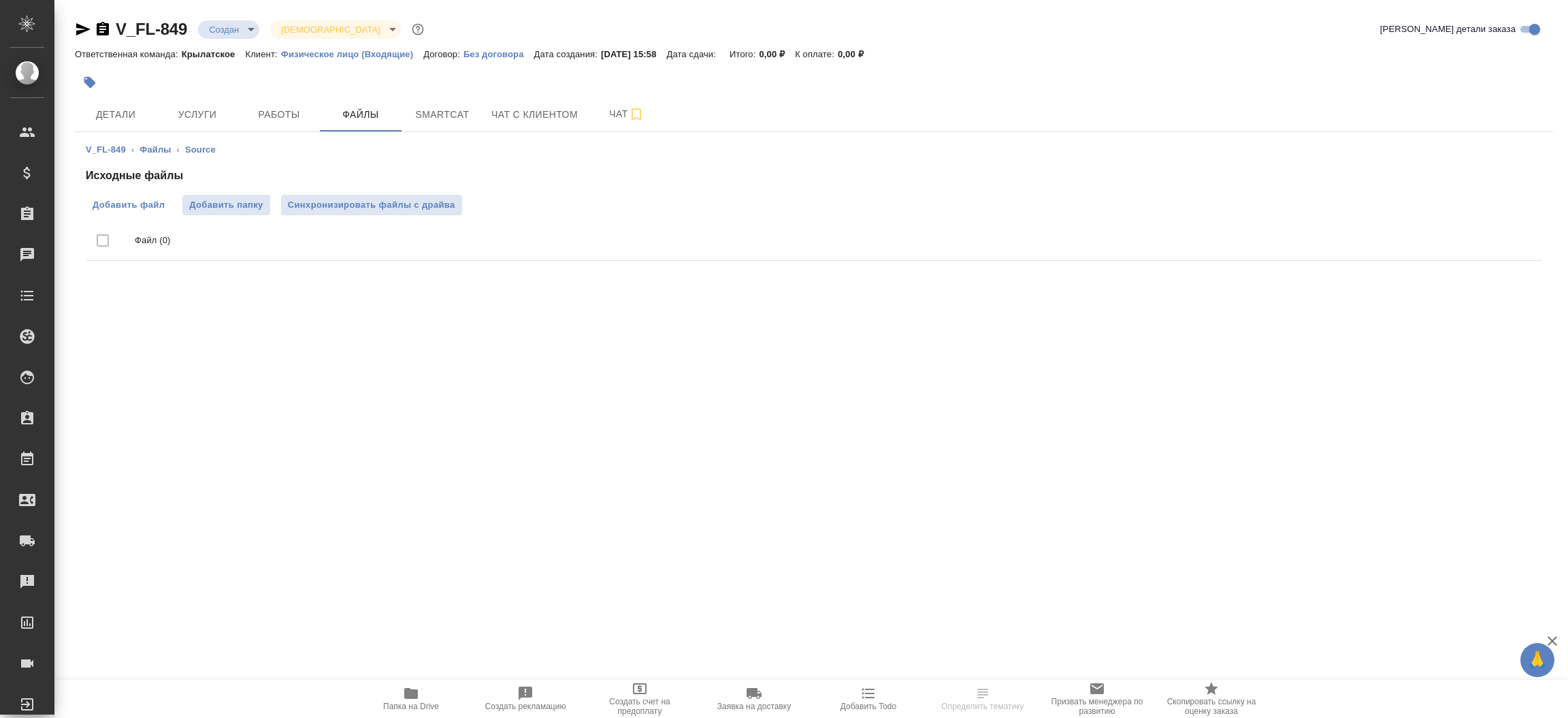
click at [135, 212] on label "Добавить файл" at bounding box center [129, 205] width 86 height 20
click at [0, 0] on input "Добавить файл" at bounding box center [0, 0] width 0 height 0
click at [121, 118] on span "Детали" at bounding box center [116, 115] width 66 height 17
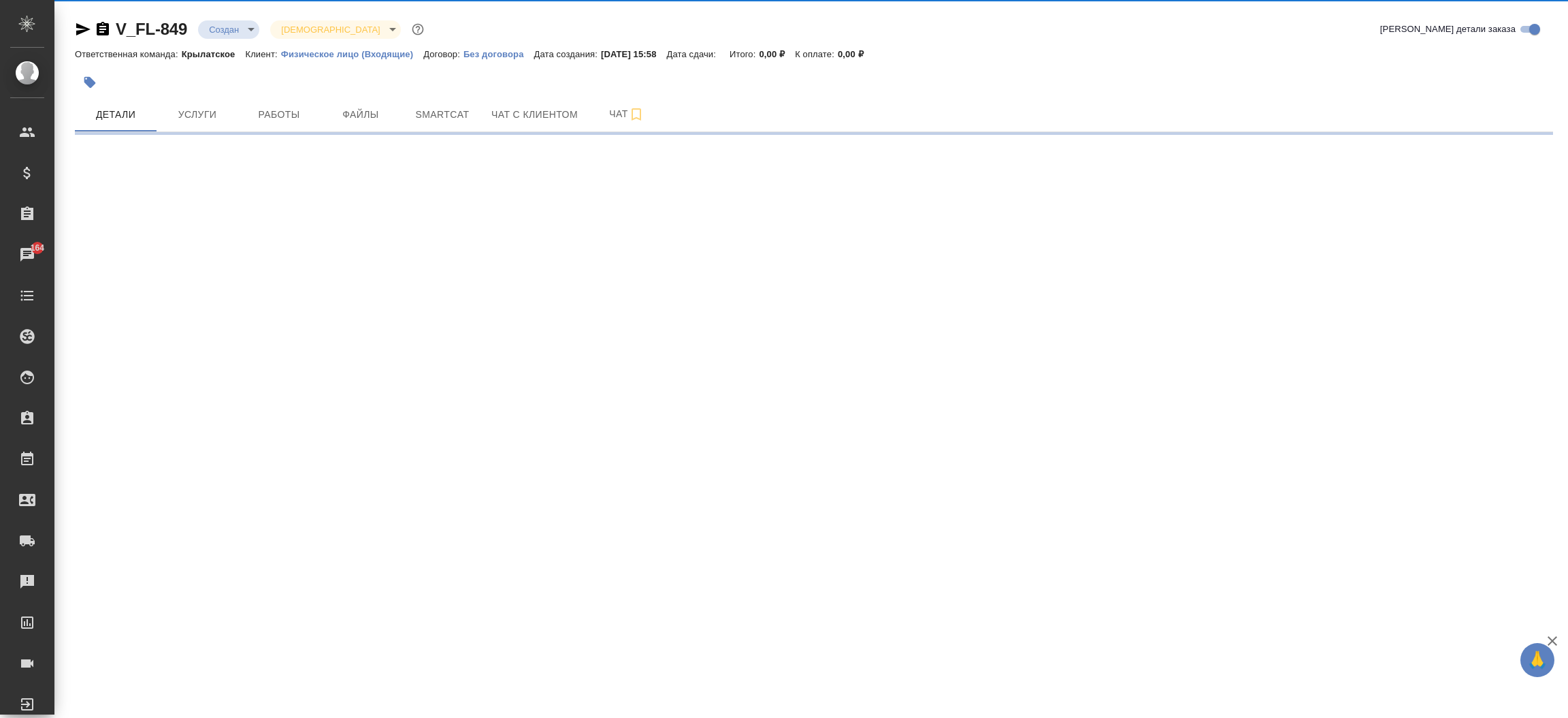
select select "RU"
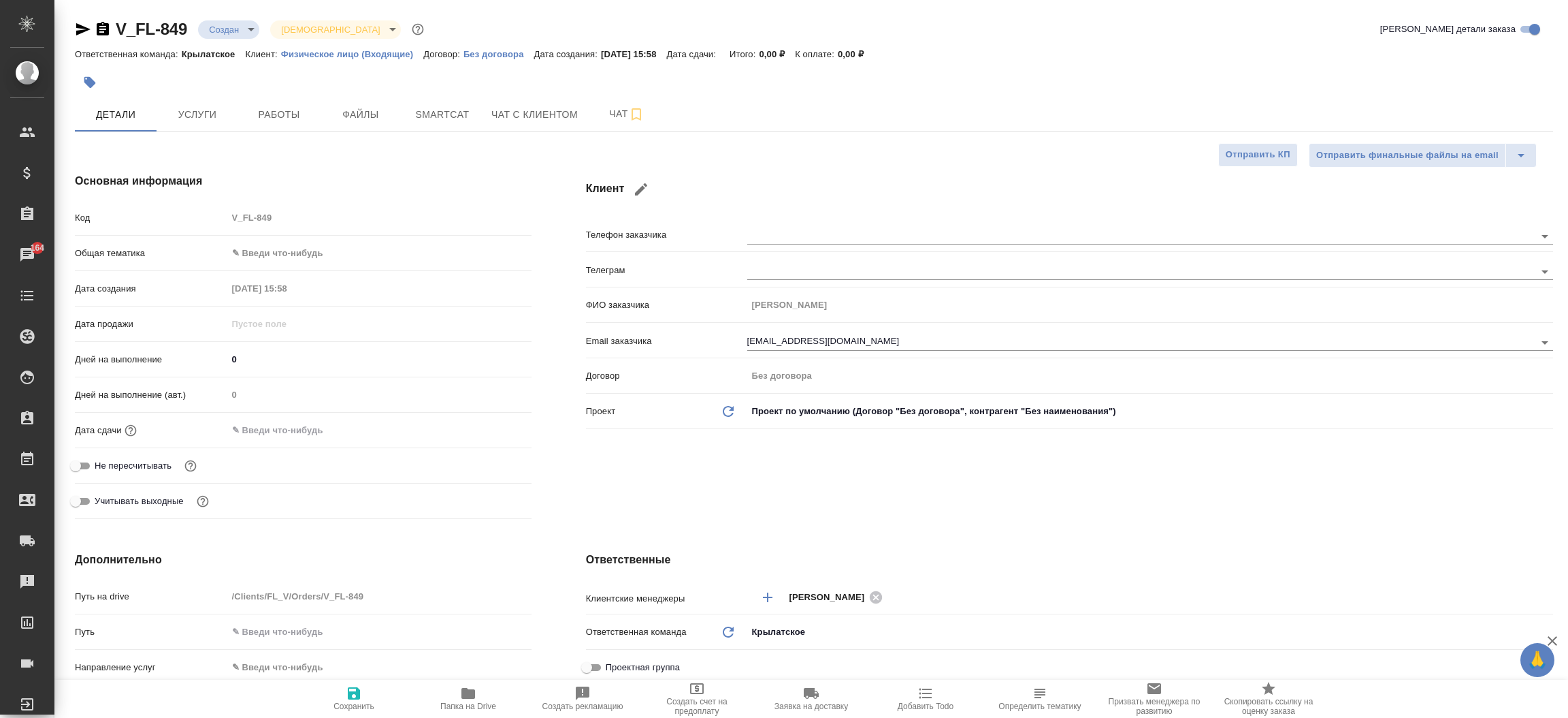
type textarea "x"
click at [79, 23] on icon "button" at bounding box center [83, 29] width 16 height 16
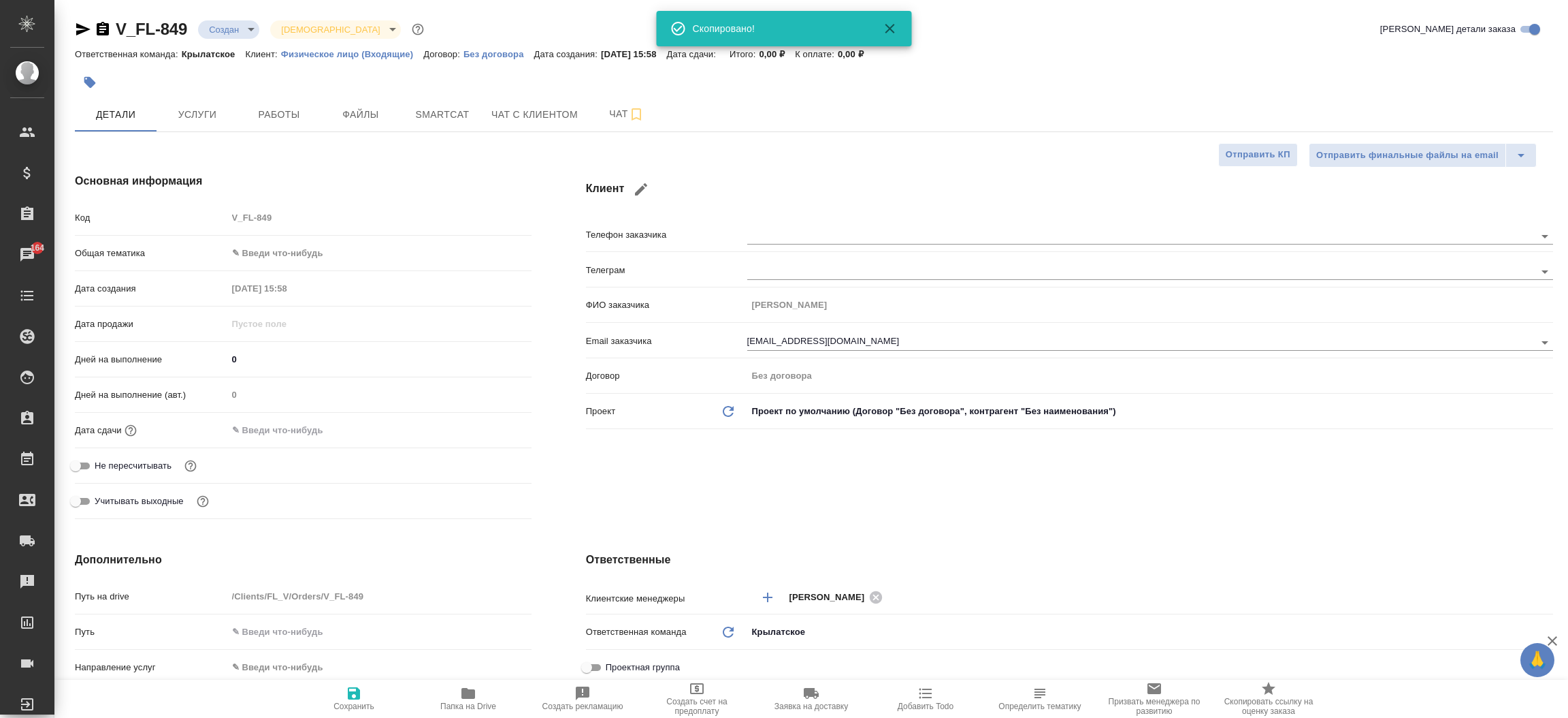
type textarea "x"
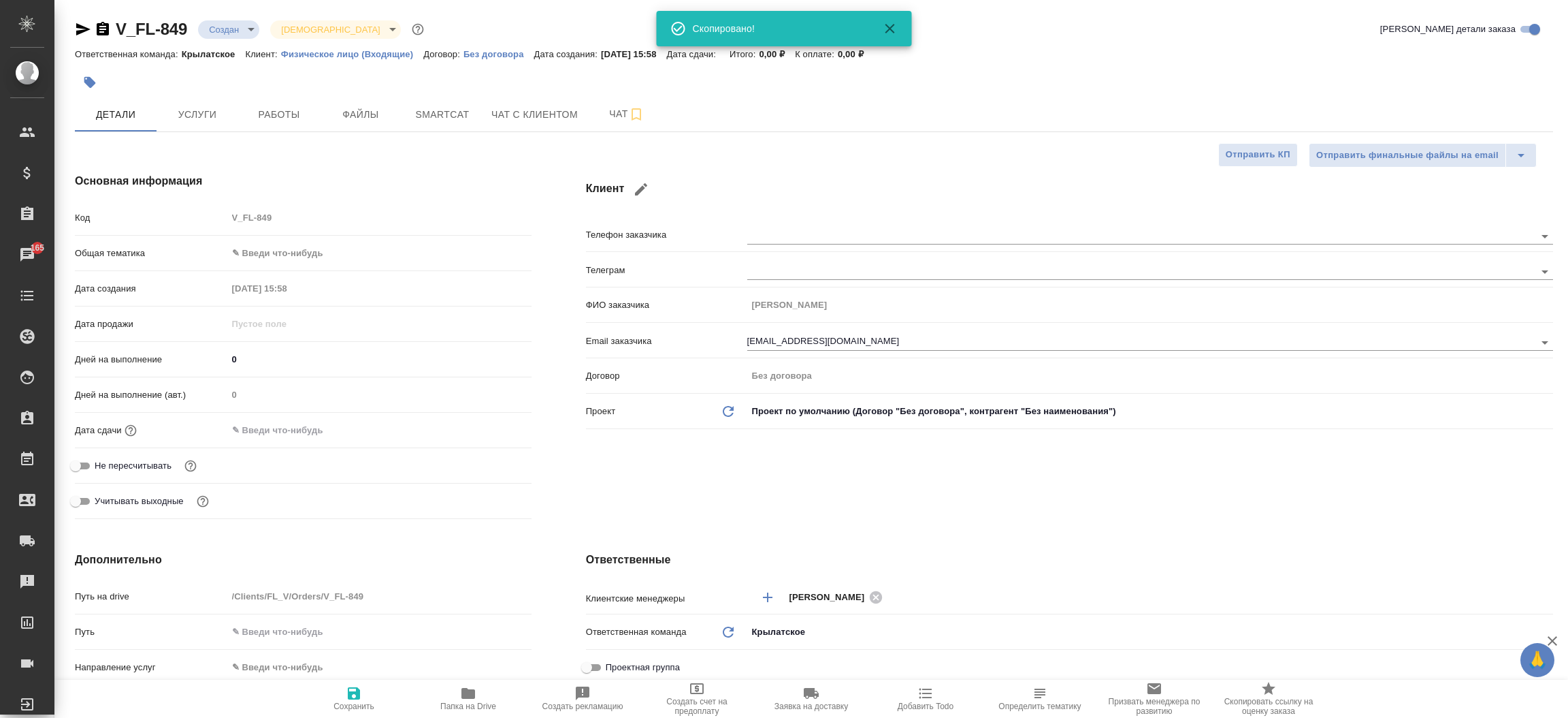
type textarea "x"
